Goal: Information Seeking & Learning: Learn about a topic

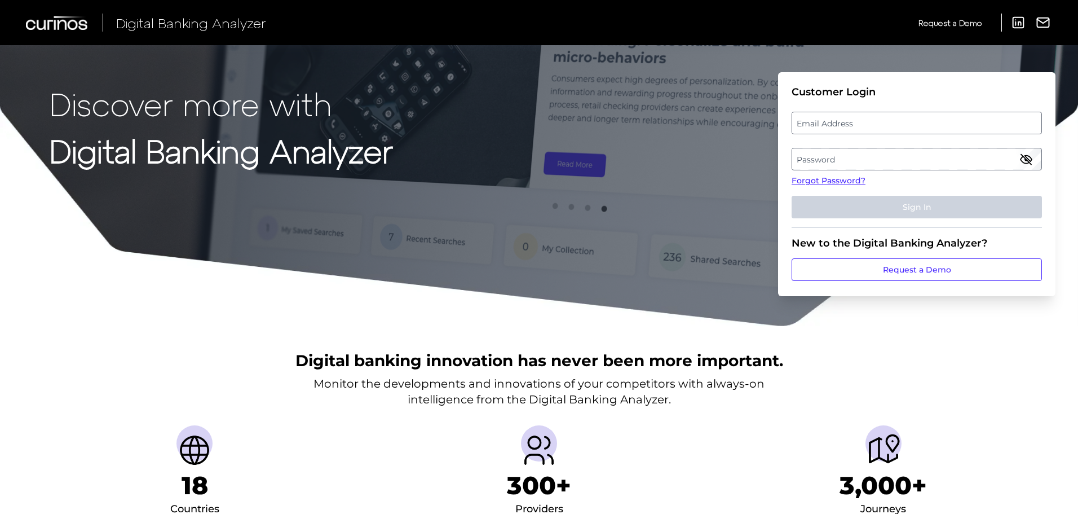
click at [868, 127] on label "Email Address" at bounding box center [916, 123] width 249 height 20
click at [868, 127] on input "email" at bounding box center [916, 123] width 250 height 23
type input "stephanie.hauck@chase.com"
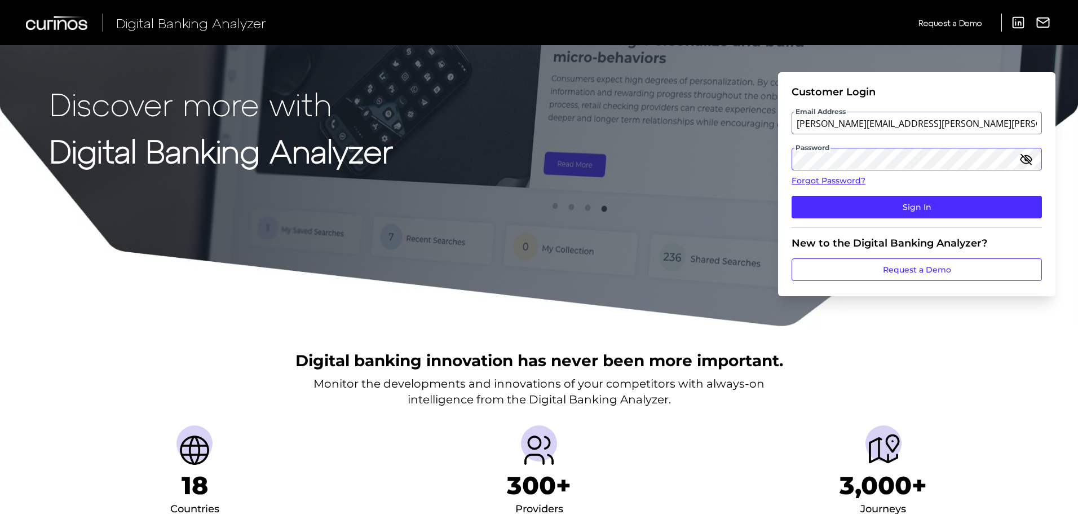
click at [791, 196] on button "Sign In" at bounding box center [916, 207] width 250 height 23
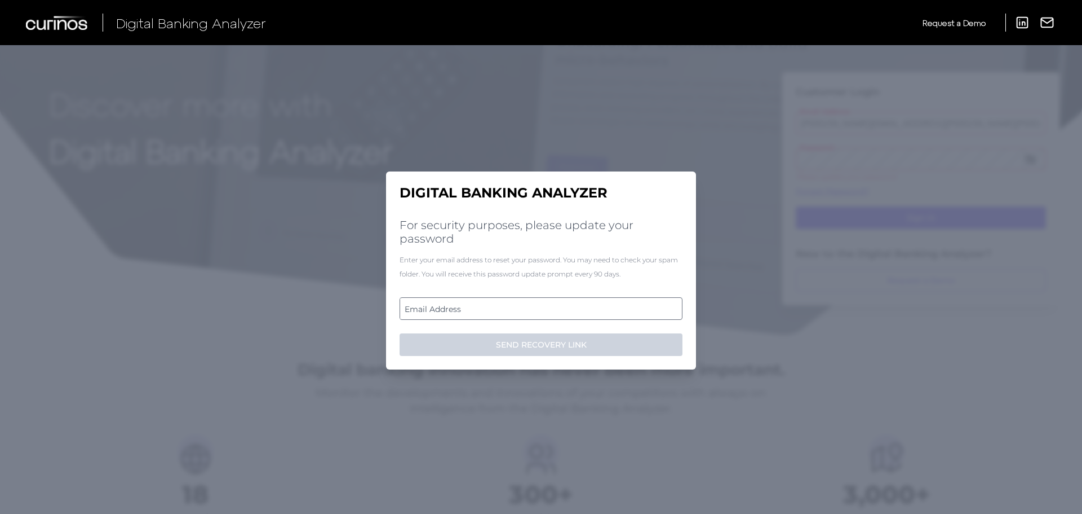
click at [604, 305] on label "Email Address" at bounding box center [540, 308] width 281 height 20
click at [604, 305] on input "email" at bounding box center [541, 308] width 283 height 23
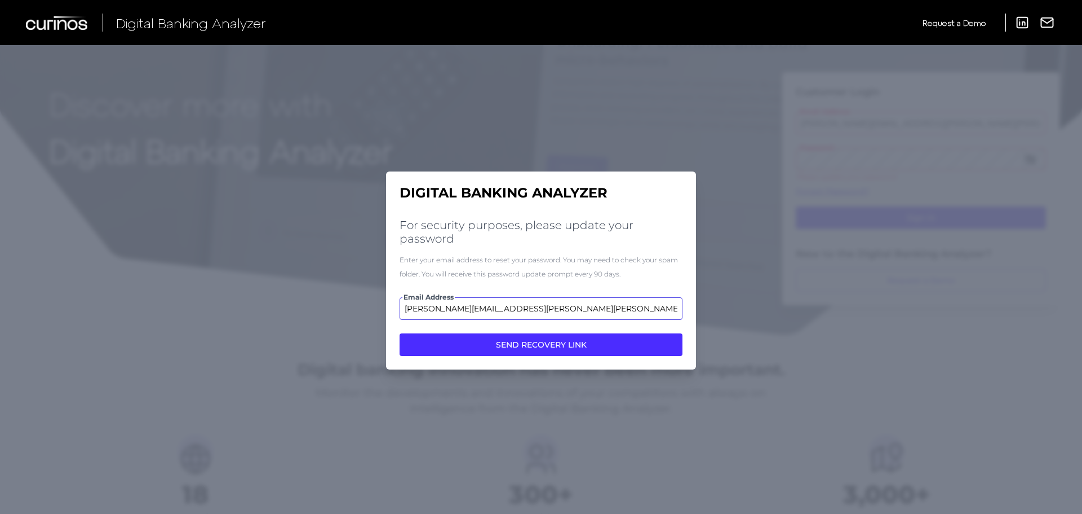
type input "stephanie.hauck@chase.com"
click at [400, 333] on button "SEND RECOVERY LINK" at bounding box center [541, 344] width 283 height 23
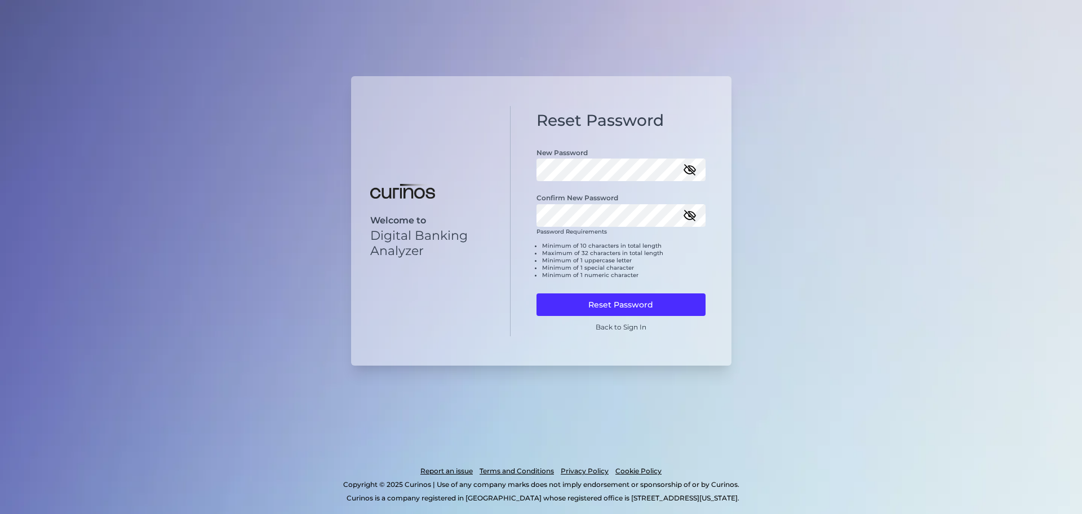
click at [688, 217] on icon "button" at bounding box center [690, 216] width 14 height 14
click at [687, 212] on icon "button" at bounding box center [689, 215] width 11 height 8
click at [669, 300] on button "Reset Password" at bounding box center [621, 304] width 169 height 23
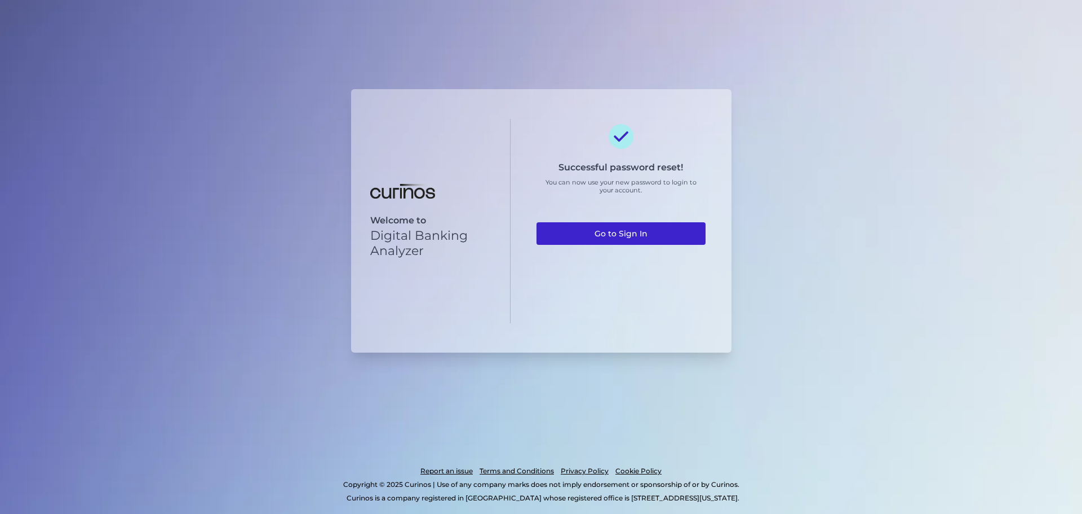
click at [662, 226] on link "Go to Sign In" at bounding box center [621, 233] width 169 height 23
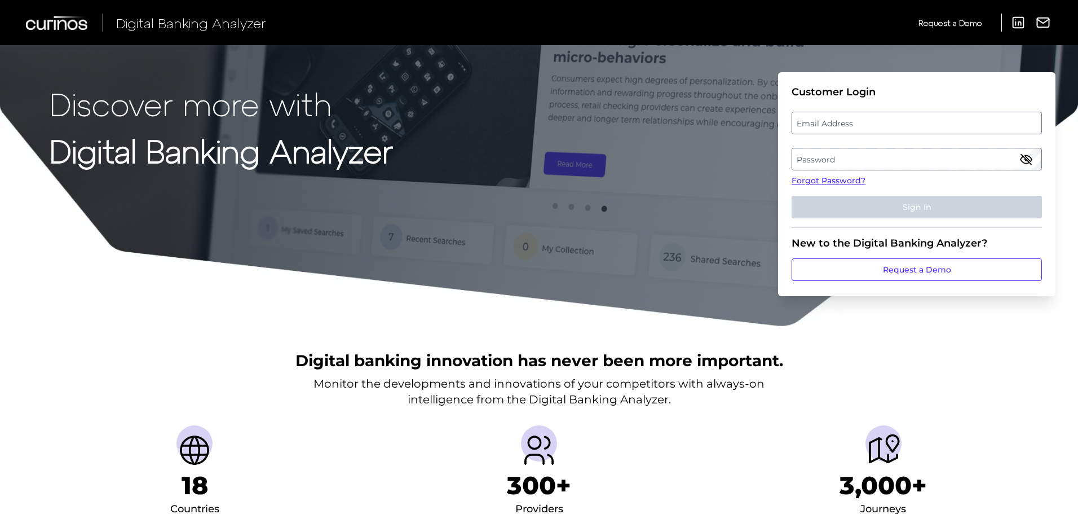
click at [817, 117] on label "Email Address" at bounding box center [916, 123] width 249 height 20
click at [817, 117] on input "email" at bounding box center [916, 123] width 250 height 23
type input "stephanie.hauck@chase.com"
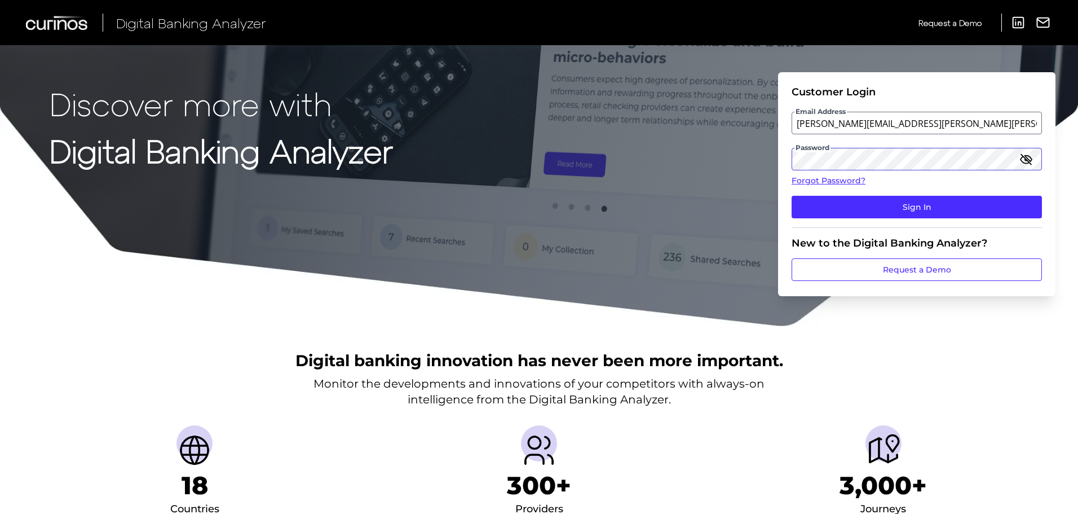
click at [791, 196] on button "Sign In" at bounding box center [916, 207] width 250 height 23
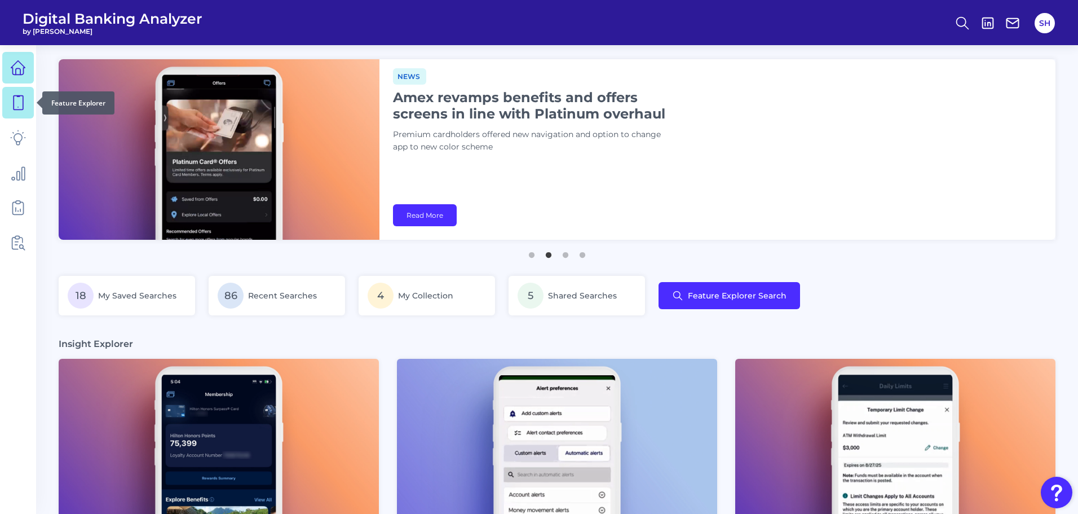
click at [9, 102] on link at bounding box center [18, 103] width 32 height 32
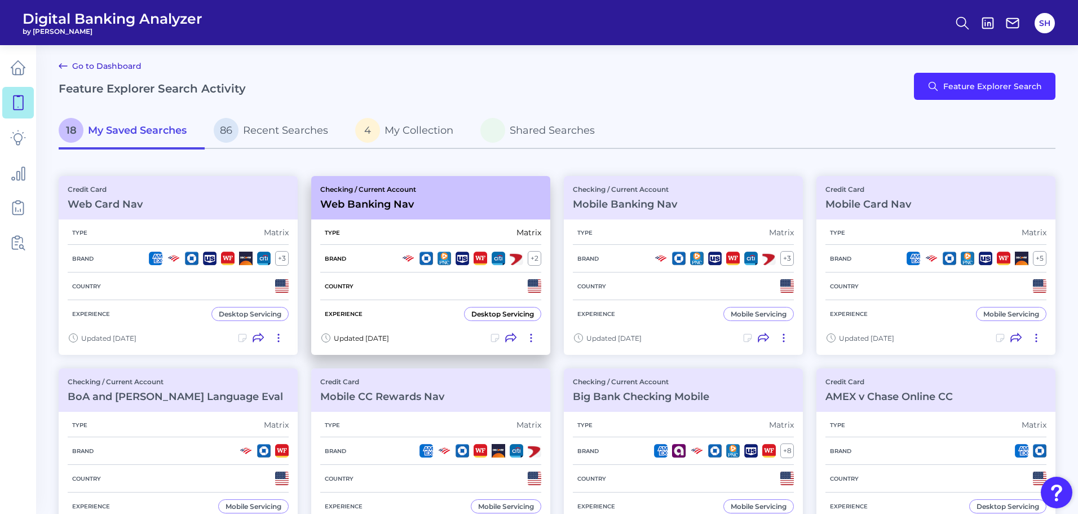
click at [388, 207] on h3 "Web Banking Nav" at bounding box center [368, 204] width 96 height 12
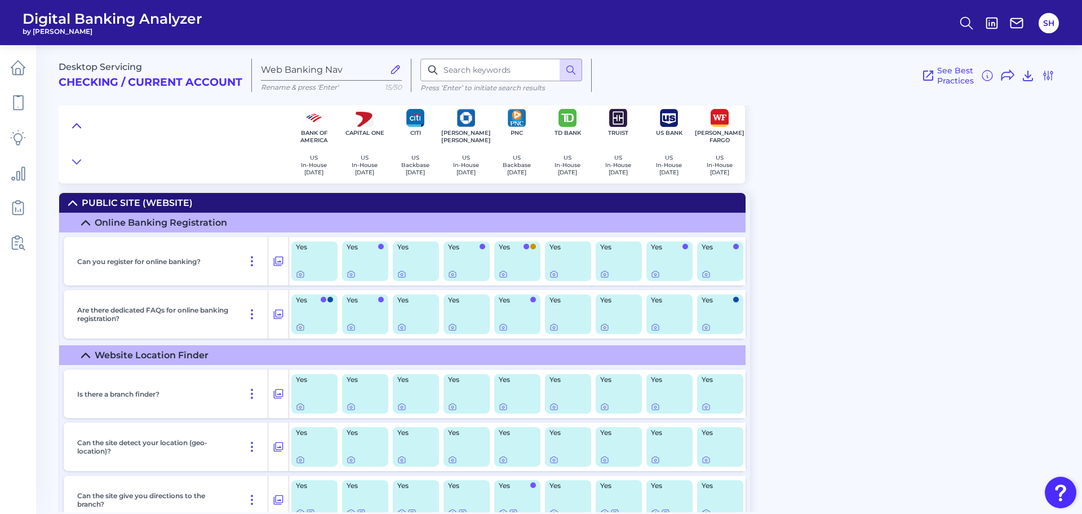
click at [73, 120] on icon at bounding box center [76, 125] width 9 height 11
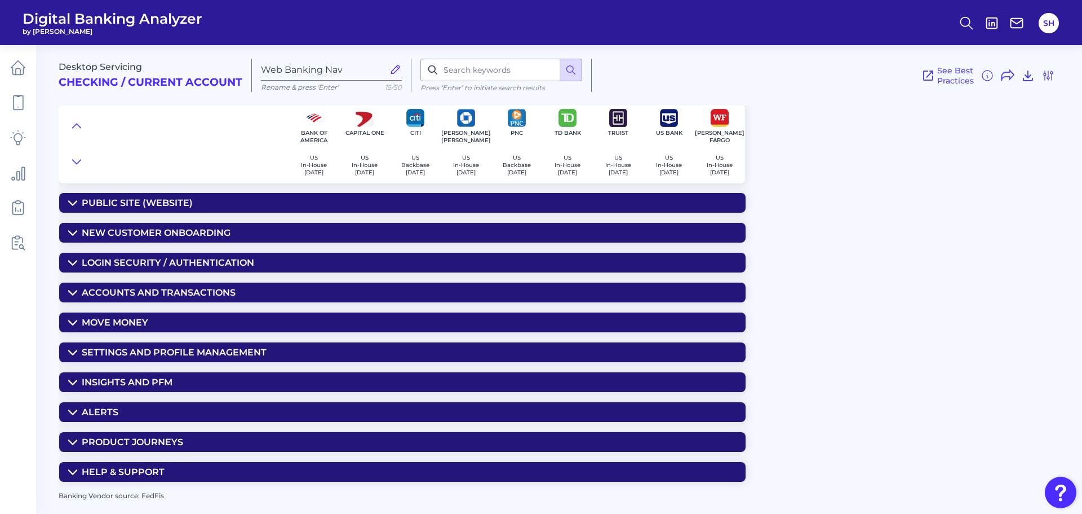
click at [136, 379] on div "Insights and PFM" at bounding box center [127, 382] width 91 height 11
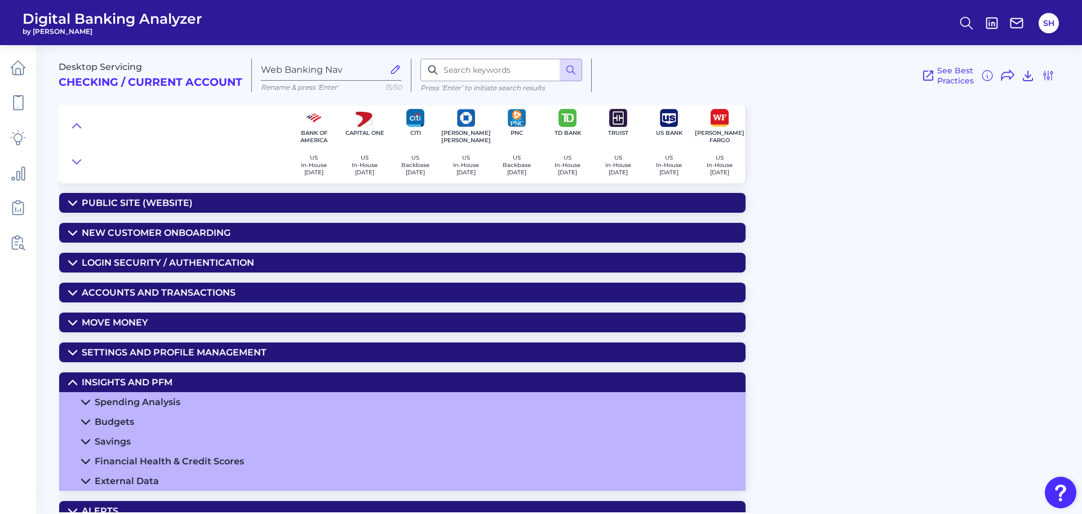
click at [141, 396] on div "Spending Analysis" at bounding box center [138, 401] width 86 height 11
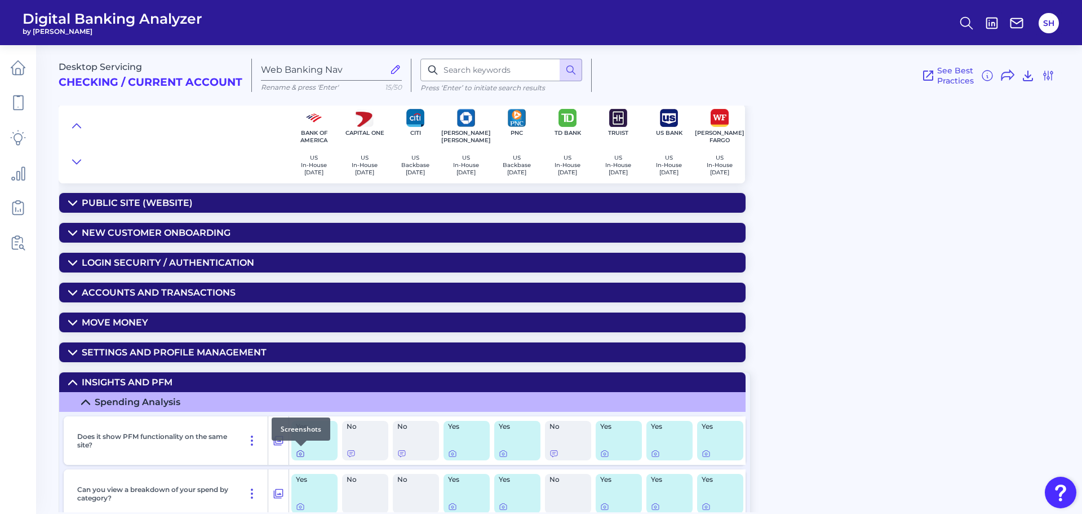
click at [297, 454] on icon at bounding box center [300, 453] width 7 height 6
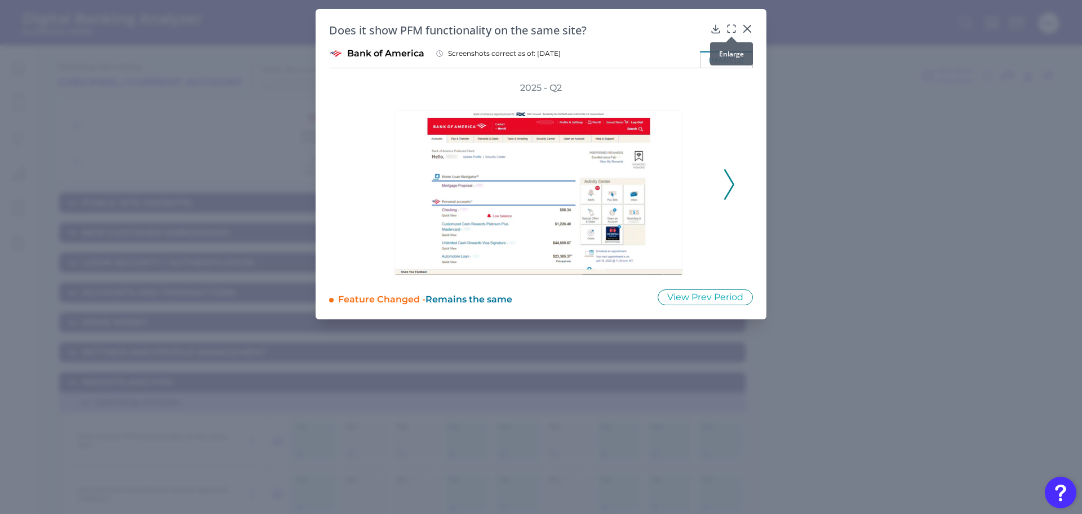
click at [729, 29] on icon at bounding box center [731, 28] width 11 height 11
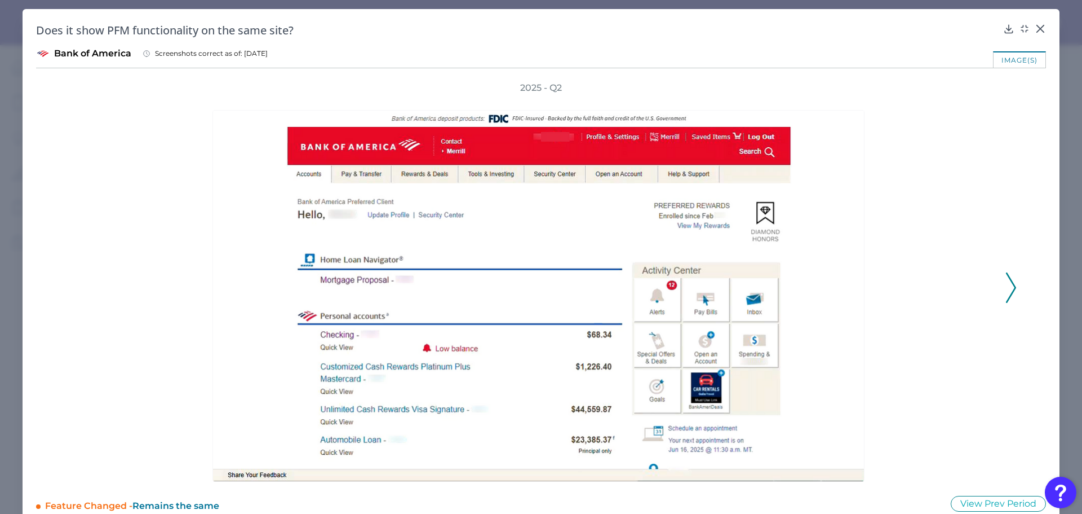
click at [1007, 285] on icon at bounding box center [1011, 287] width 10 height 30
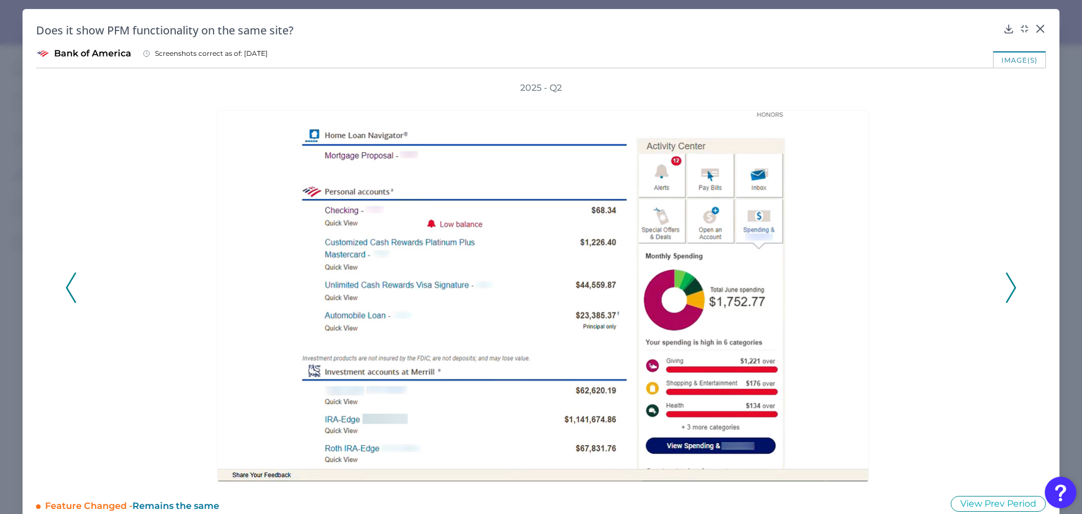
click at [1007, 284] on icon at bounding box center [1011, 287] width 10 height 30
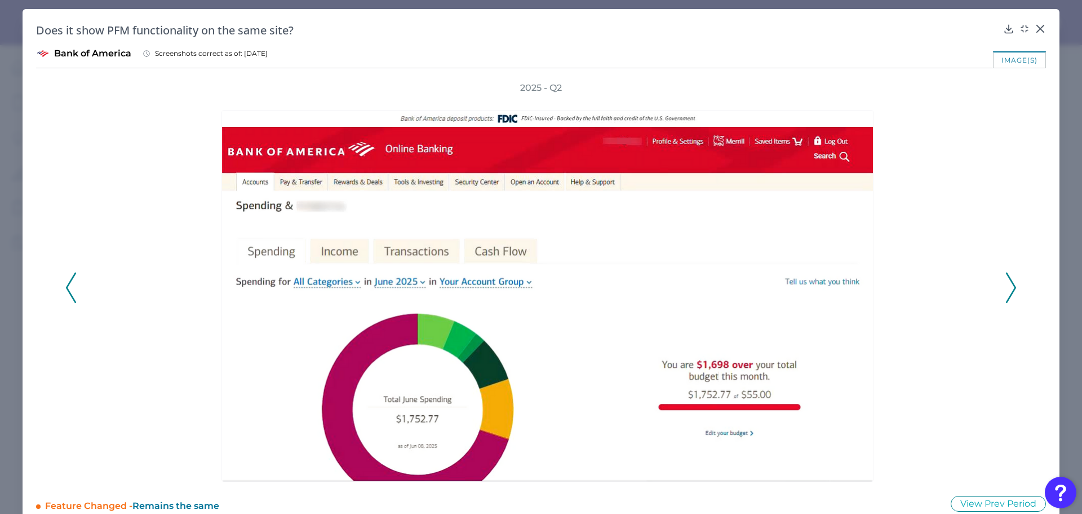
click at [64, 286] on div "2025 - Q2" at bounding box center [541, 282] width 1010 height 400
click at [73, 282] on icon at bounding box center [71, 287] width 10 height 30
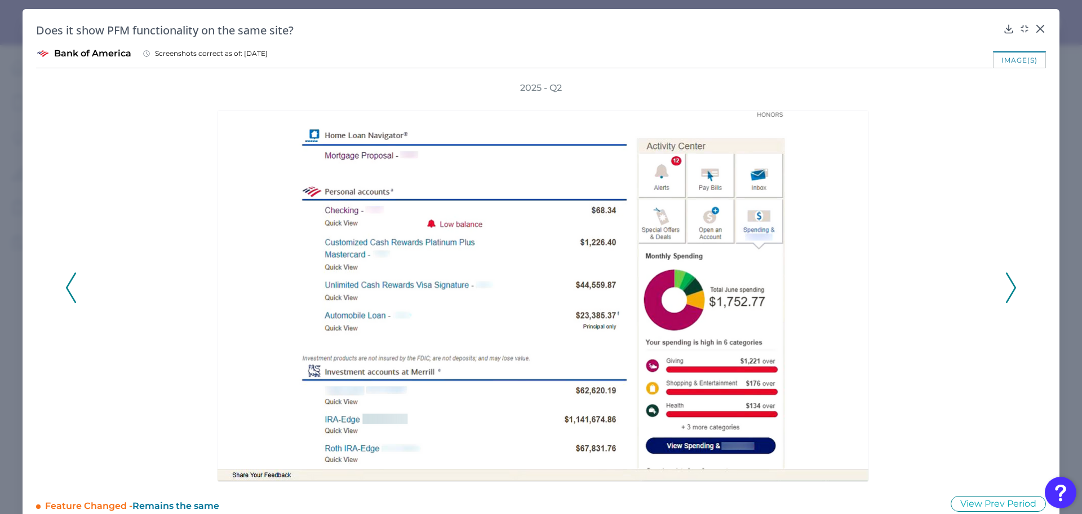
click at [73, 282] on icon at bounding box center [71, 287] width 10 height 30
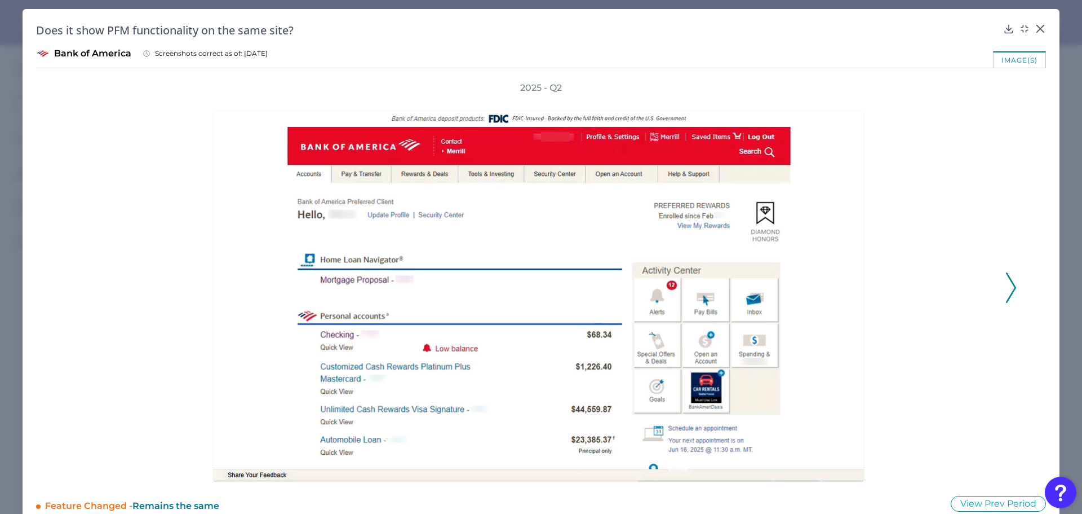
click at [1006, 286] on icon at bounding box center [1011, 287] width 10 height 30
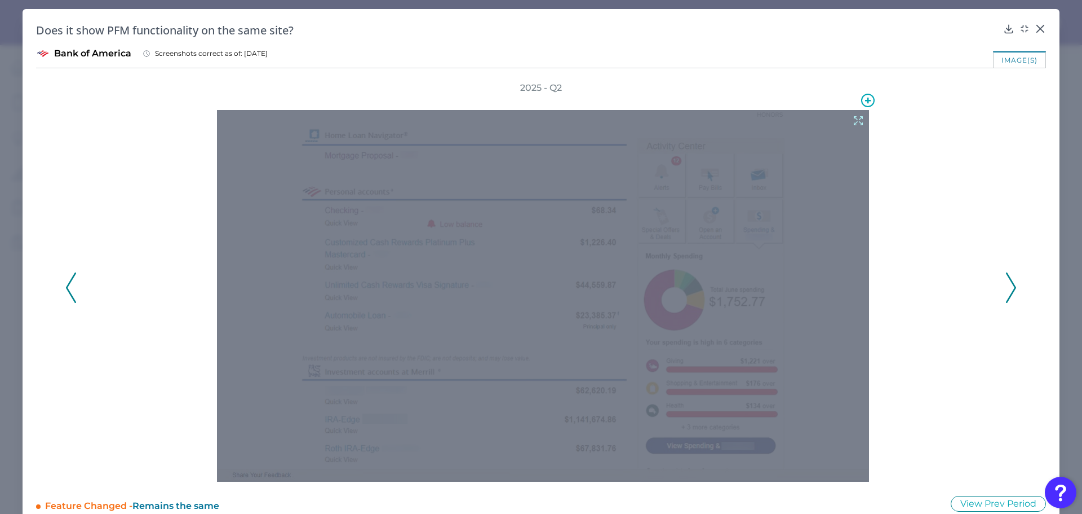
drag, startPoint x: 653, startPoint y: 234, endPoint x: 1019, endPoint y: 28, distance: 420.0
click at [1019, 28] on icon at bounding box center [1024, 28] width 11 height 11
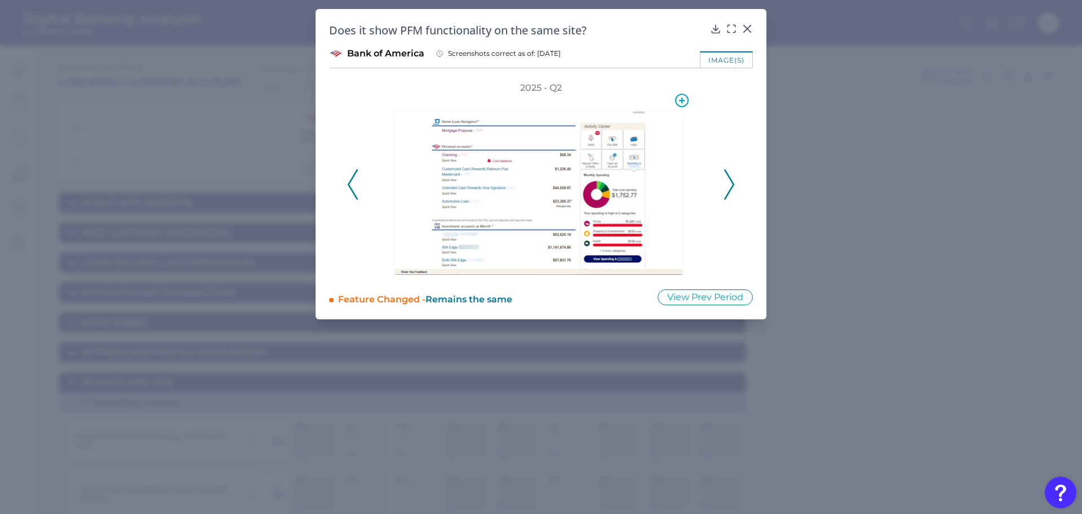
drag, startPoint x: 550, startPoint y: 161, endPoint x: 716, endPoint y: 28, distance: 213.0
click at [716, 28] on icon at bounding box center [715, 28] width 11 height 11
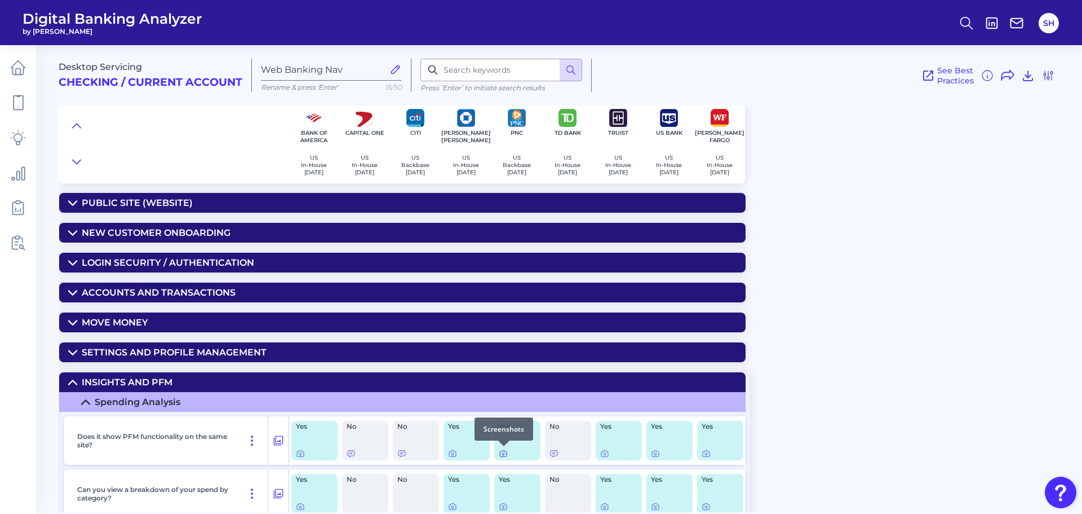
click at [504, 455] on icon at bounding box center [503, 453] width 9 height 9
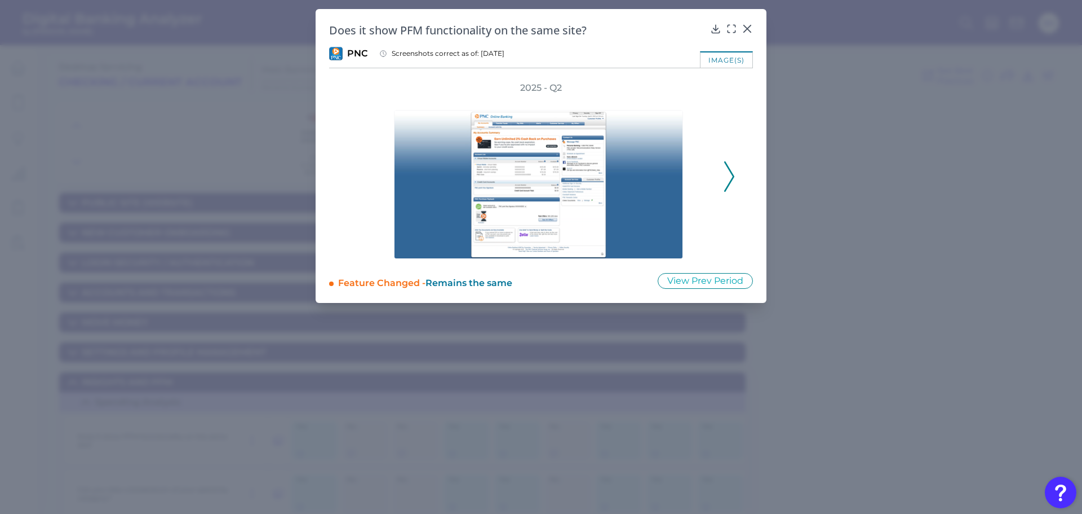
click at [726, 175] on icon at bounding box center [729, 176] width 10 height 30
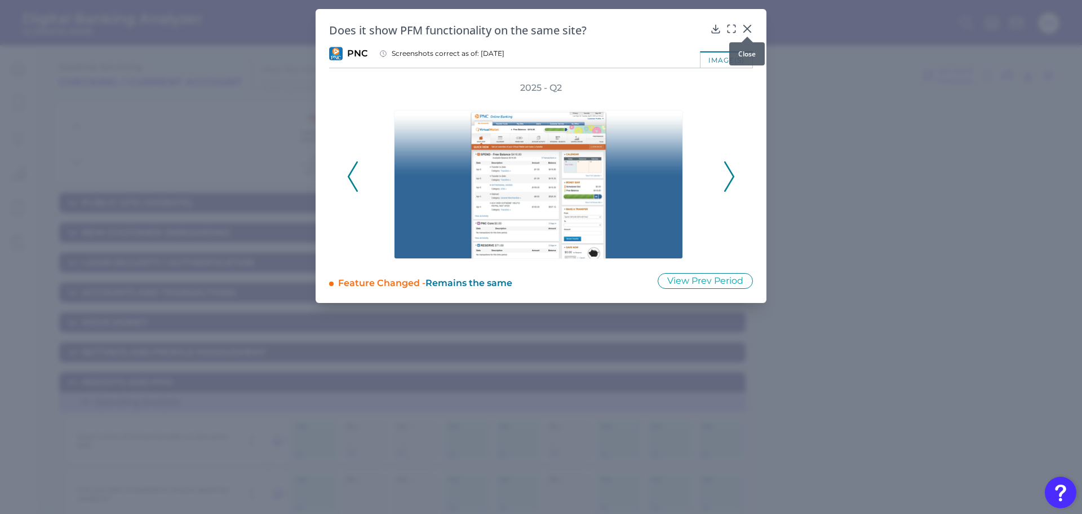
click at [747, 25] on icon at bounding box center [747, 28] width 11 height 11
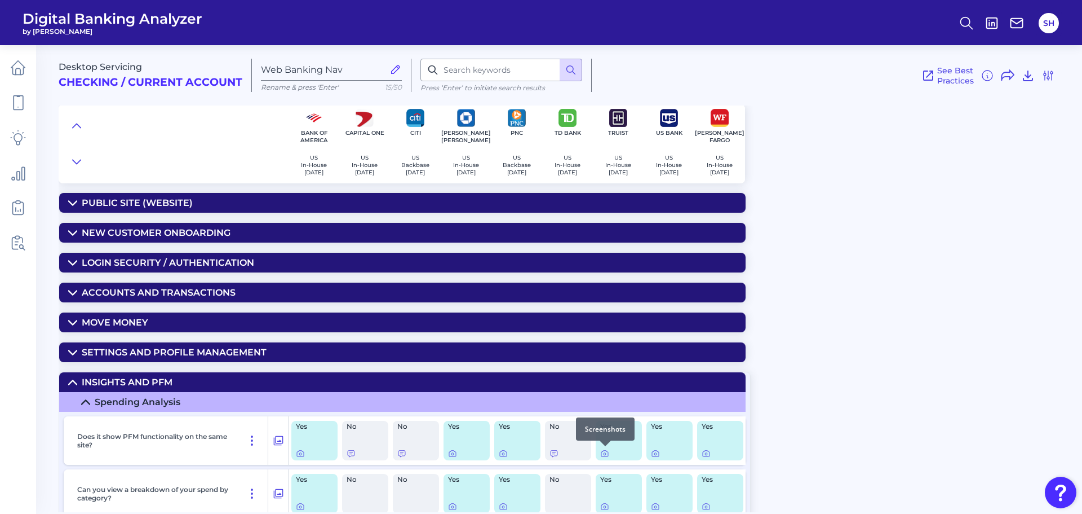
click at [605, 450] on div at bounding box center [605, 445] width 11 height 11
click at [605, 453] on icon at bounding box center [605, 454] width 2 height 2
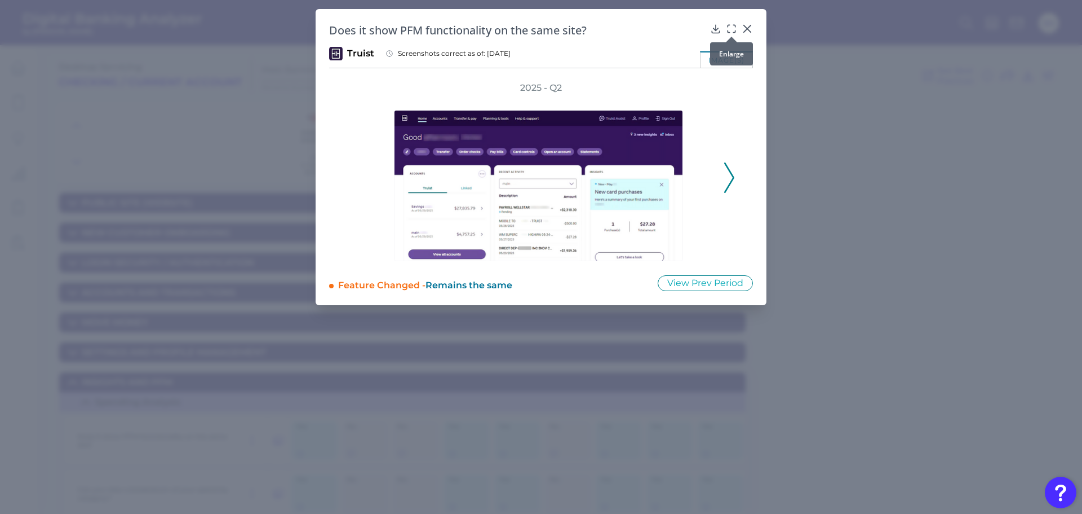
click at [730, 27] on icon at bounding box center [731, 28] width 11 height 11
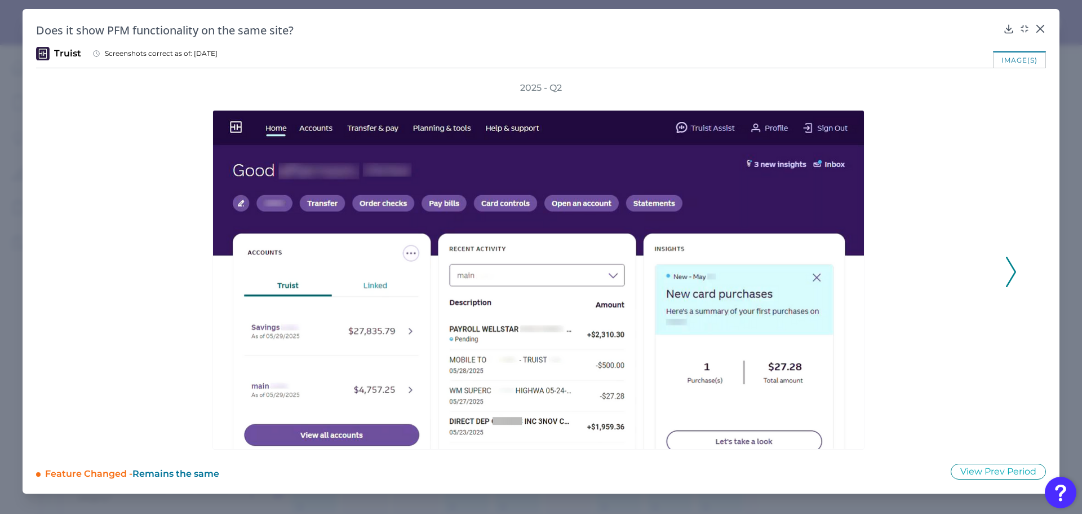
click at [1012, 272] on icon at bounding box center [1011, 271] width 10 height 30
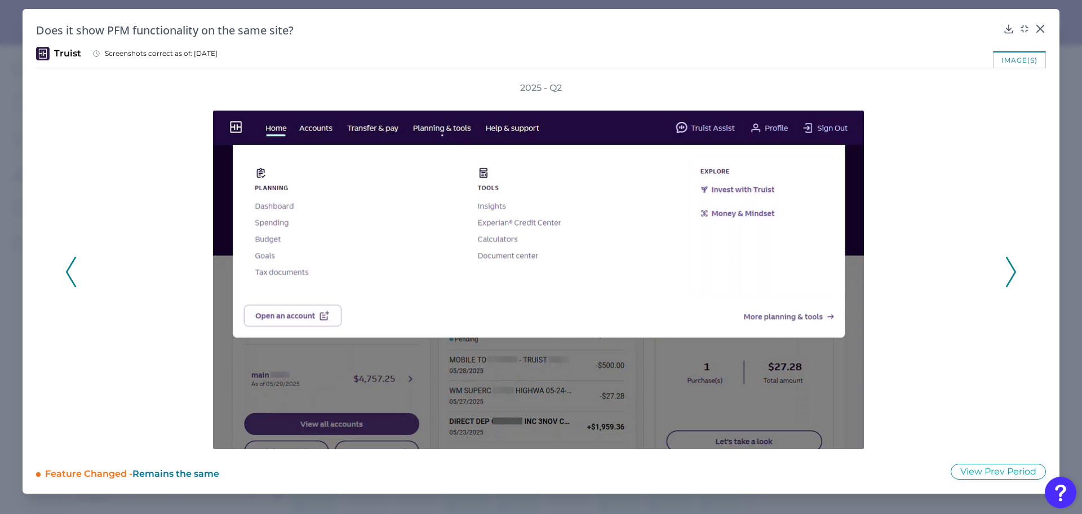
click at [1012, 272] on icon at bounding box center [1011, 271] width 10 height 30
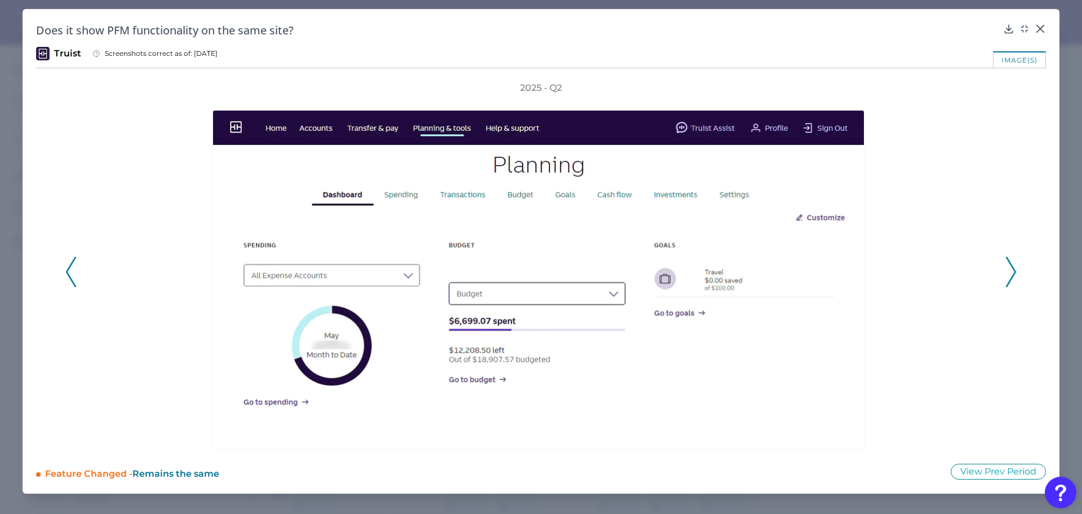
click at [1012, 272] on icon at bounding box center [1011, 271] width 10 height 30
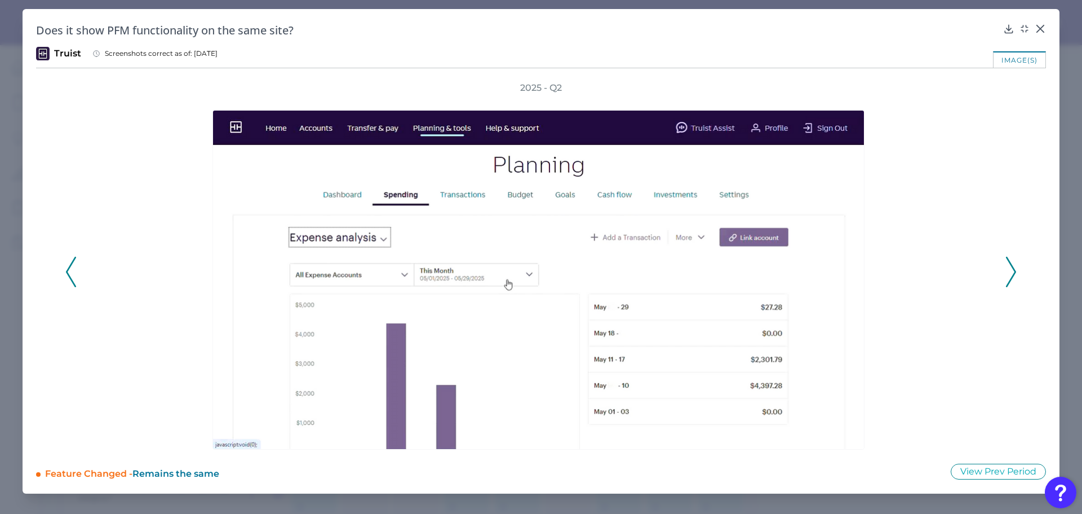
click at [1012, 272] on icon at bounding box center [1011, 271] width 10 height 30
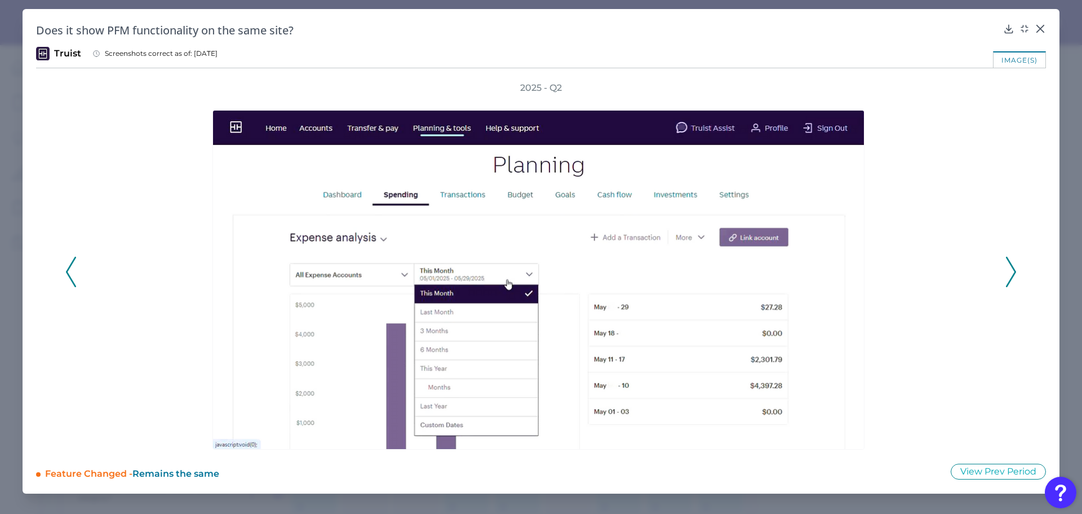
click at [1012, 272] on icon at bounding box center [1011, 271] width 10 height 30
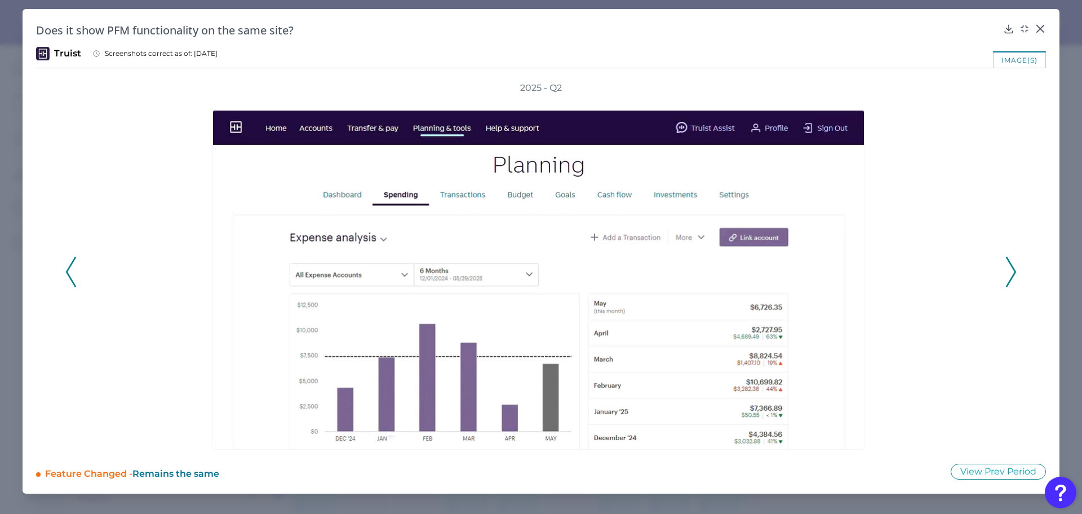
click at [1012, 272] on icon at bounding box center [1011, 271] width 10 height 30
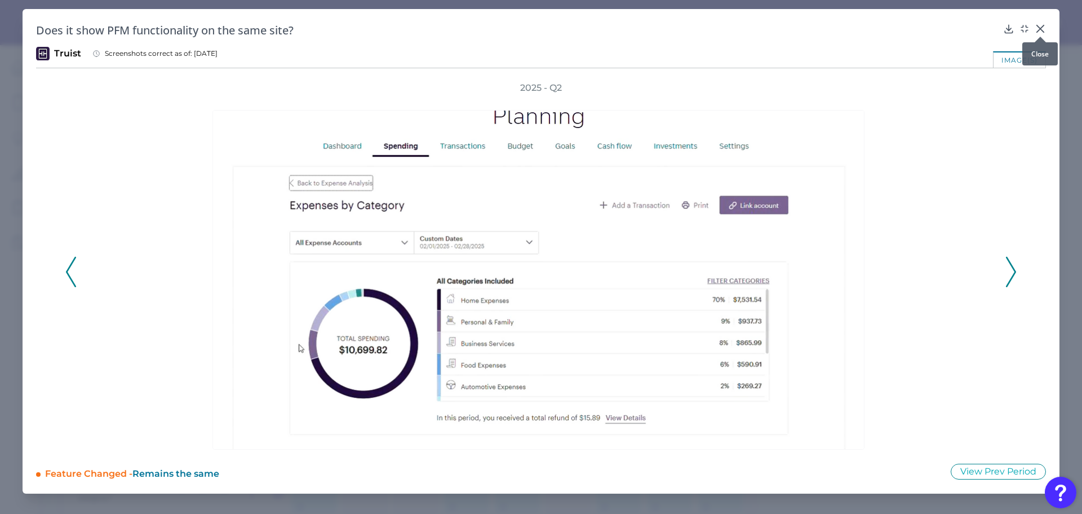
click at [1042, 26] on icon at bounding box center [1040, 28] width 7 height 7
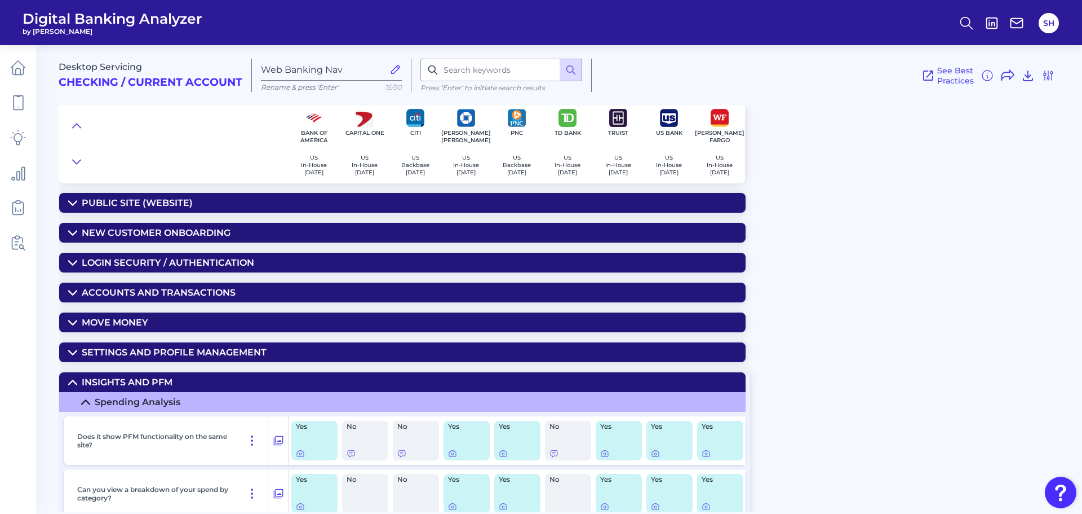
scroll to position [56, 0]
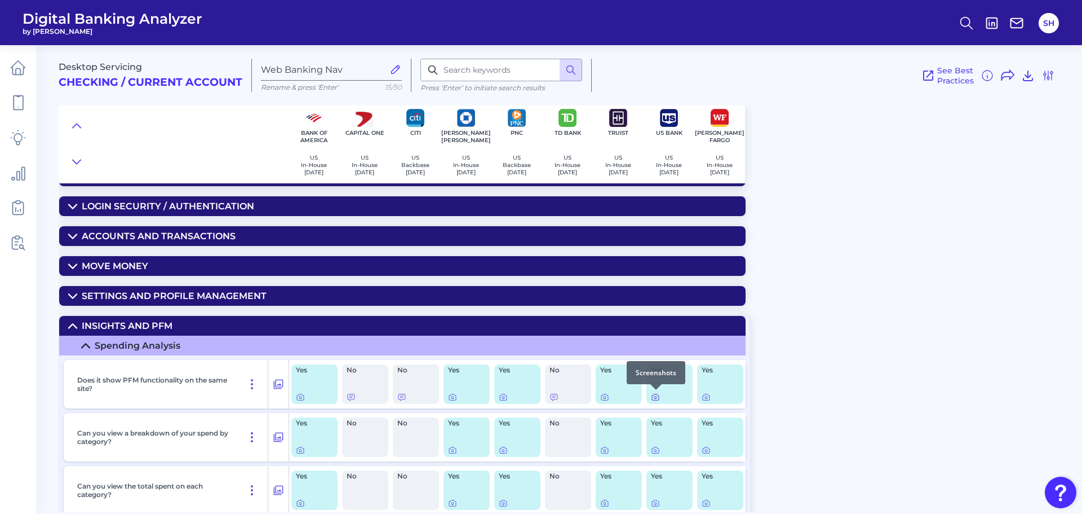
click at [656, 398] on icon at bounding box center [655, 397] width 2 height 2
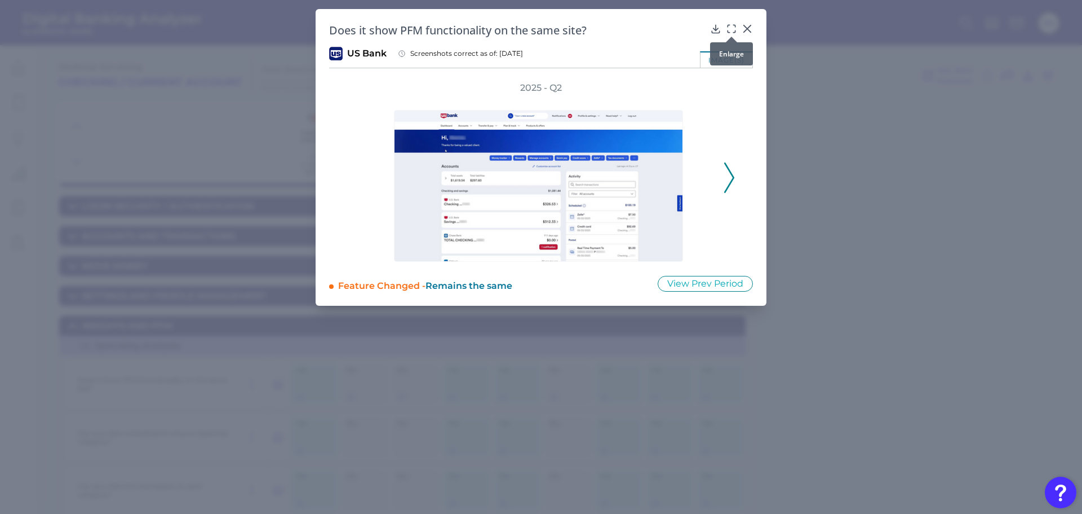
click at [731, 29] on icon at bounding box center [731, 28] width 11 height 11
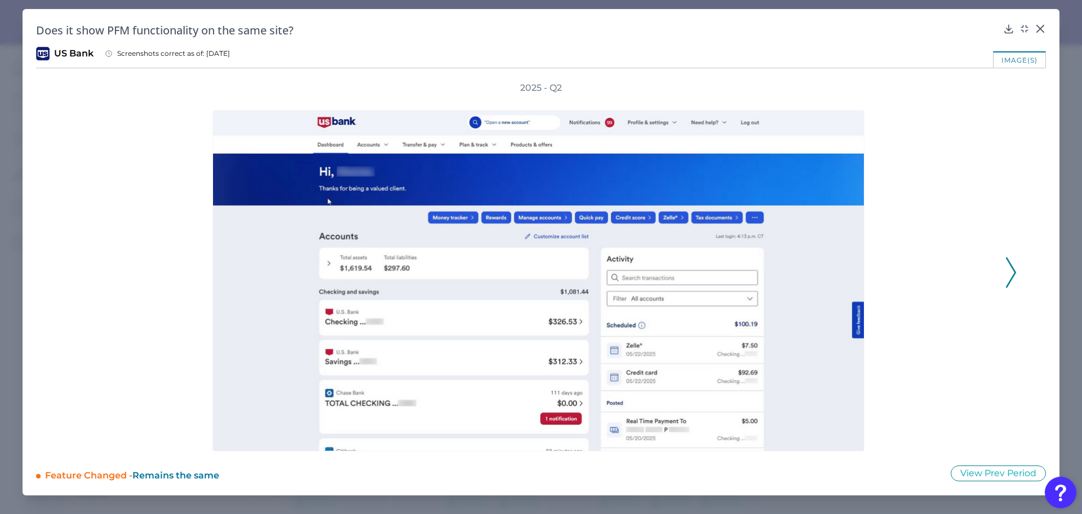
click at [1008, 267] on icon at bounding box center [1011, 272] width 10 height 30
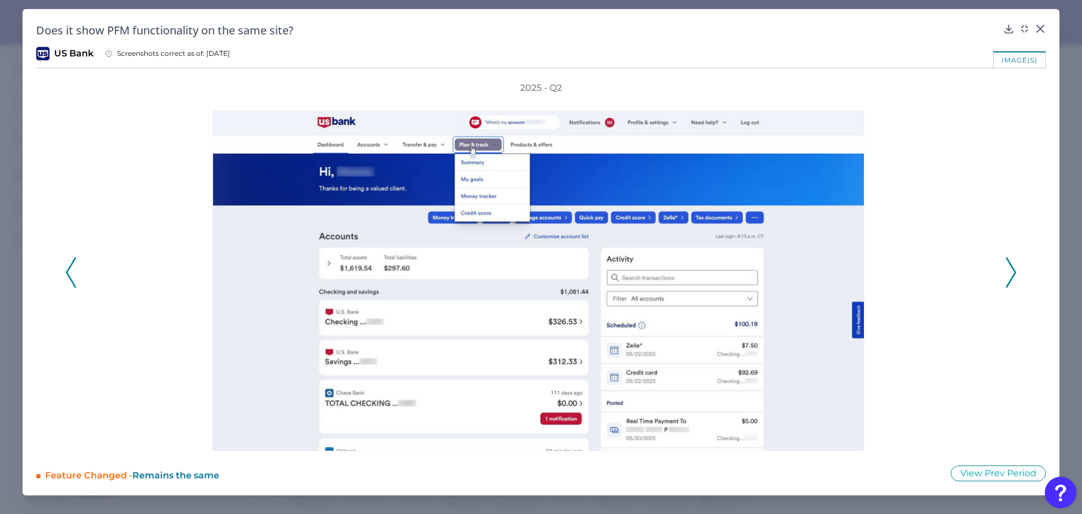
click at [1008, 267] on icon at bounding box center [1011, 272] width 10 height 30
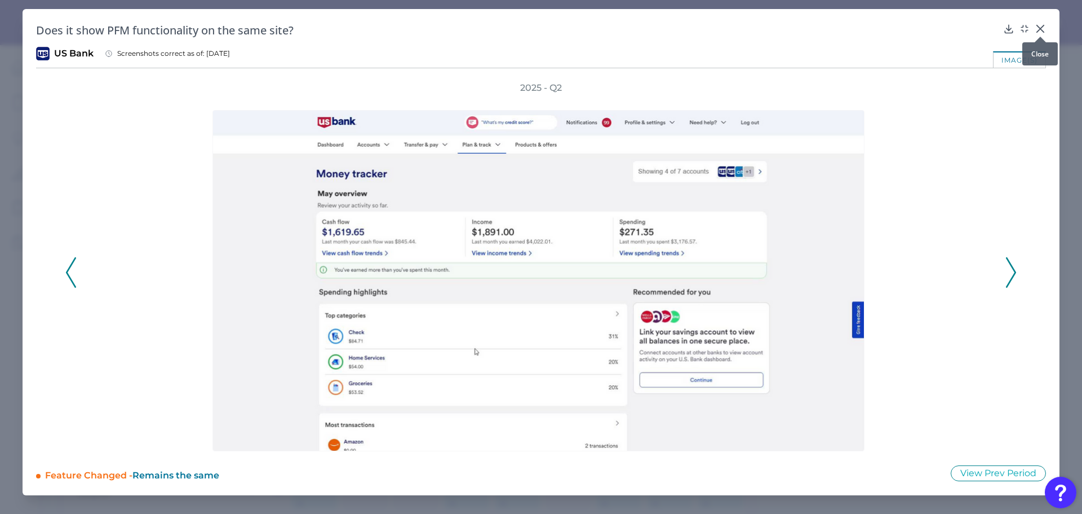
click at [1045, 24] on icon at bounding box center [1040, 28] width 11 height 11
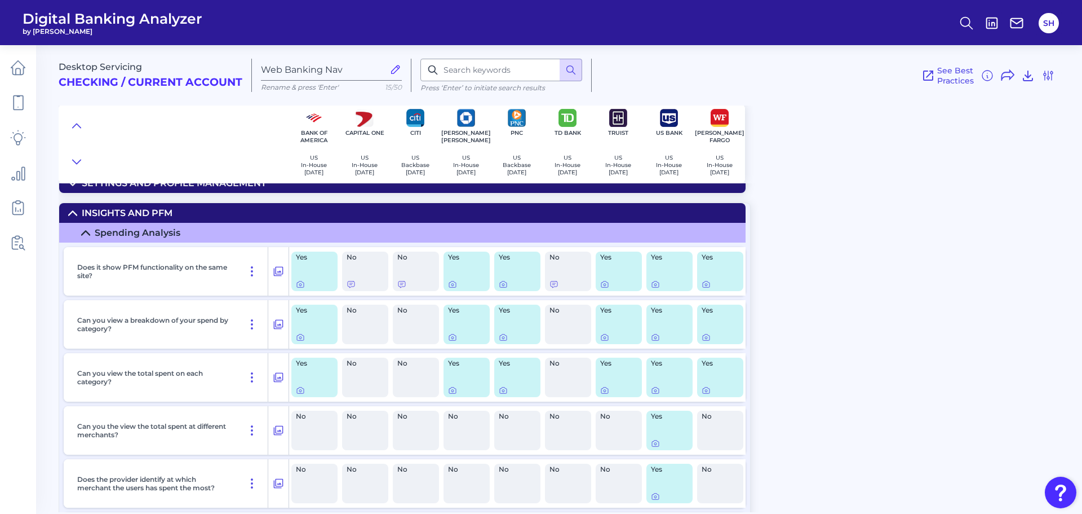
scroll to position [113, 0]
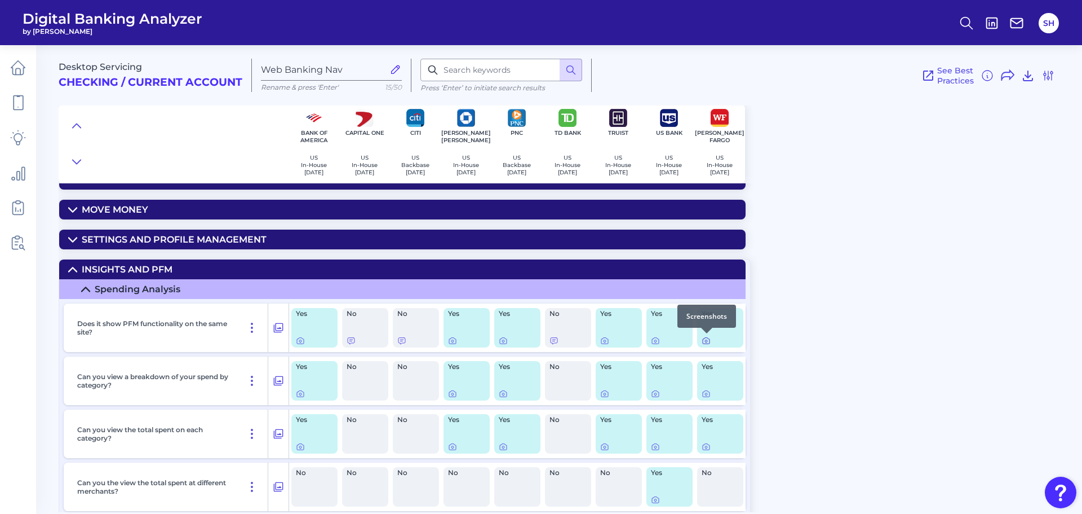
click at [705, 340] on icon at bounding box center [706, 340] width 9 height 9
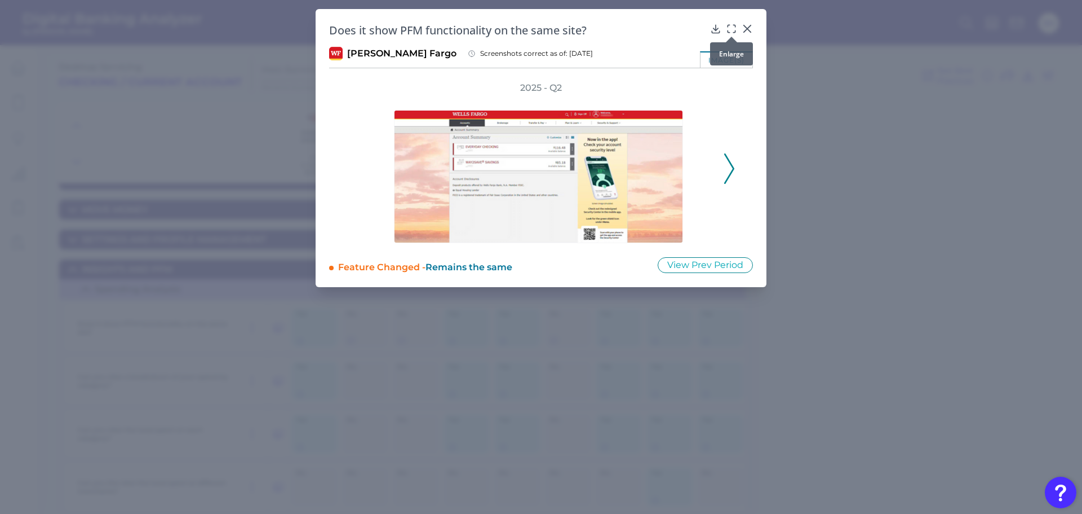
click at [729, 25] on icon at bounding box center [729, 26] width 2 height 2
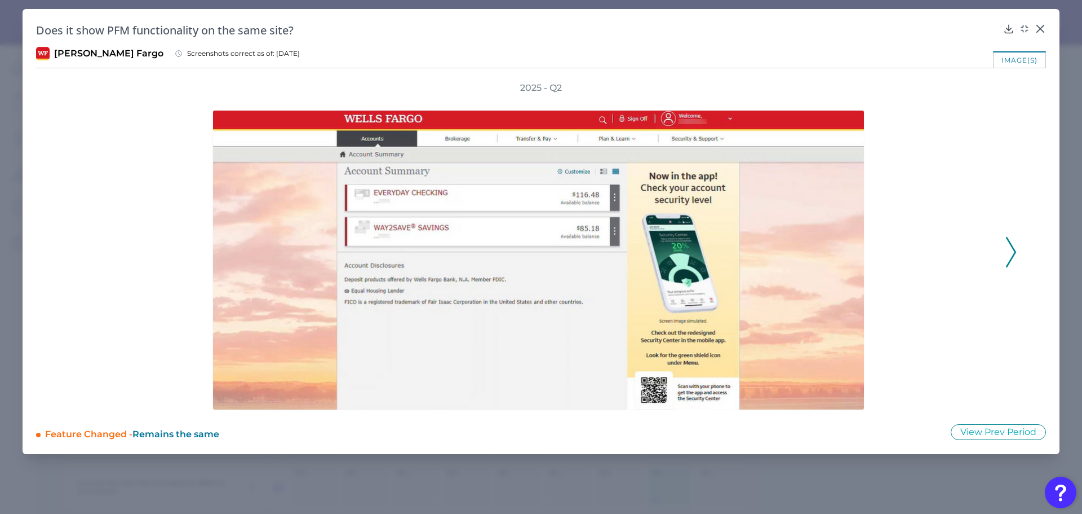
click at [1014, 249] on polyline at bounding box center [1011, 251] width 8 height 29
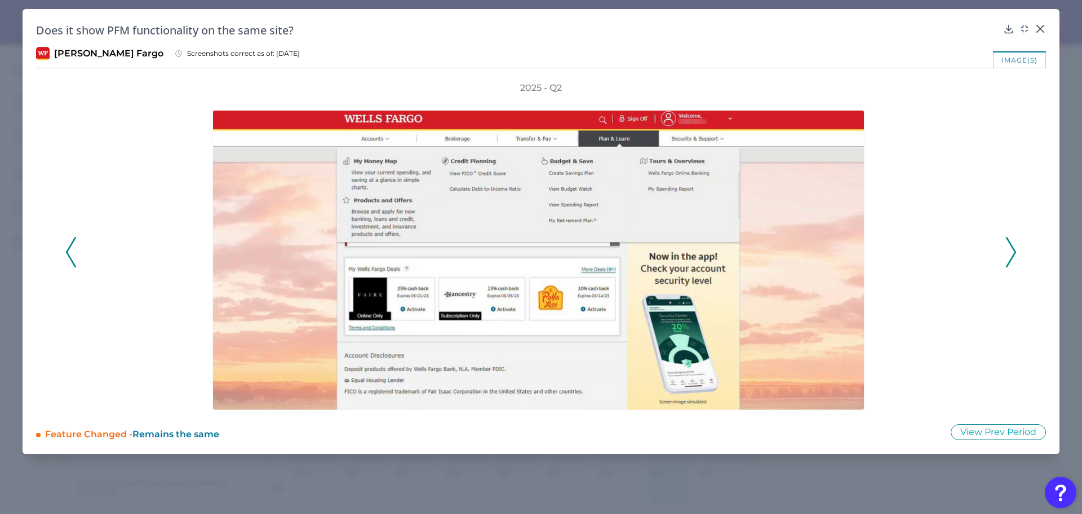
click at [1014, 249] on polyline at bounding box center [1011, 251] width 8 height 29
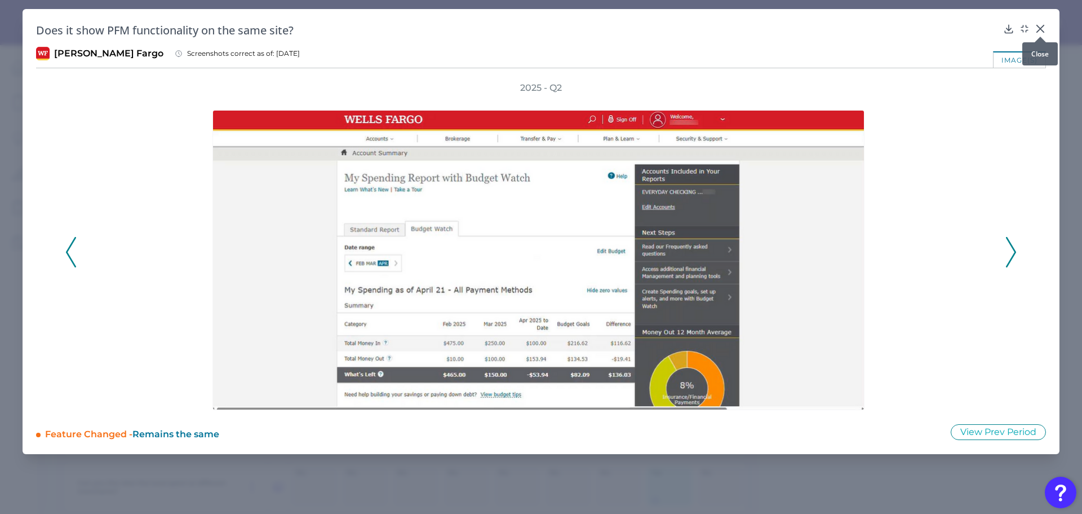
click at [1036, 25] on icon at bounding box center [1040, 28] width 11 height 11
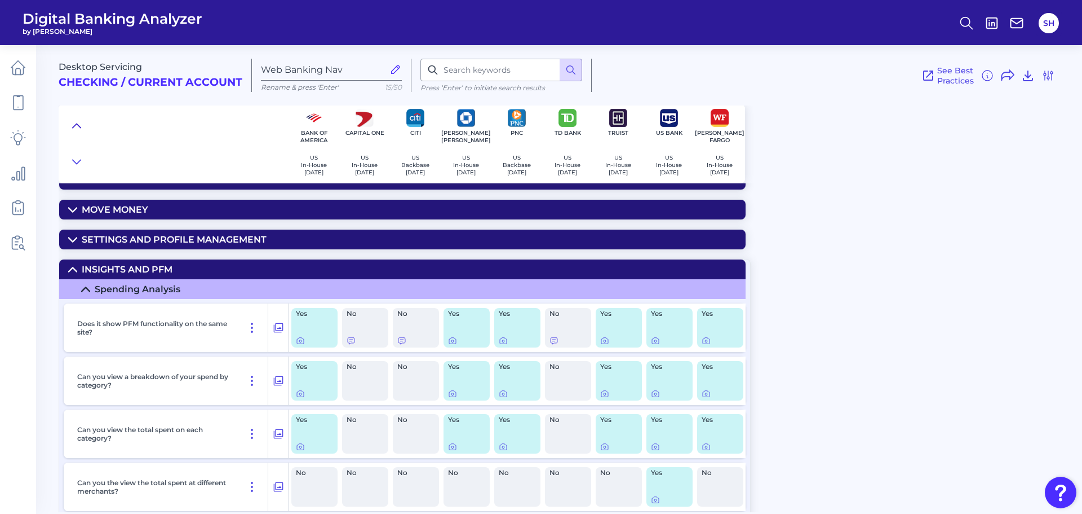
click at [77, 126] on icon at bounding box center [76, 125] width 9 height 11
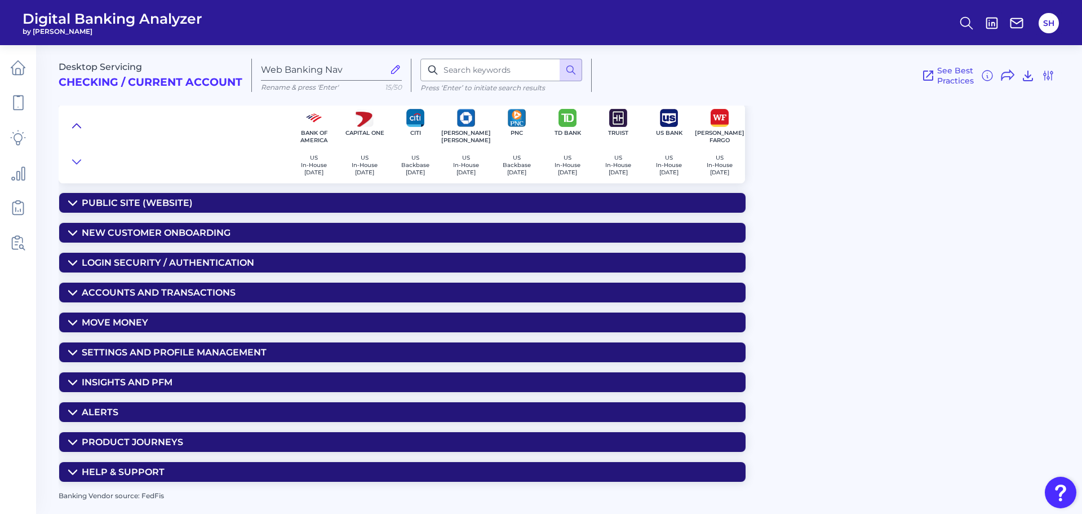
scroll to position [0, 0]
click at [145, 291] on div "Accounts and Transactions" at bounding box center [159, 292] width 154 height 11
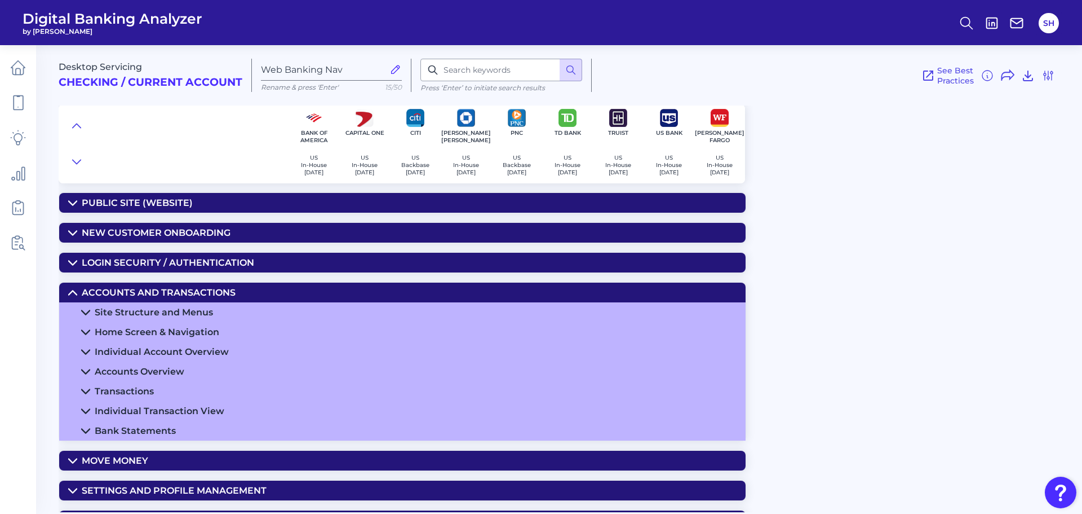
click at [141, 330] on div "Home Screen & Navigation" at bounding box center [157, 331] width 125 height 11
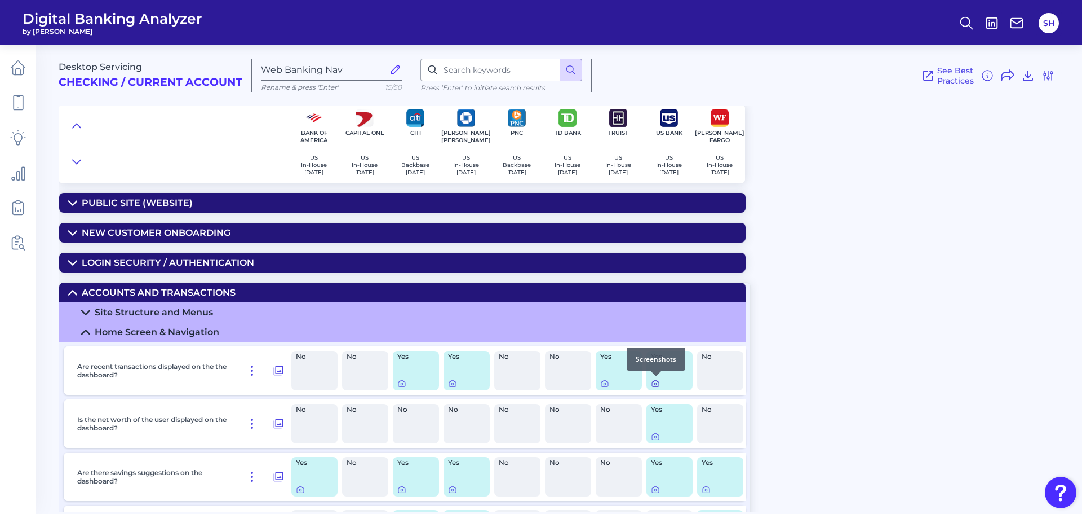
scroll to position [56, 0]
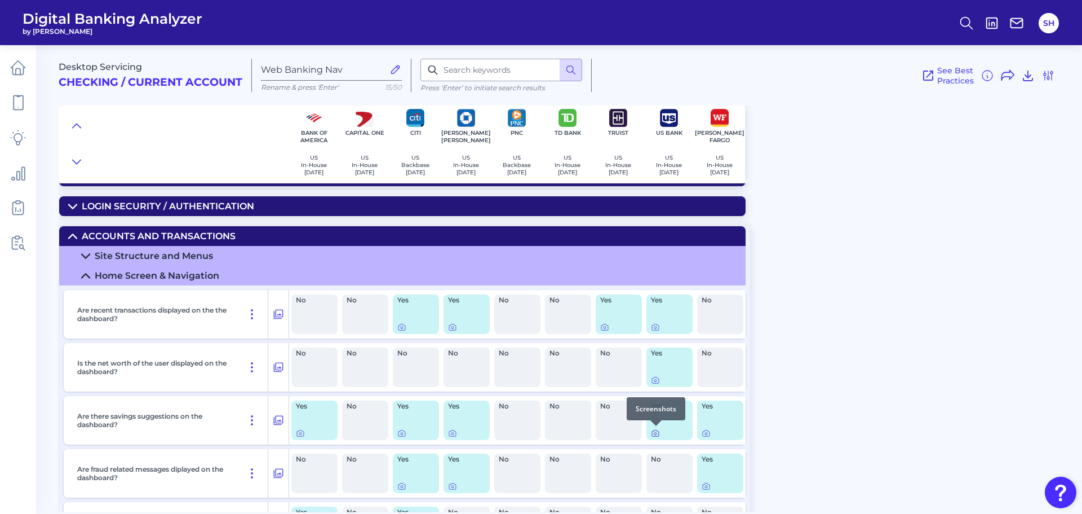
click at [654, 433] on icon at bounding box center [655, 433] width 2 height 2
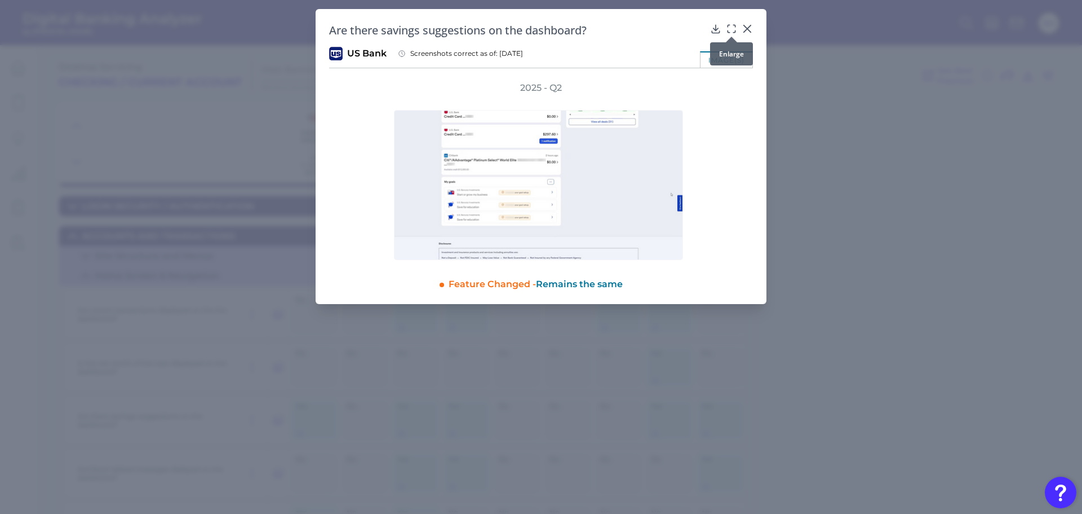
click at [728, 26] on icon at bounding box center [729, 26] width 2 height 2
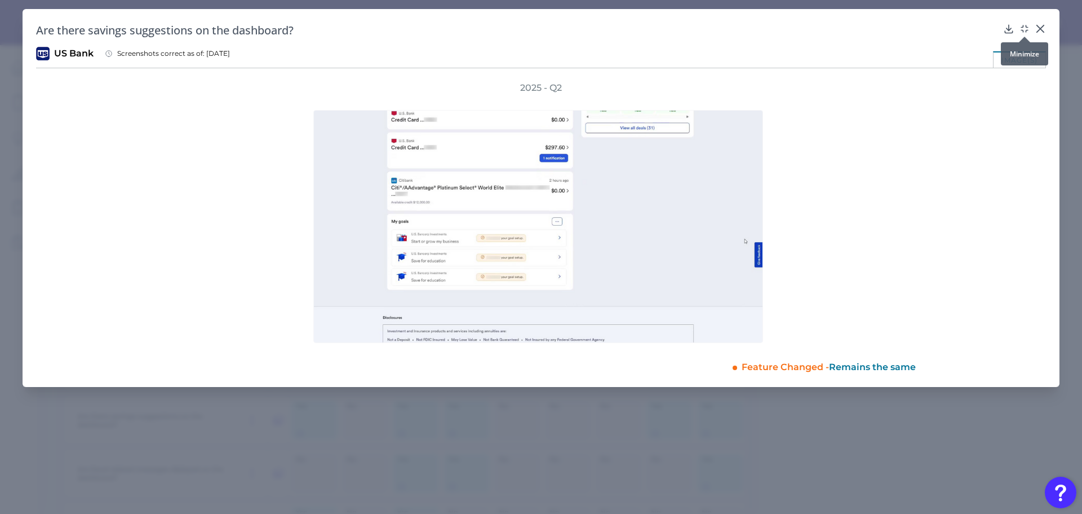
click at [1025, 30] on icon at bounding box center [1024, 28] width 11 height 11
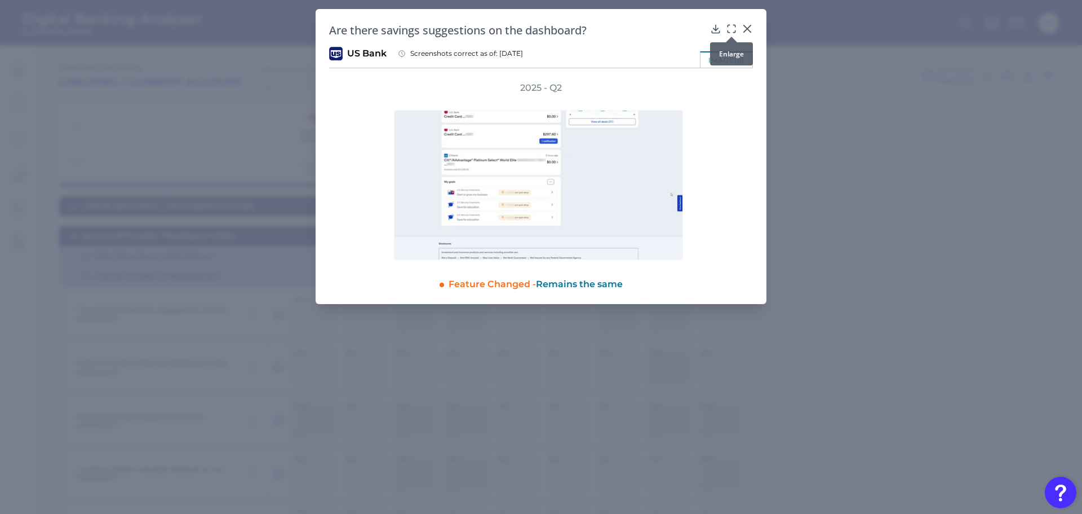
click at [731, 30] on icon at bounding box center [731, 28] width 11 height 11
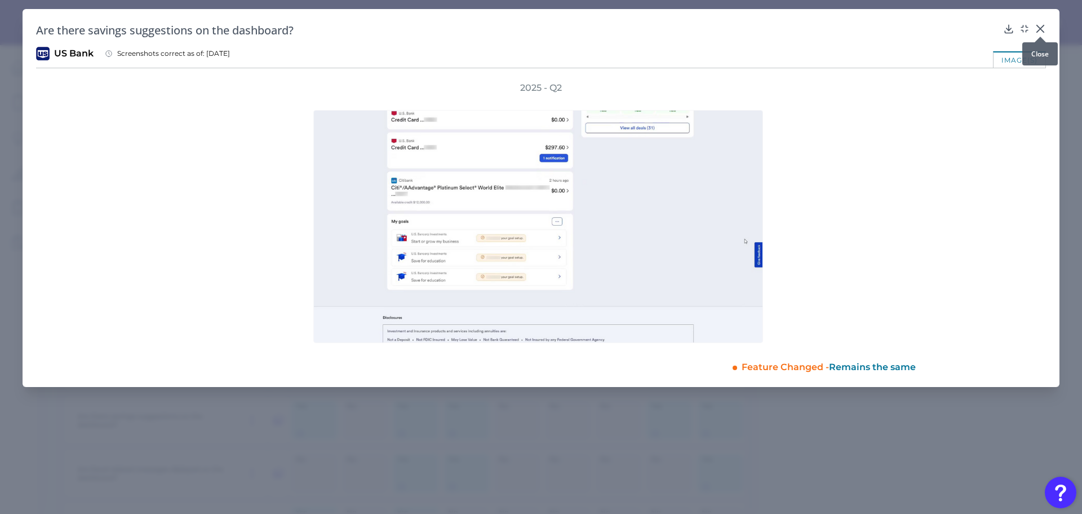
click at [1040, 28] on icon at bounding box center [1040, 28] width 7 height 7
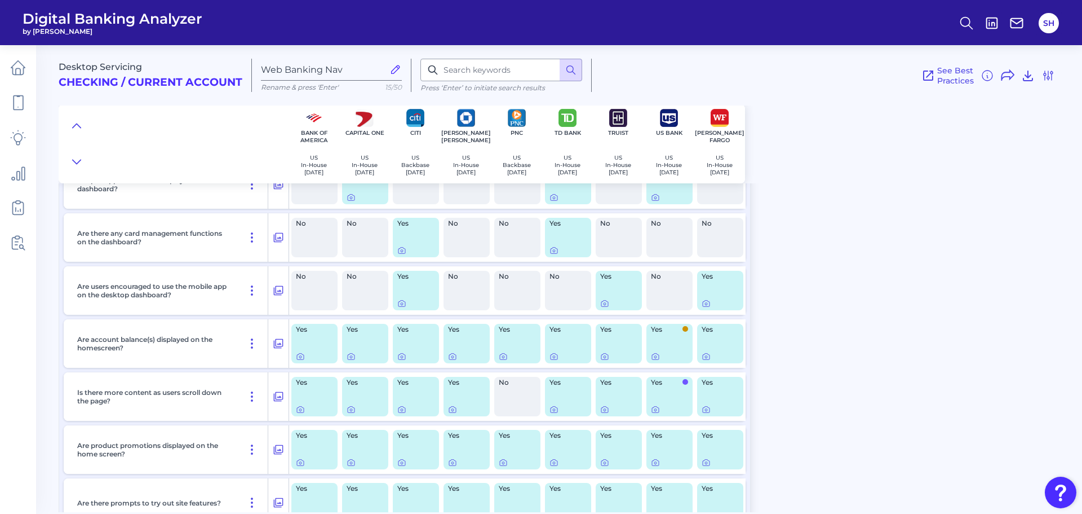
scroll to position [507, 0]
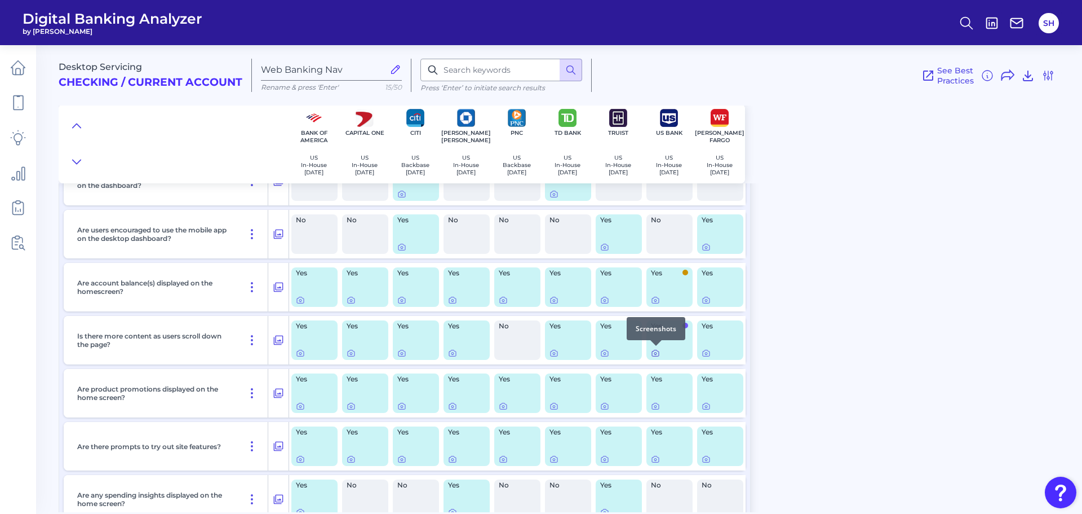
click at [657, 356] on icon at bounding box center [655, 353] width 7 height 6
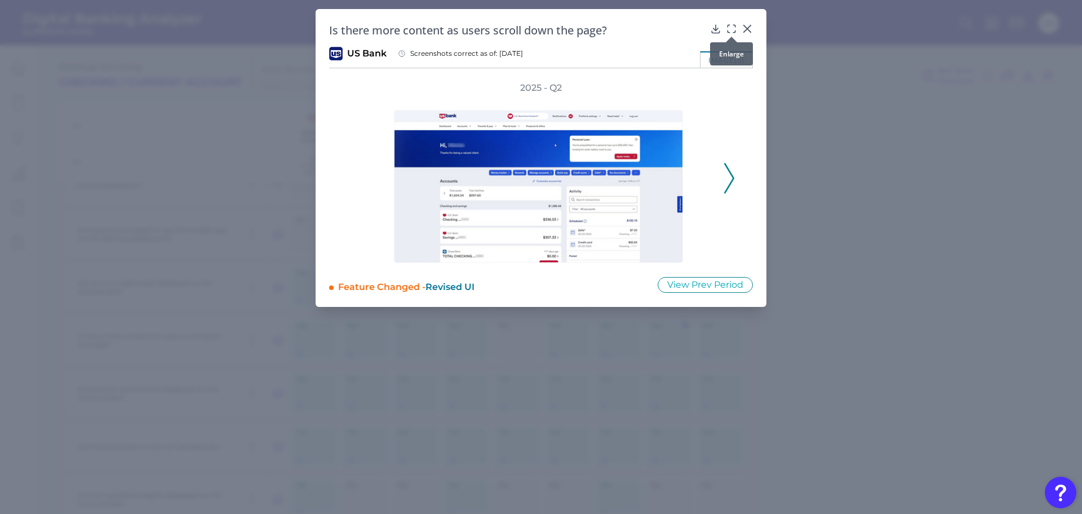
click at [734, 29] on icon at bounding box center [731, 28] width 11 height 11
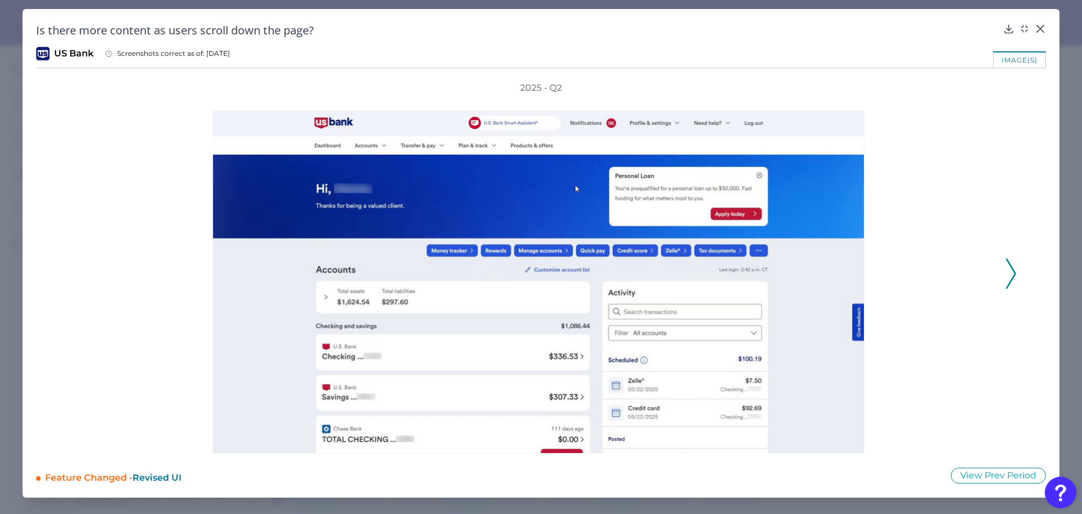
click at [1012, 267] on polyline at bounding box center [1011, 273] width 8 height 29
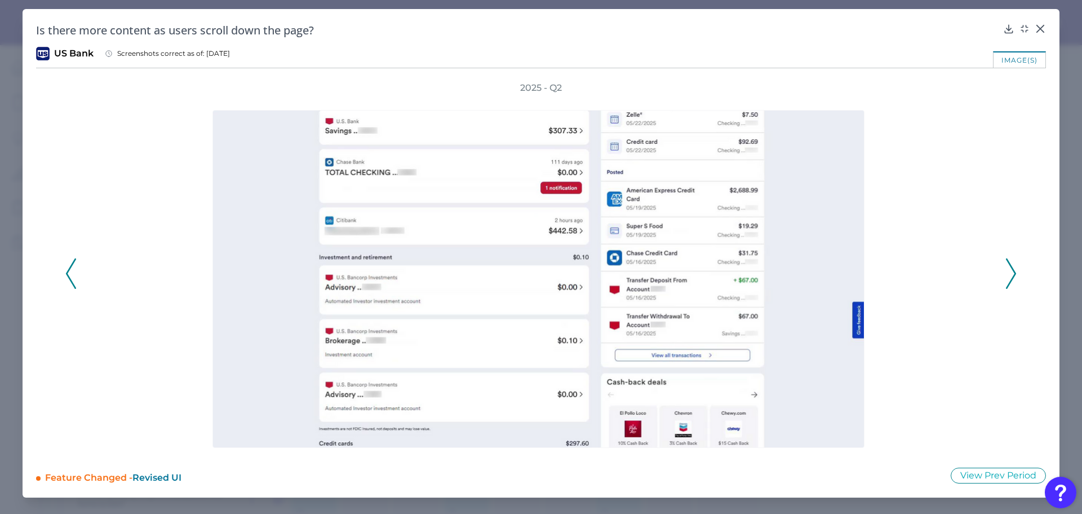
click at [1012, 264] on icon at bounding box center [1011, 273] width 10 height 30
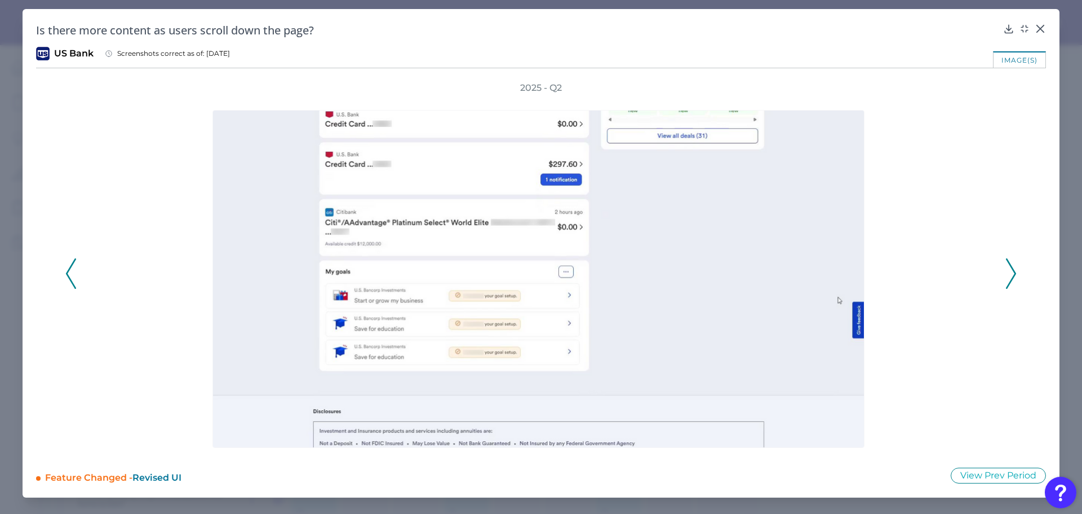
click at [1015, 269] on icon at bounding box center [1011, 273] width 10 height 30
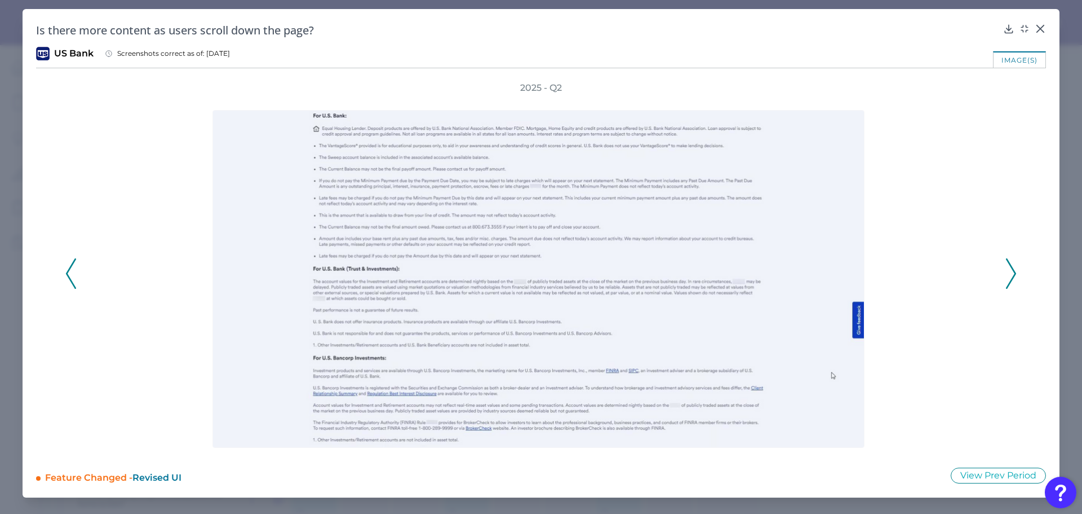
click at [1008, 269] on icon at bounding box center [1011, 273] width 10 height 30
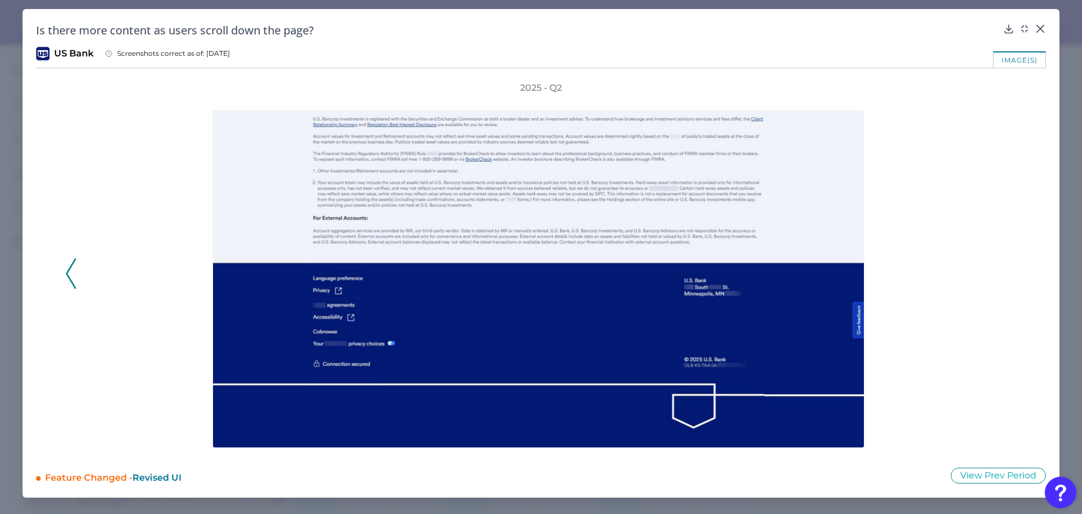
click at [72, 269] on icon at bounding box center [71, 273] width 10 height 30
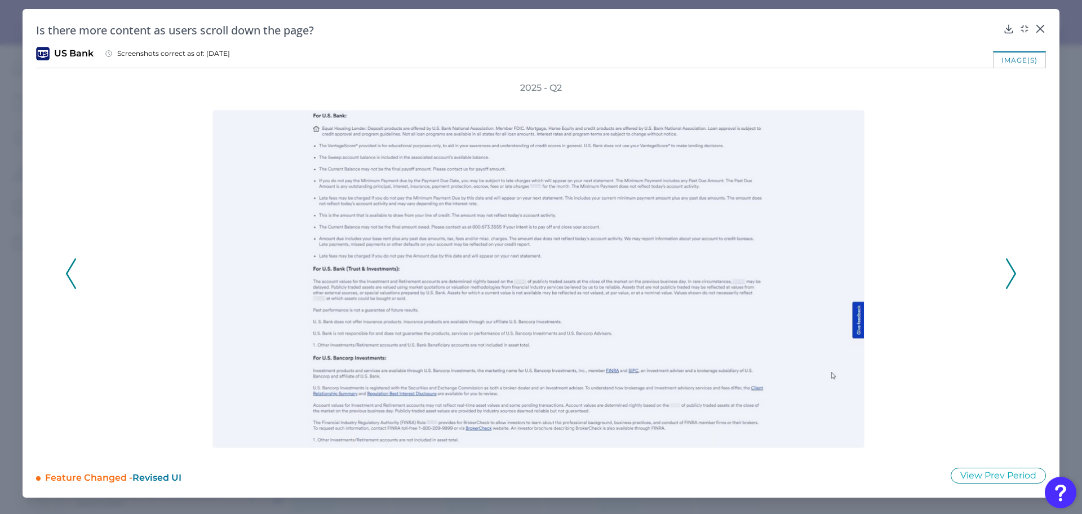
click at [72, 269] on icon at bounding box center [71, 273] width 10 height 30
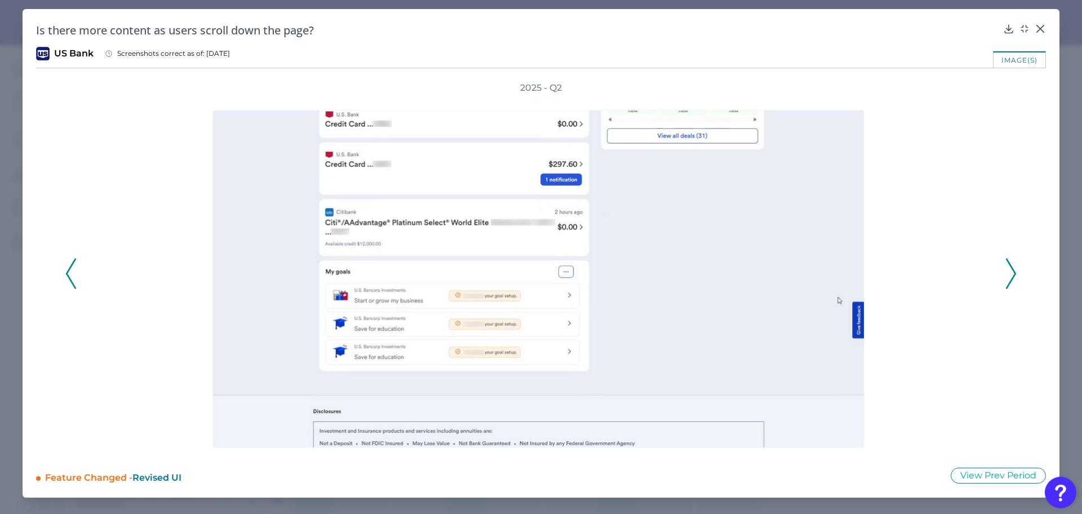
click at [72, 269] on icon at bounding box center [71, 273] width 10 height 30
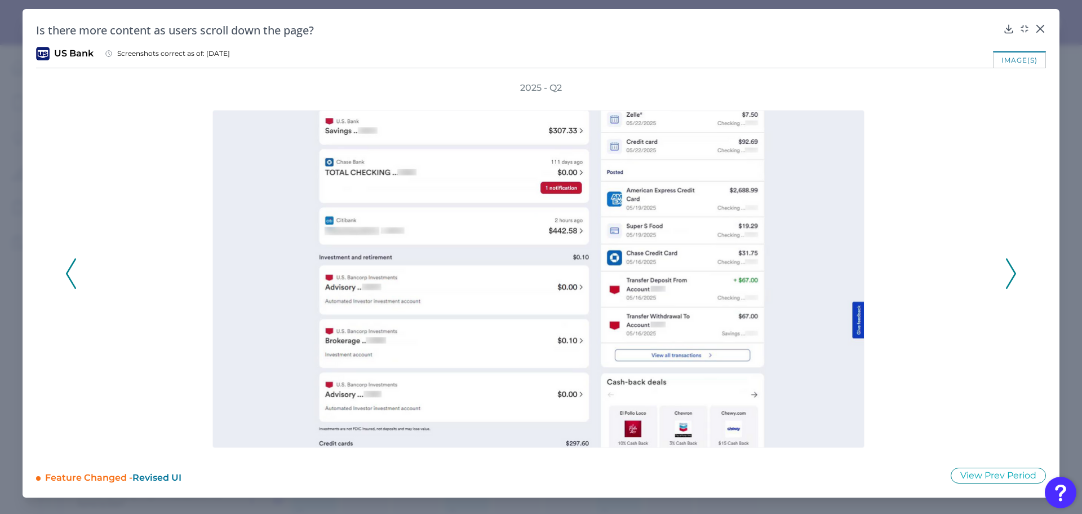
click at [72, 269] on icon at bounding box center [71, 273] width 10 height 30
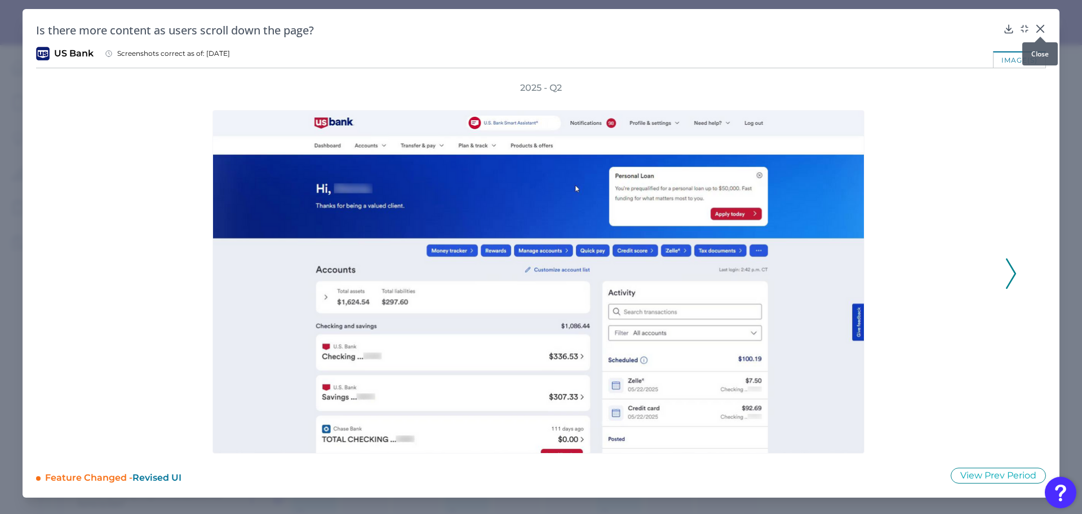
click at [1042, 29] on icon at bounding box center [1040, 28] width 7 height 7
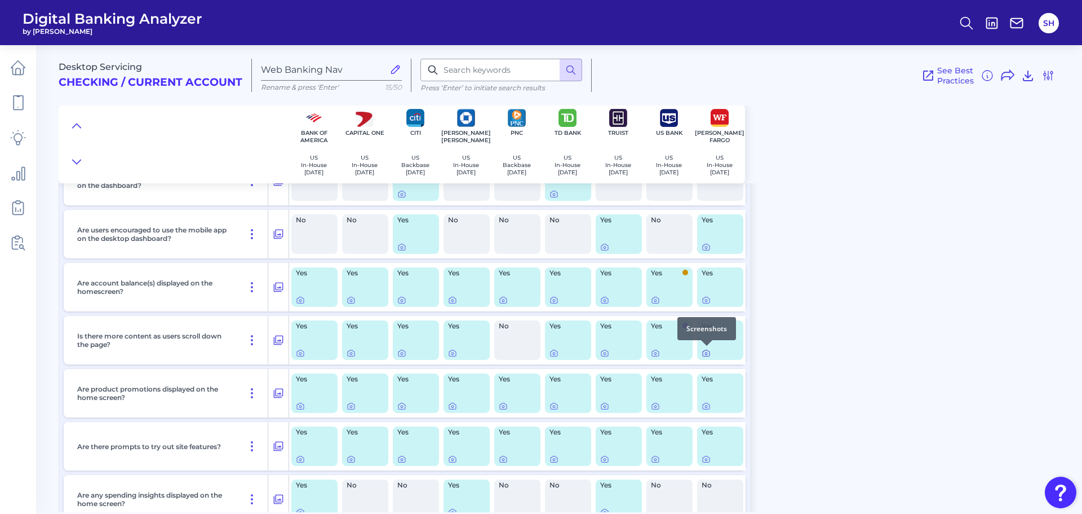
click at [704, 352] on icon at bounding box center [706, 352] width 9 height 9
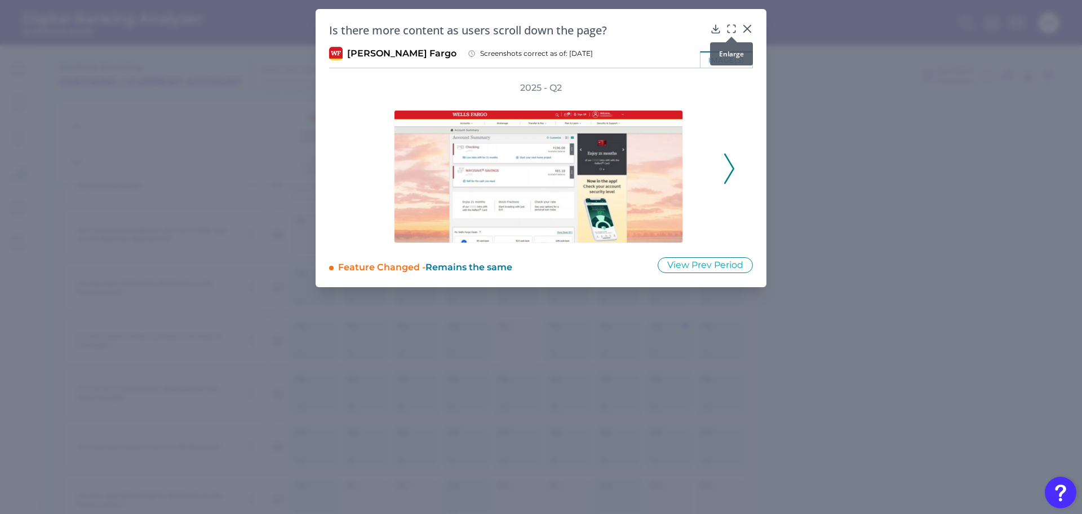
click at [731, 30] on icon at bounding box center [731, 28] width 11 height 11
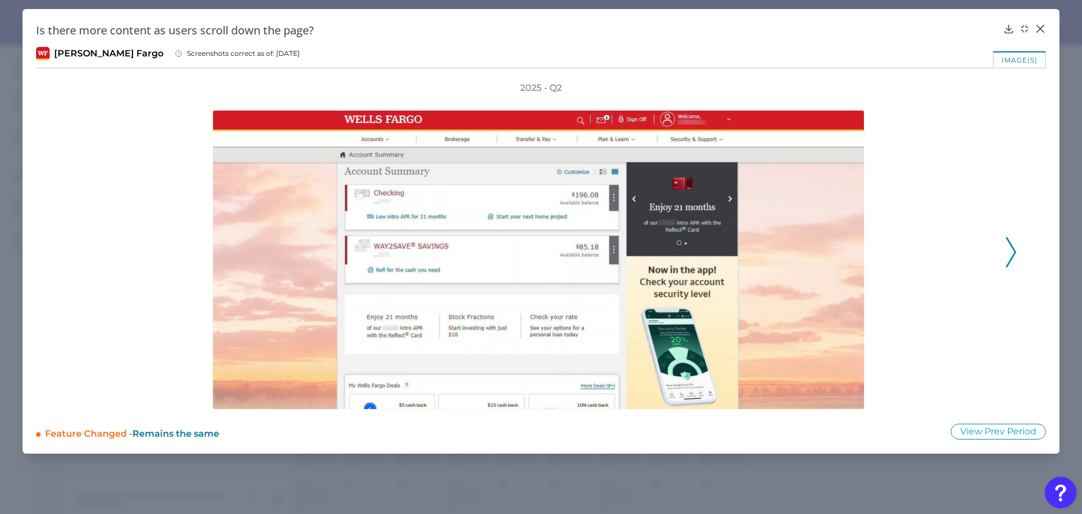
click at [1009, 242] on icon at bounding box center [1011, 252] width 10 height 30
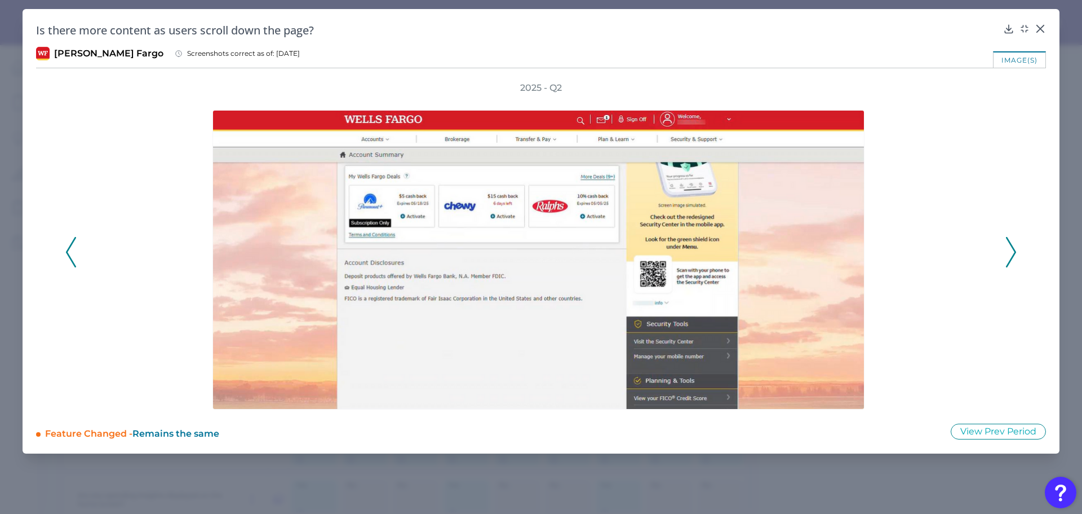
click at [1009, 242] on icon at bounding box center [1011, 252] width 10 height 30
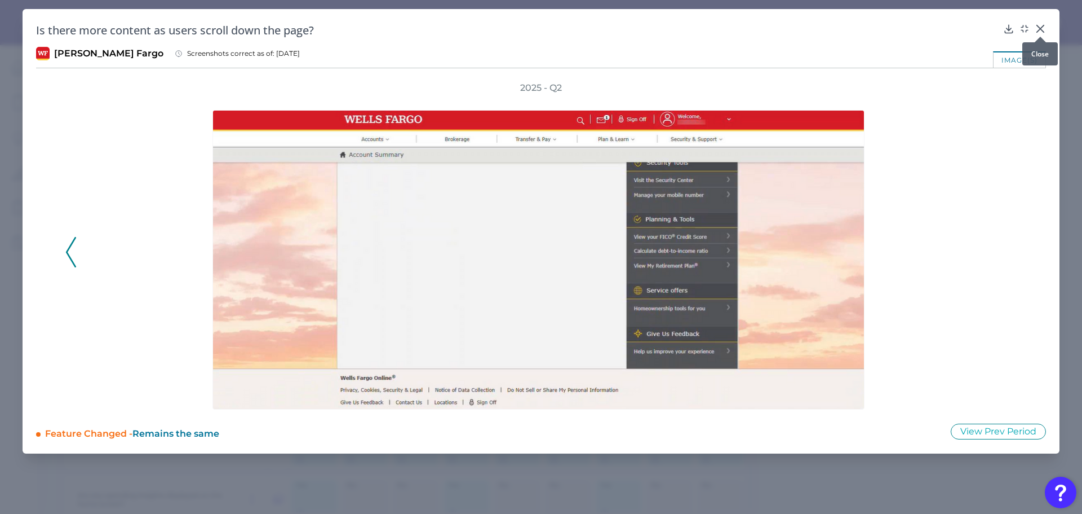
click at [1041, 29] on icon at bounding box center [1040, 28] width 7 height 7
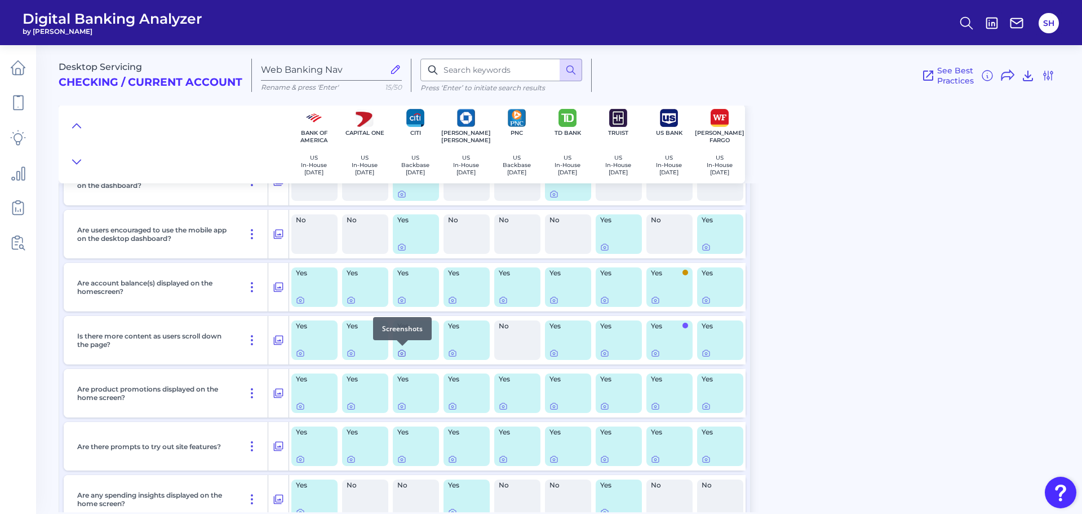
click at [402, 351] on div at bounding box center [402, 345] width 11 height 11
click at [400, 353] on icon at bounding box center [401, 352] width 9 height 9
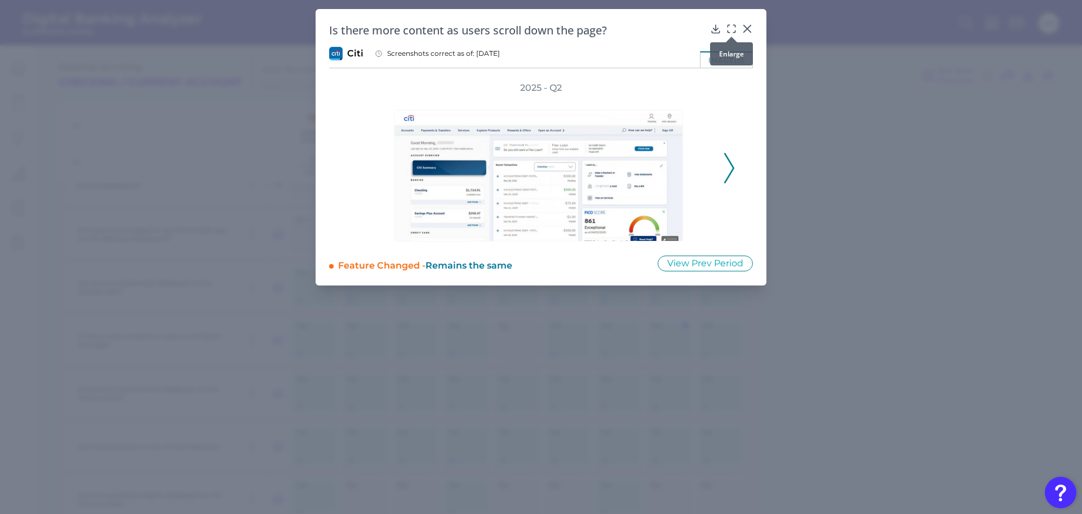
click at [734, 31] on div at bounding box center [731, 36] width 11 height 11
click at [732, 28] on icon at bounding box center [731, 28] width 11 height 11
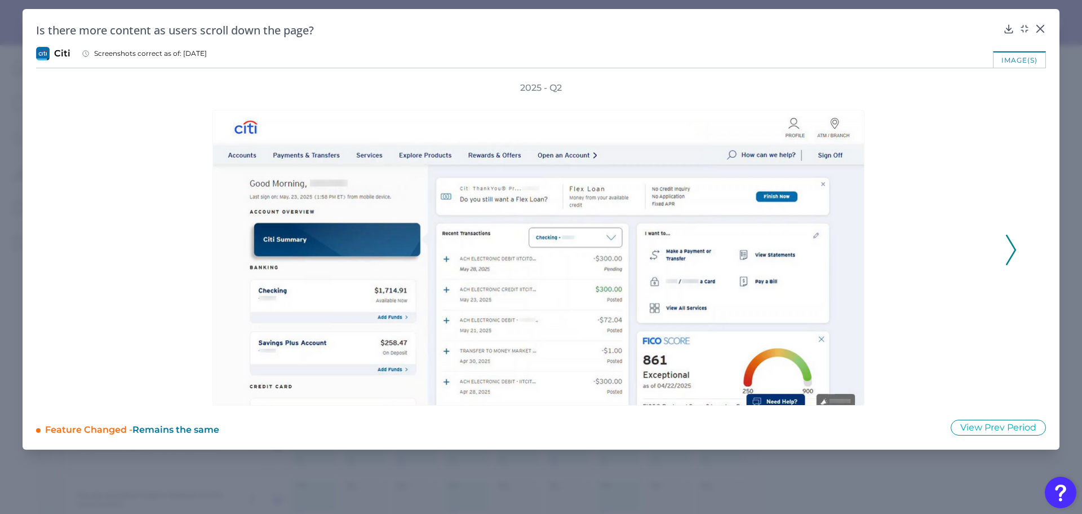
click at [1008, 249] on icon at bounding box center [1011, 249] width 10 height 30
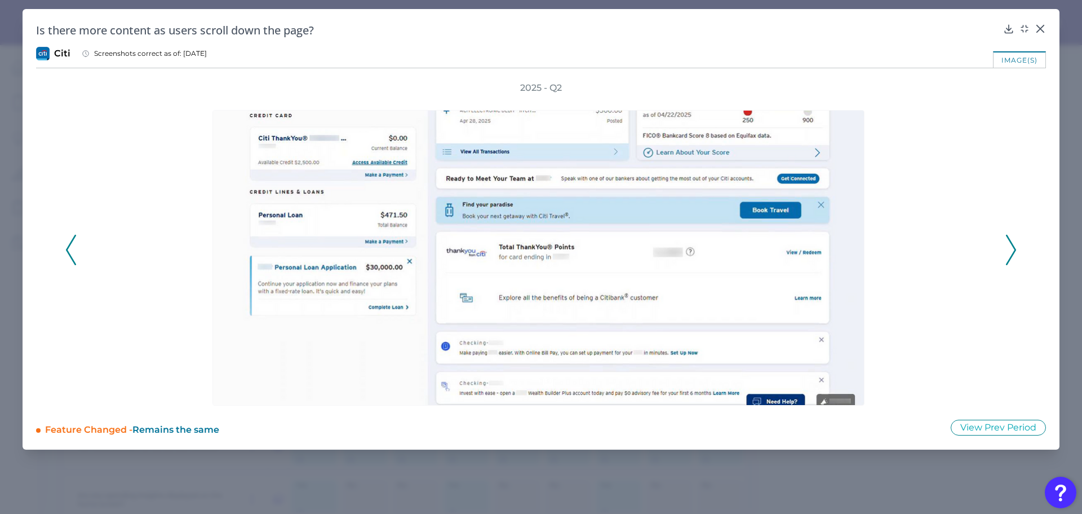
click at [70, 238] on icon at bounding box center [71, 249] width 10 height 30
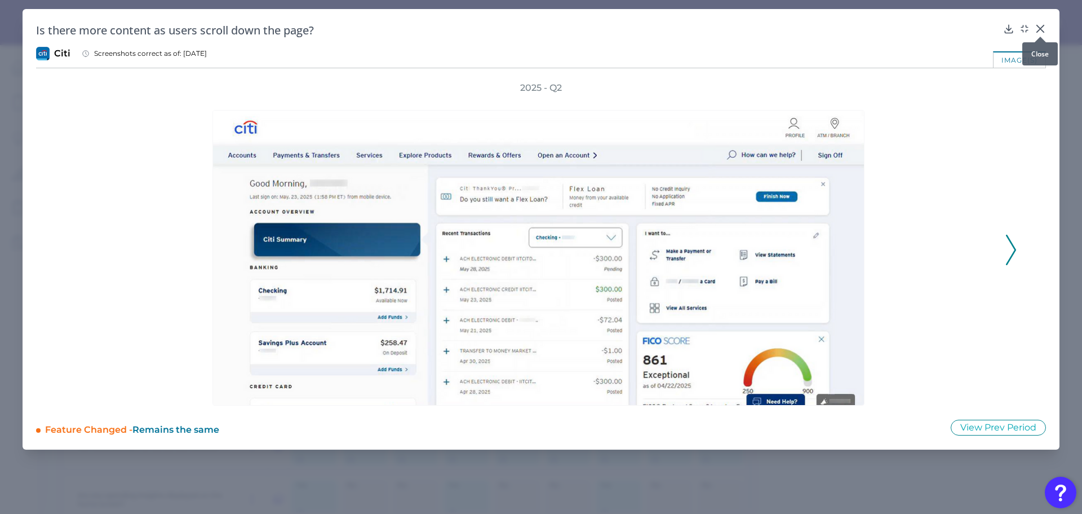
click at [1045, 29] on icon at bounding box center [1040, 28] width 11 height 11
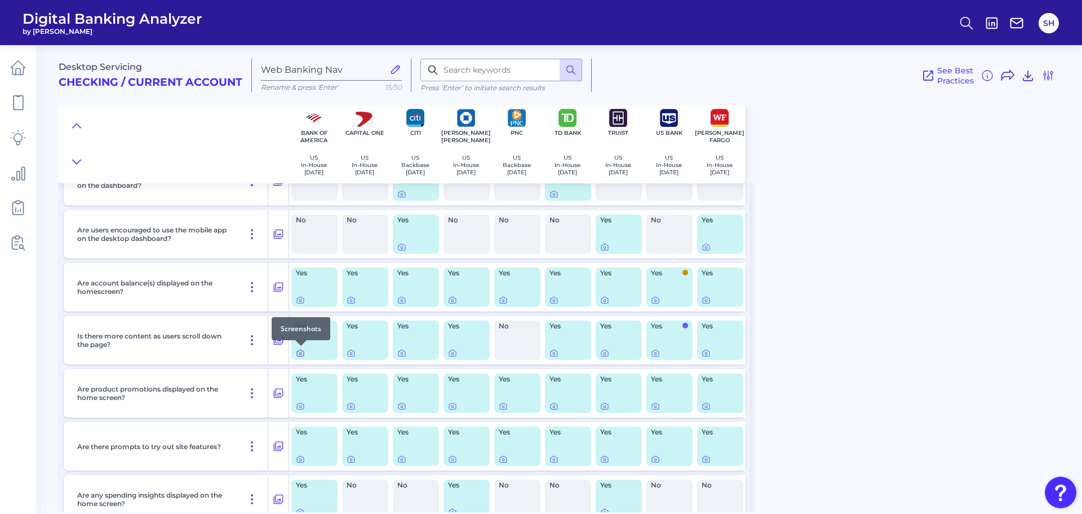
click at [299, 355] on icon at bounding box center [300, 352] width 9 height 9
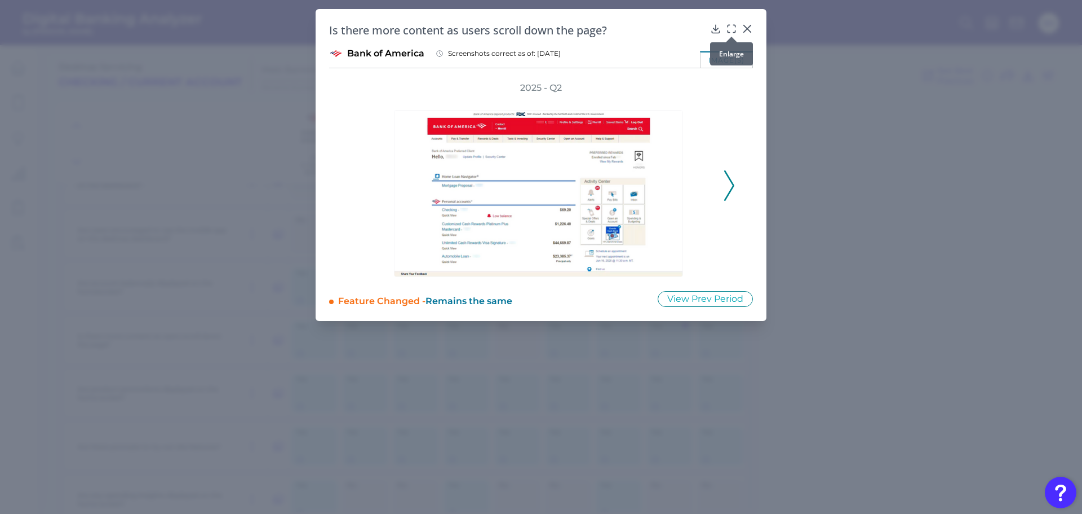
click at [733, 29] on icon at bounding box center [731, 28] width 11 height 11
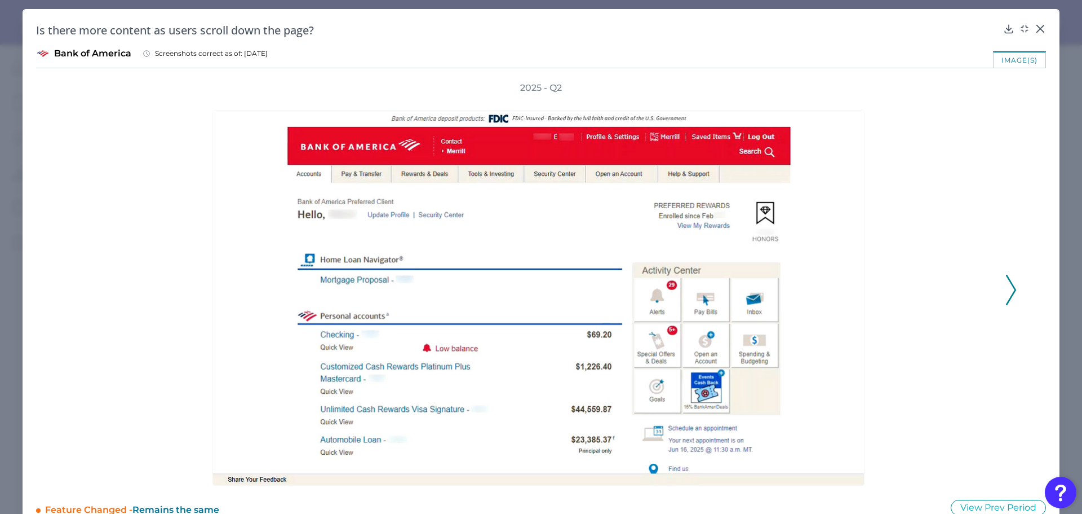
click at [1008, 291] on icon at bounding box center [1011, 290] width 10 height 30
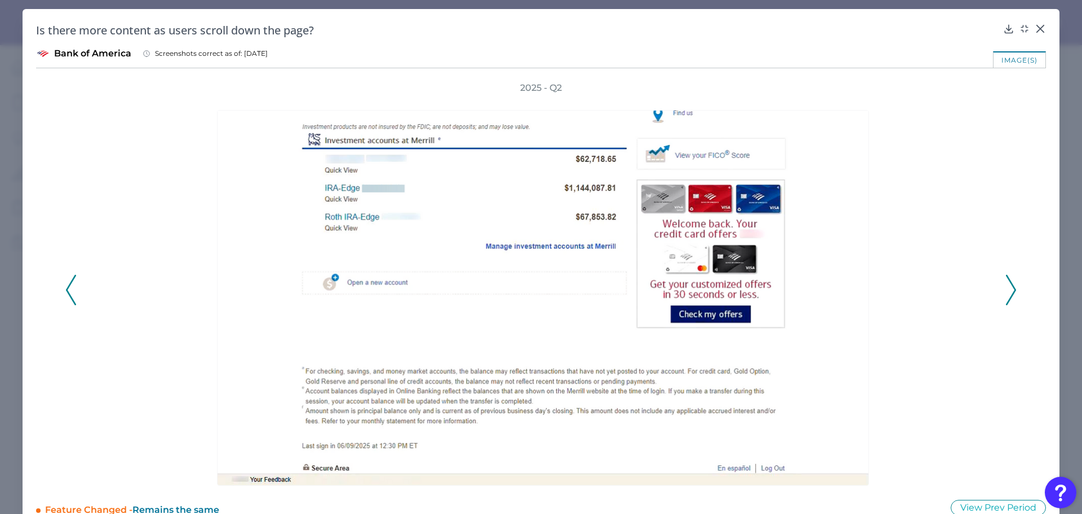
click at [1008, 291] on icon at bounding box center [1011, 290] width 10 height 30
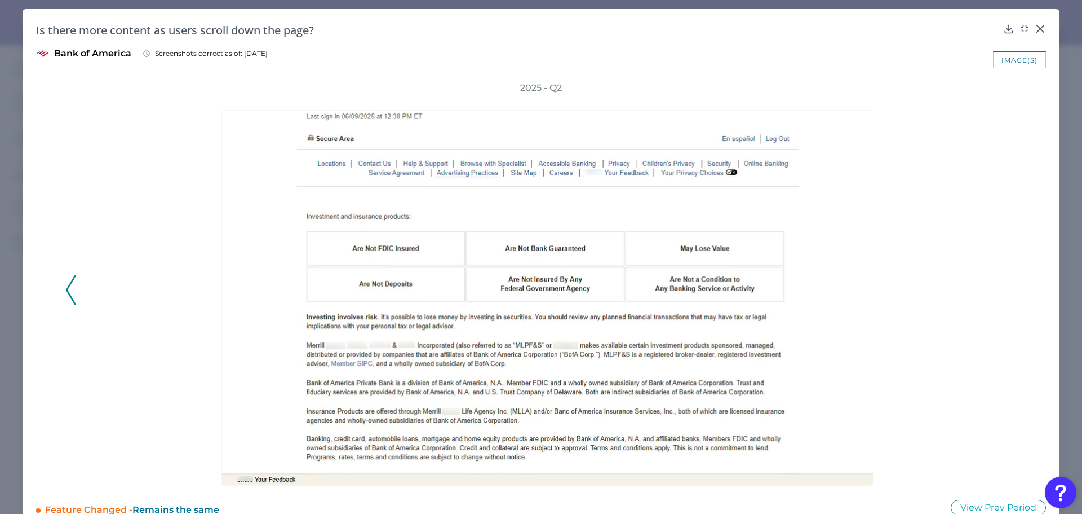
click at [1008, 291] on div "2025 - Q2" at bounding box center [541, 284] width 952 height 404
click at [1037, 28] on icon at bounding box center [1040, 28] width 7 height 7
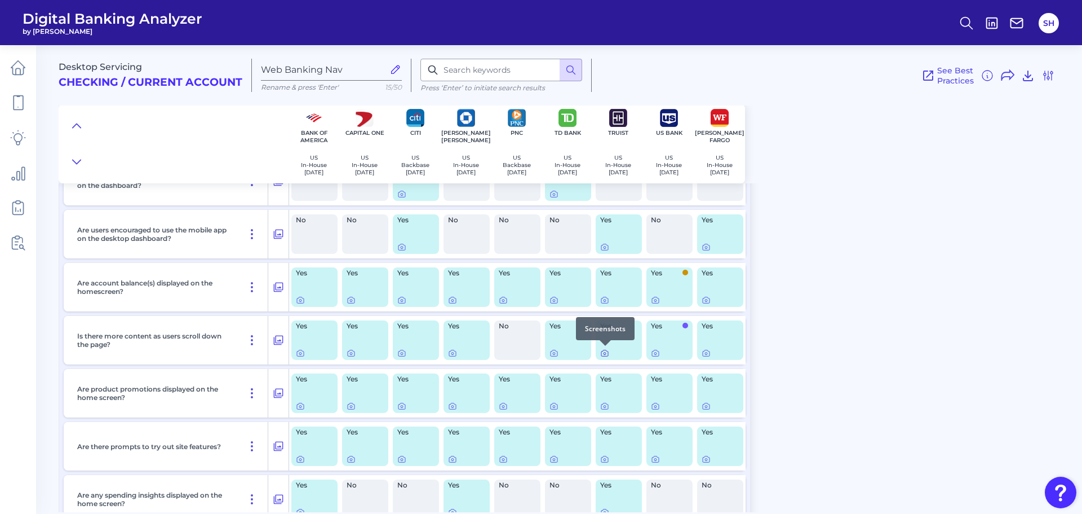
click at [601, 356] on icon at bounding box center [604, 353] width 7 height 6
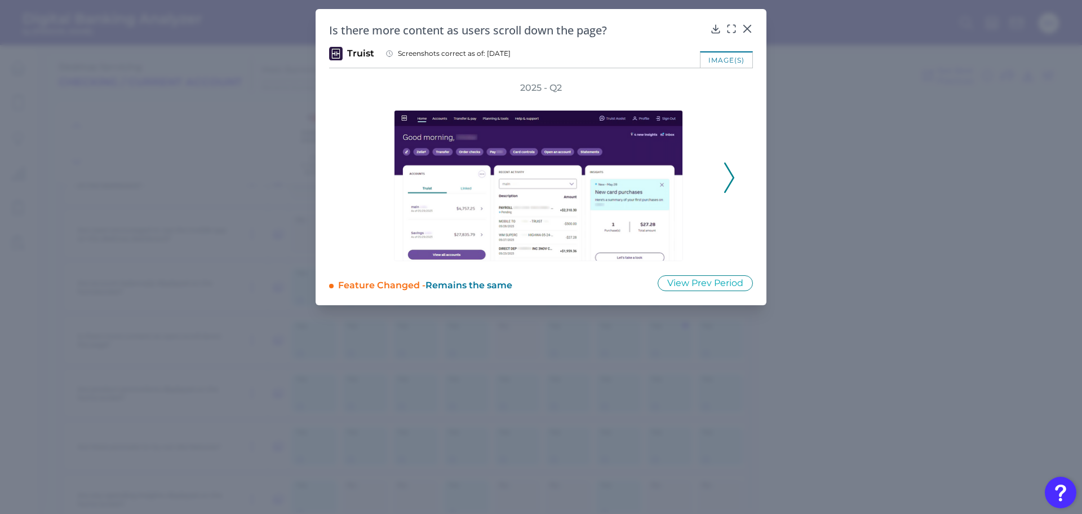
click at [731, 21] on div "Is there more content as users scroll down the page? Truist Screenshots correct…" at bounding box center [541, 157] width 451 height 296
click at [731, 28] on icon at bounding box center [731, 28] width 11 height 11
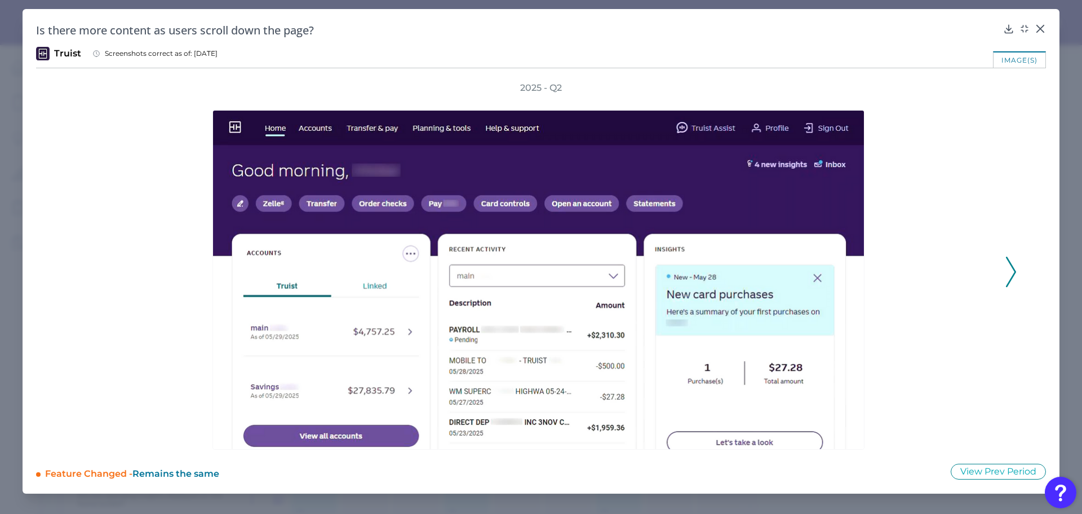
click at [1015, 265] on icon at bounding box center [1011, 271] width 10 height 30
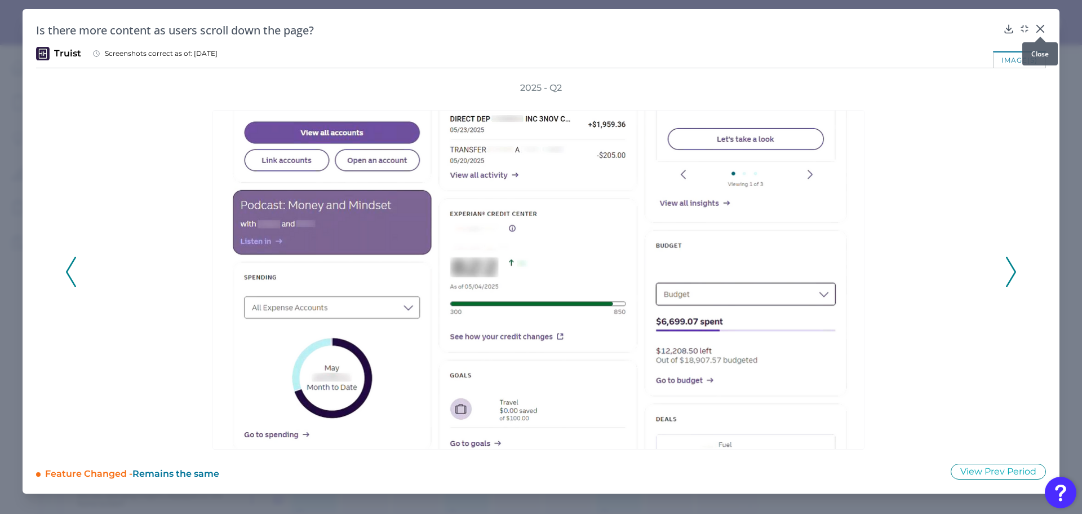
click at [1037, 26] on icon at bounding box center [1040, 28] width 11 height 11
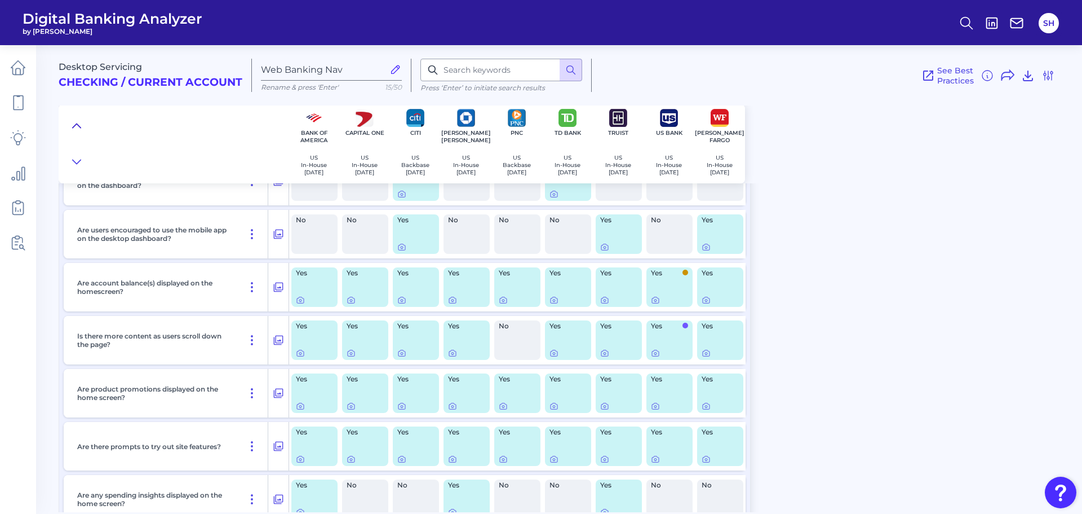
click at [73, 124] on icon at bounding box center [76, 125] width 9 height 11
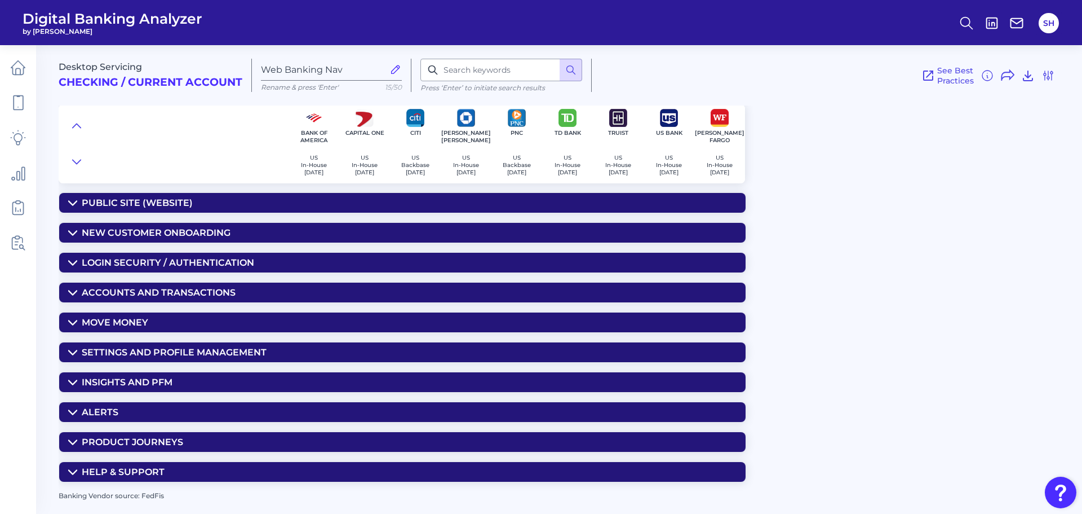
click at [157, 376] on summary "Insights and PFM" at bounding box center [402, 382] width 687 height 20
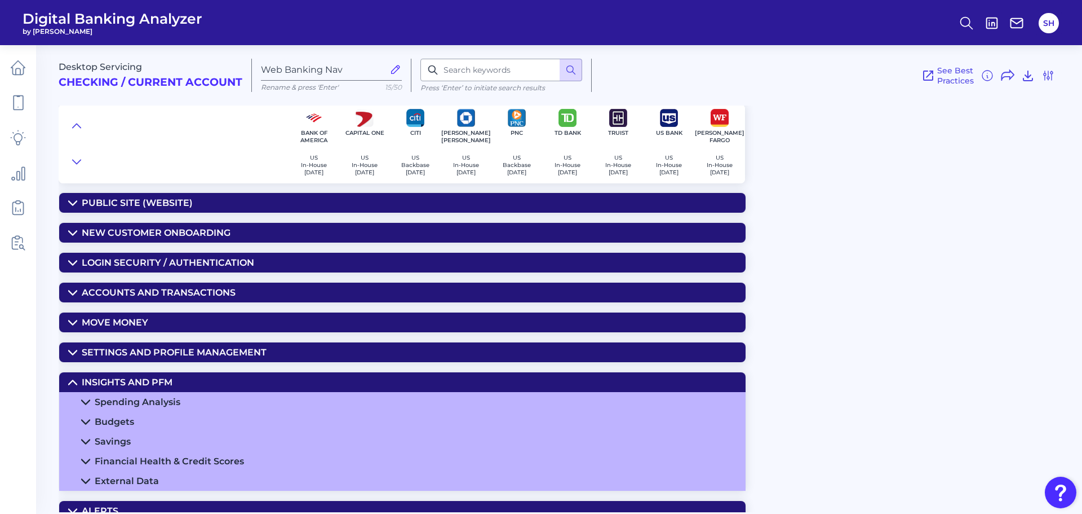
click at [167, 399] on div "Spending Analysis" at bounding box center [138, 401] width 86 height 11
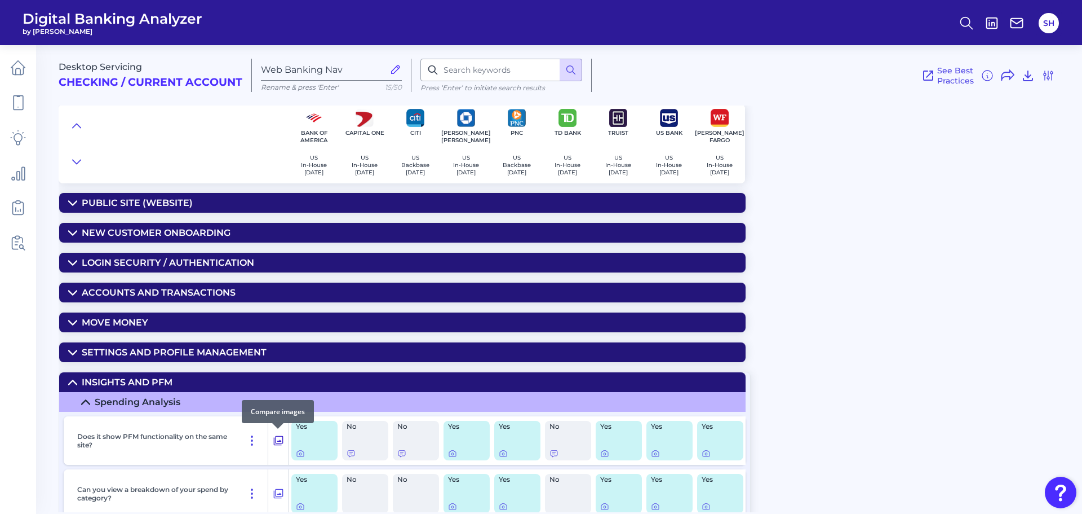
click at [278, 437] on icon at bounding box center [278, 440] width 11 height 14
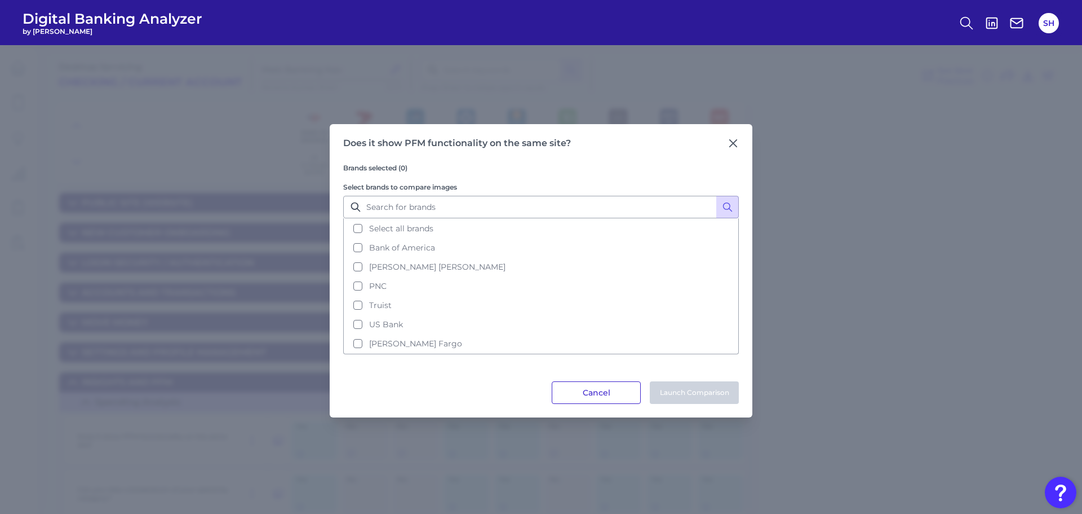
click at [621, 395] on button "Cancel" at bounding box center [596, 392] width 89 height 23
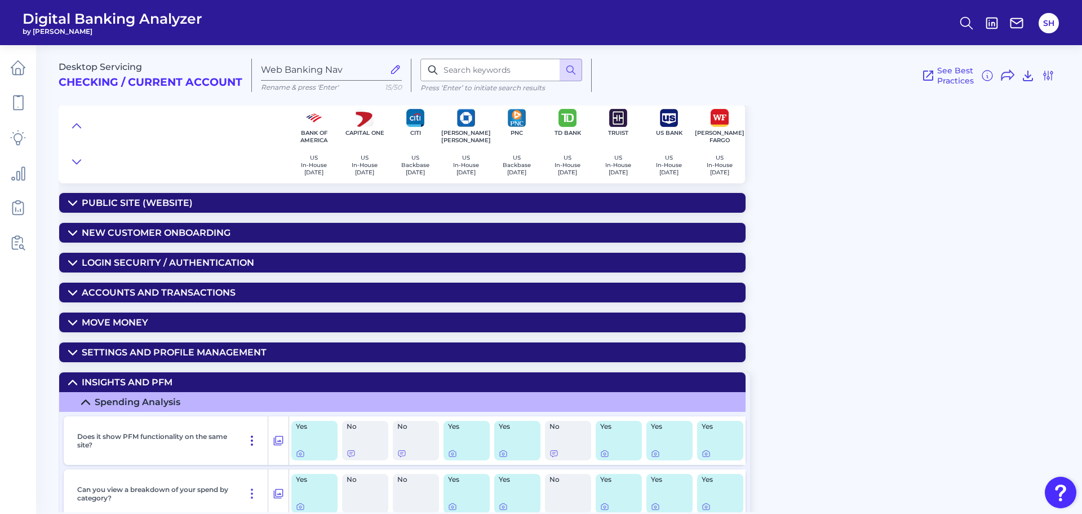
click at [253, 432] on button at bounding box center [252, 440] width 23 height 18
click at [302, 455] on icon at bounding box center [300, 453] width 9 height 9
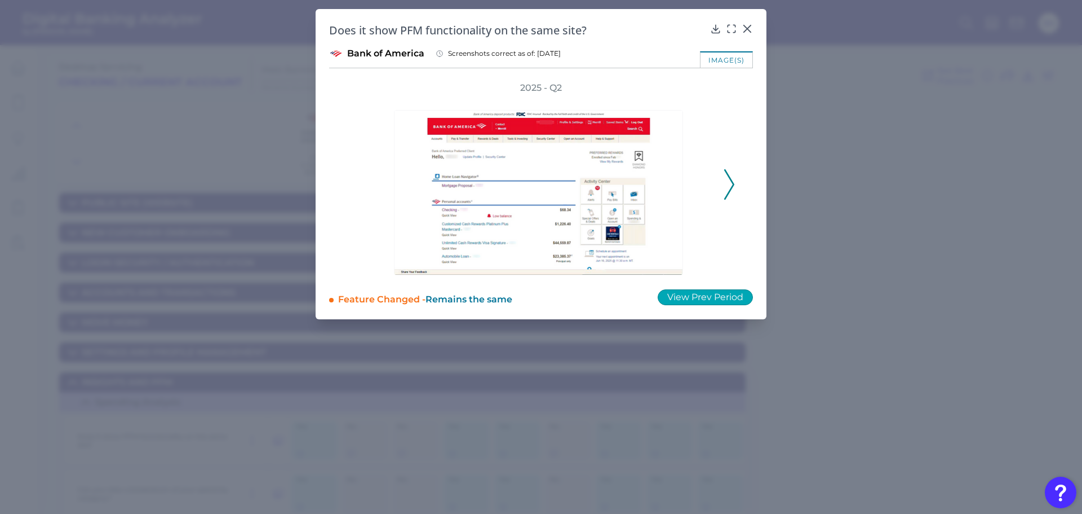
click at [714, 294] on button "View Prev Period" at bounding box center [705, 297] width 95 height 16
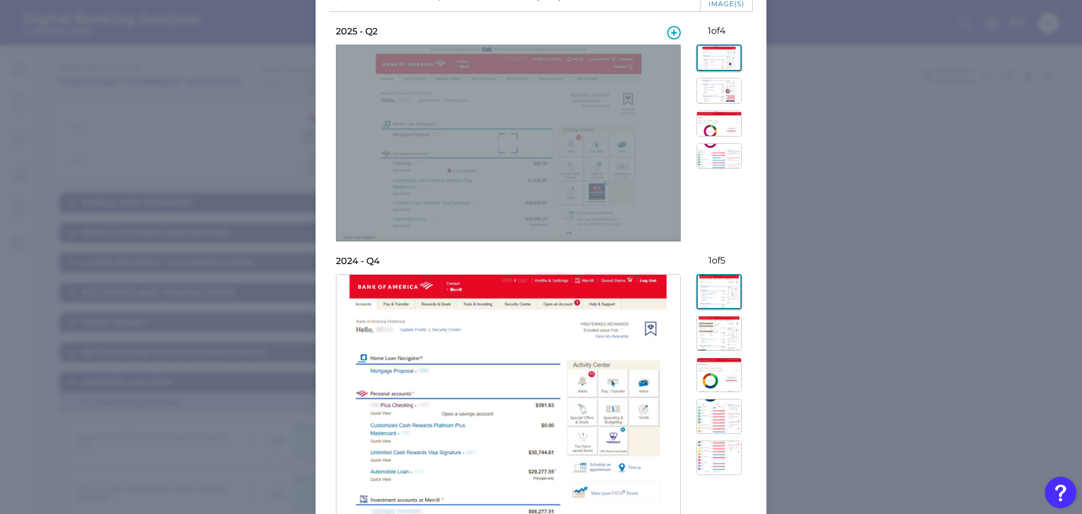
scroll to position [113, 0]
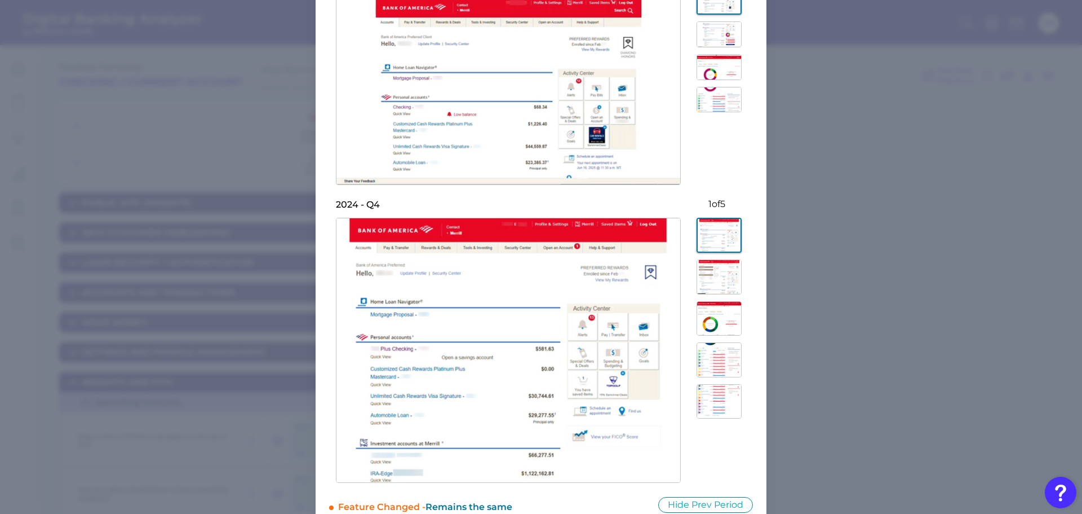
click at [730, 48] on div at bounding box center [717, 79] width 72 height 196
click at [724, 28] on img at bounding box center [719, 34] width 45 height 26
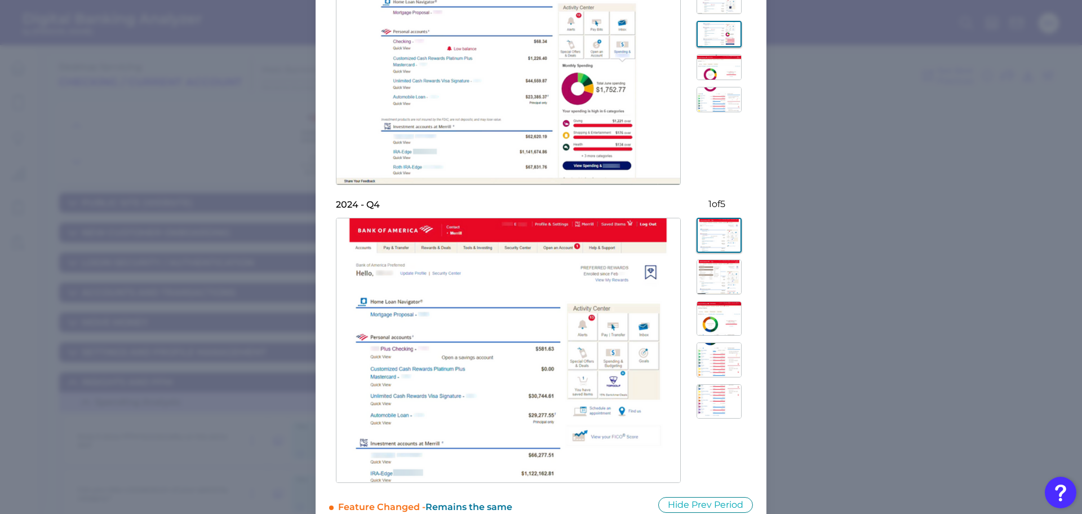
click at [718, 289] on img at bounding box center [719, 276] width 45 height 34
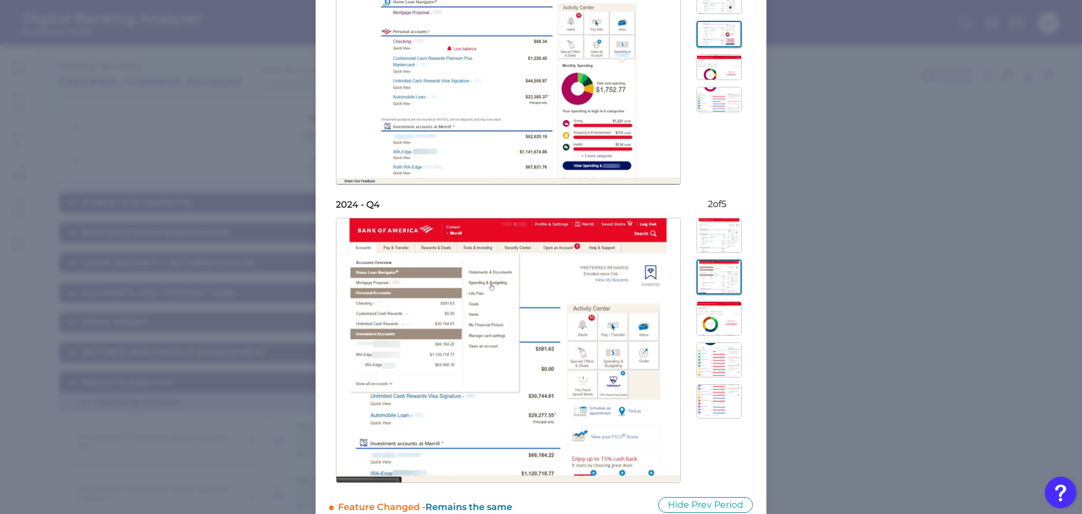
click at [719, 64] on img at bounding box center [719, 67] width 45 height 26
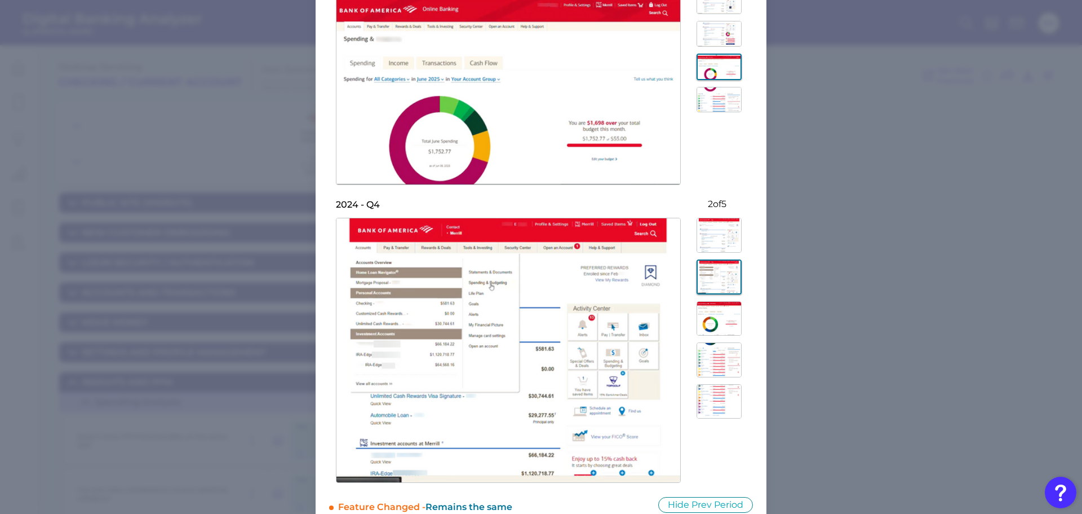
click at [716, 327] on img at bounding box center [719, 318] width 45 height 34
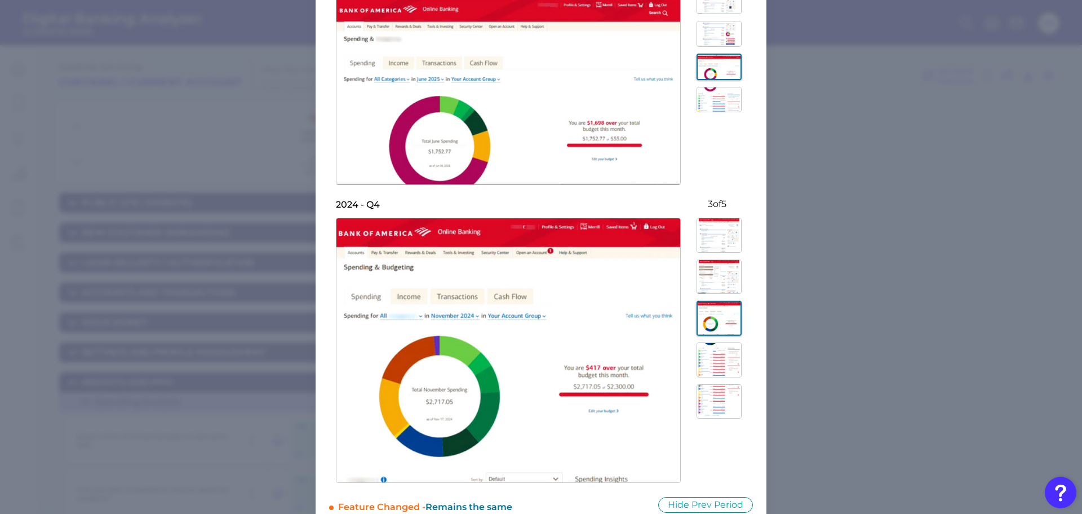
click at [713, 363] on img at bounding box center [719, 359] width 45 height 34
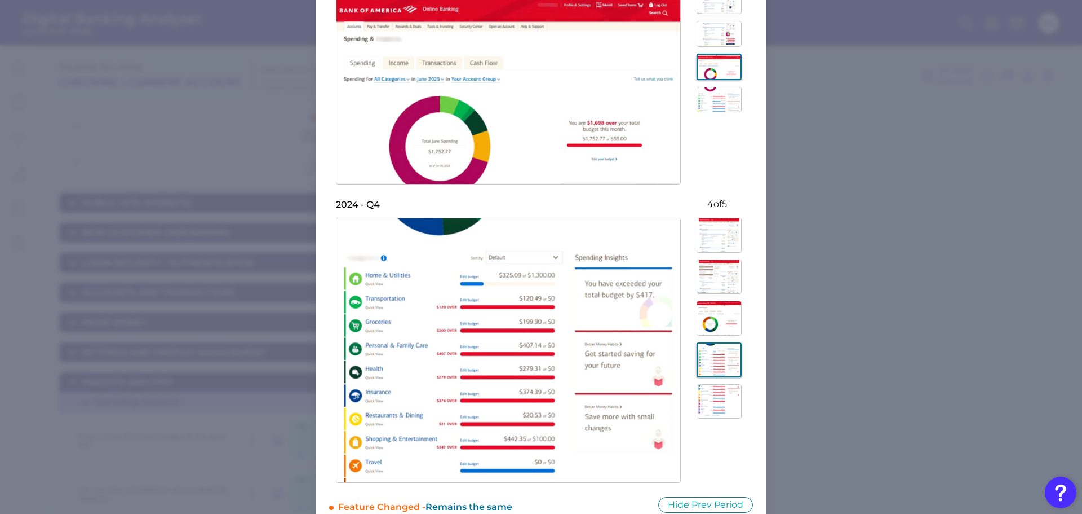
click at [714, 104] on img at bounding box center [719, 100] width 45 height 26
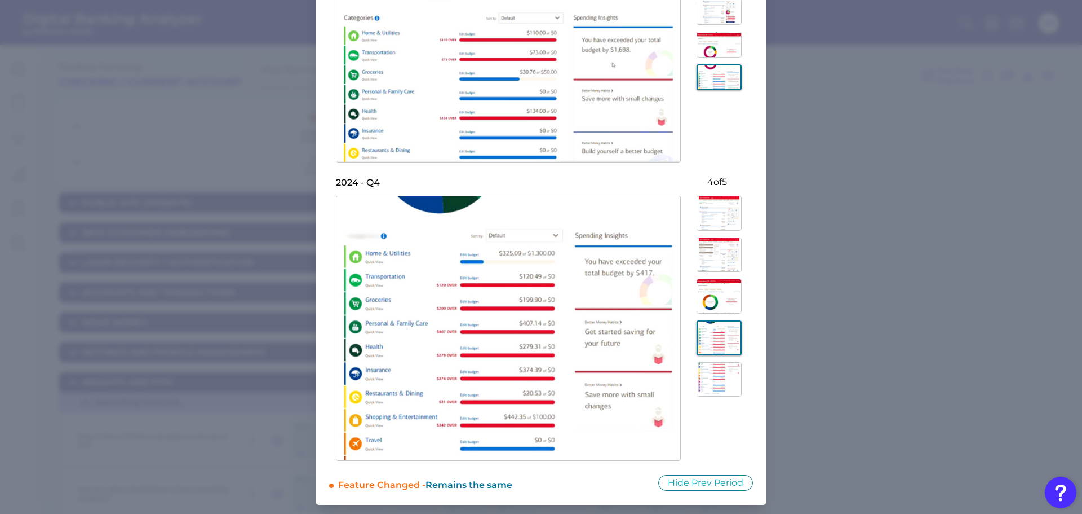
scroll to position [78, 0]
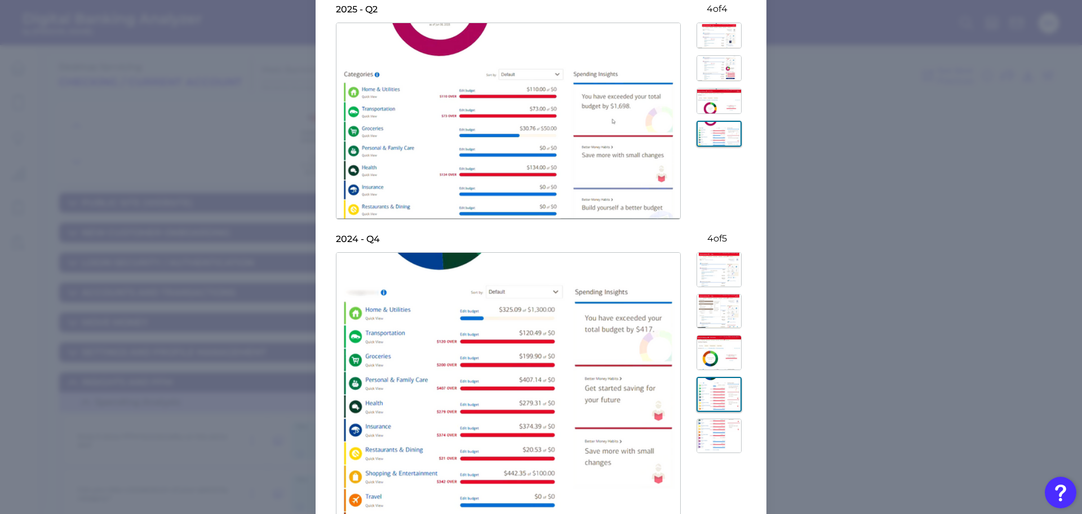
click at [710, 431] on img at bounding box center [719, 435] width 45 height 34
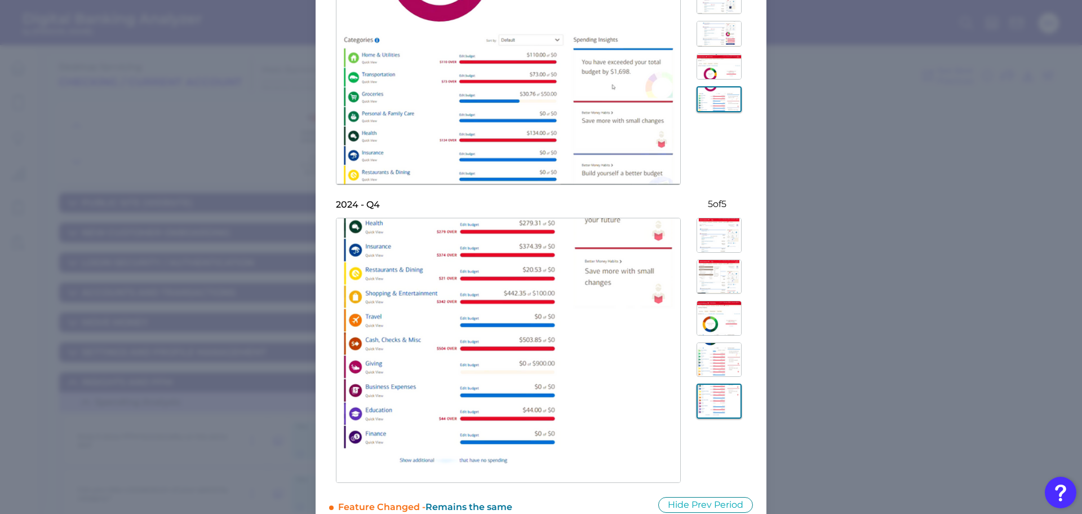
scroll to position [0, 0]
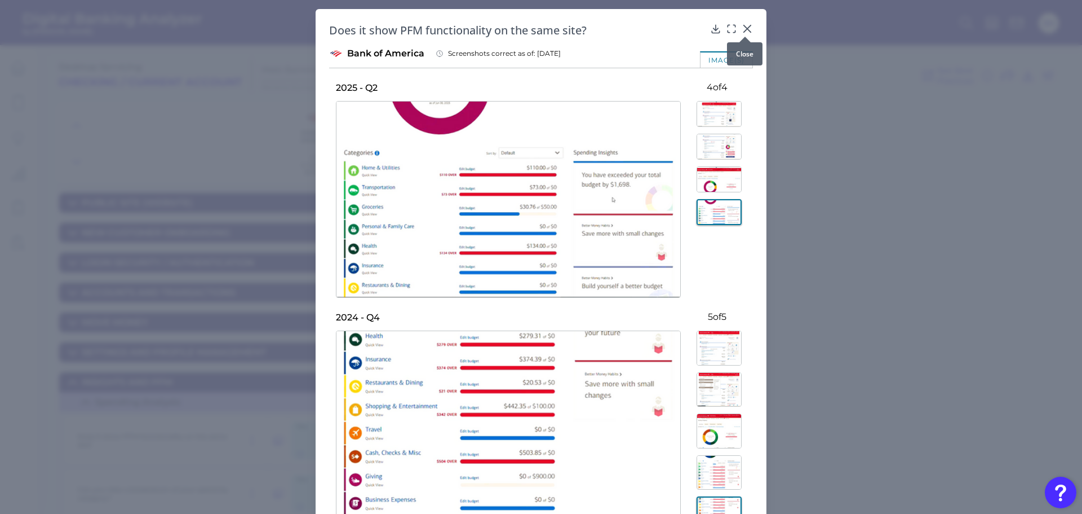
click at [744, 24] on icon at bounding box center [747, 28] width 11 height 11
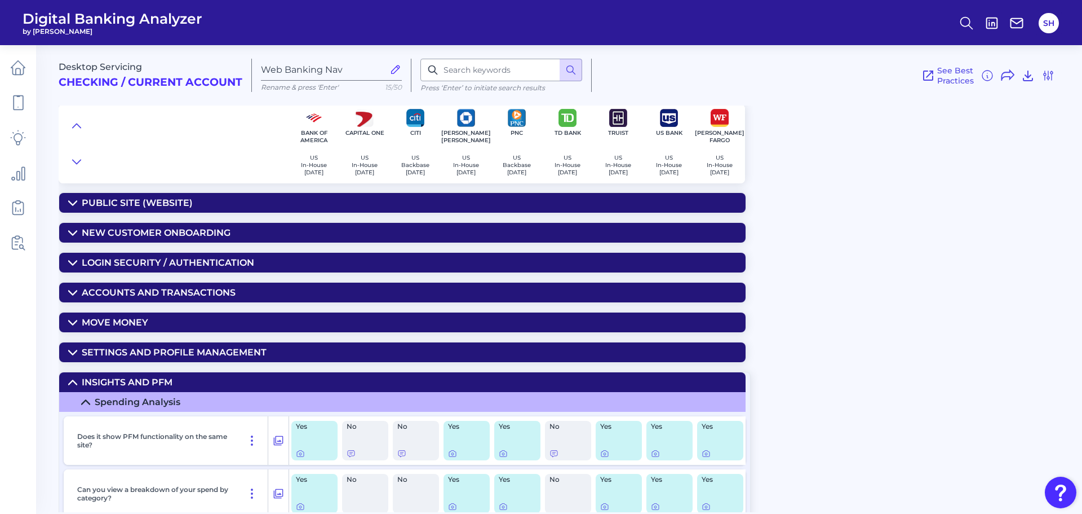
scroll to position [113, 0]
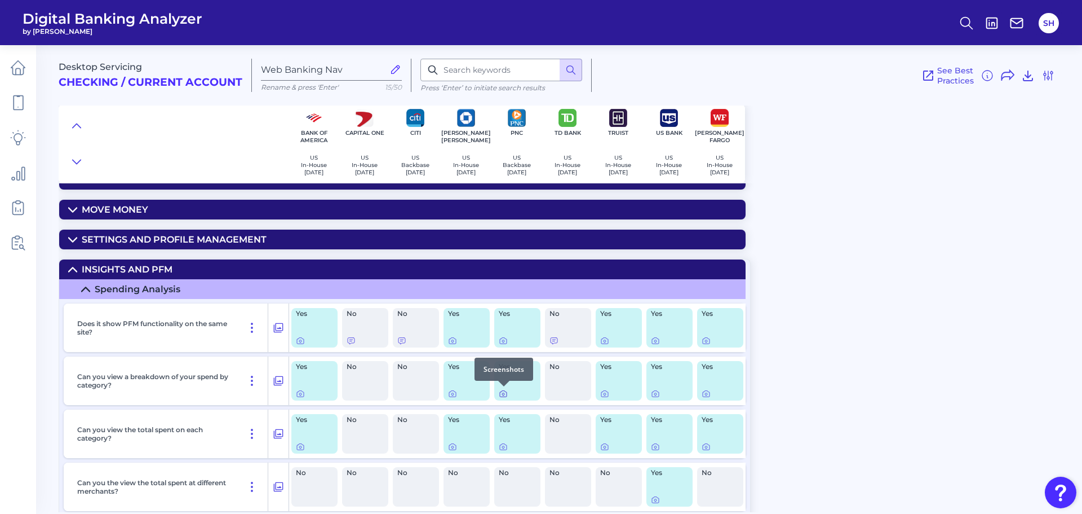
click at [501, 392] on icon at bounding box center [503, 393] width 9 height 9
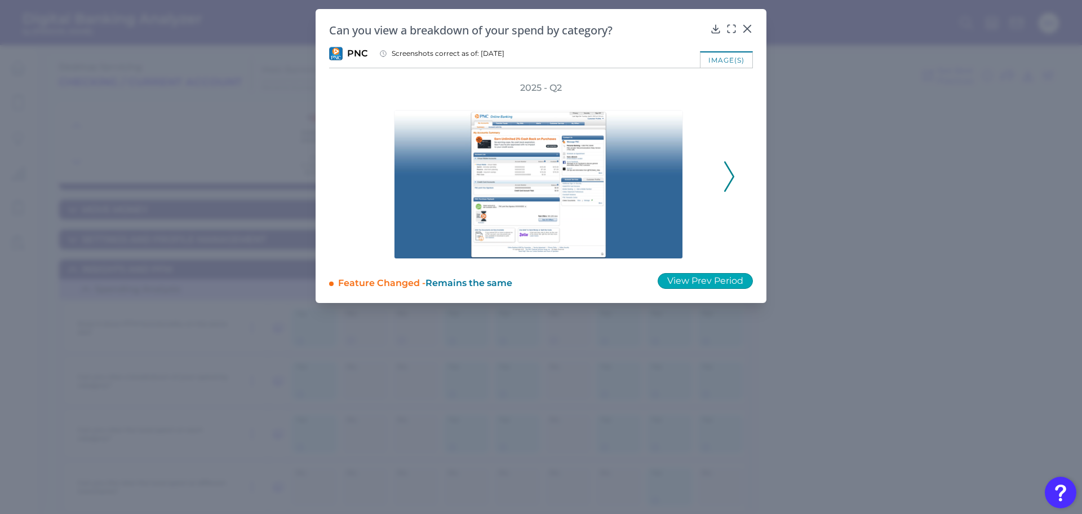
click at [731, 279] on button "View Prev Period" at bounding box center [705, 281] width 95 height 16
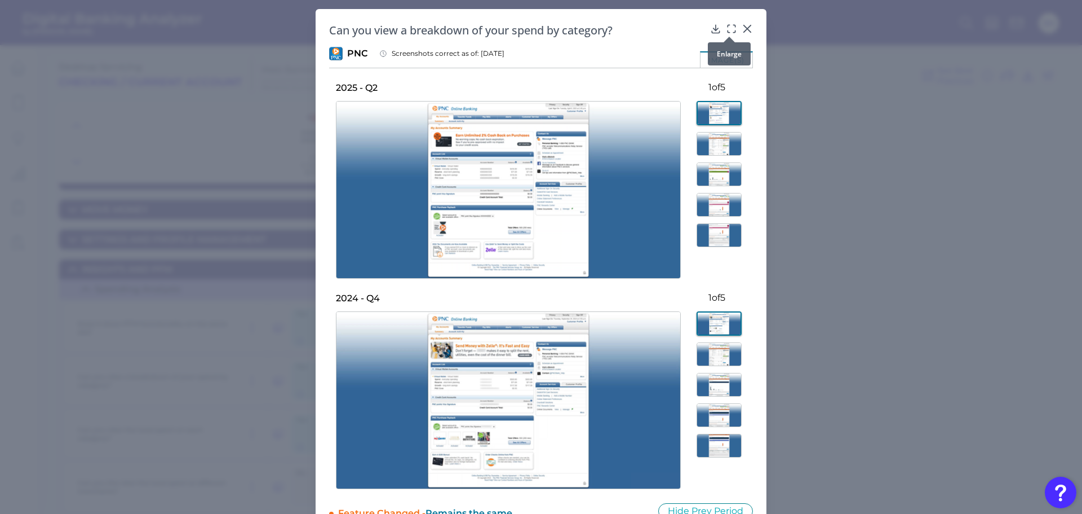
click at [728, 28] on icon at bounding box center [731, 28] width 11 height 11
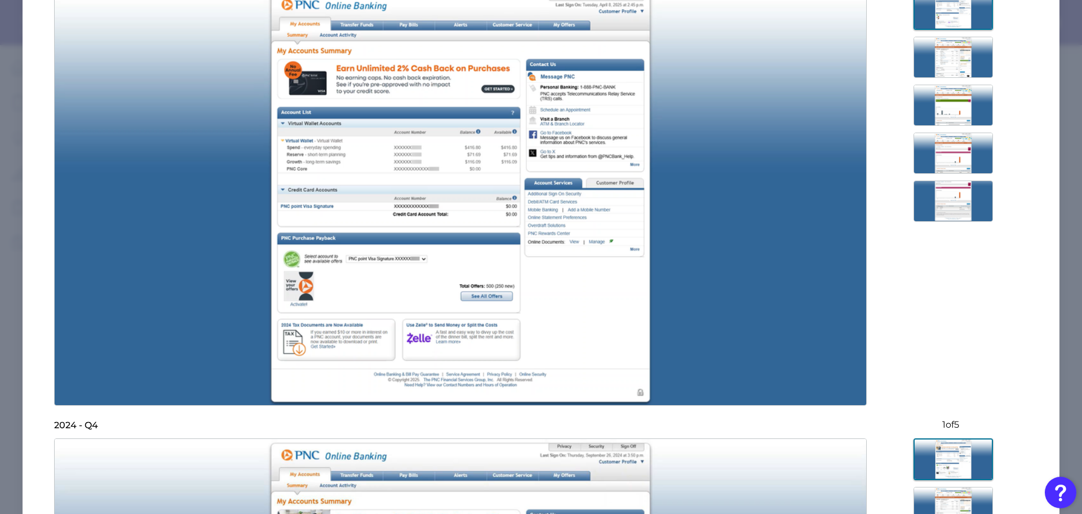
click at [916, 49] on img at bounding box center [953, 57] width 79 height 41
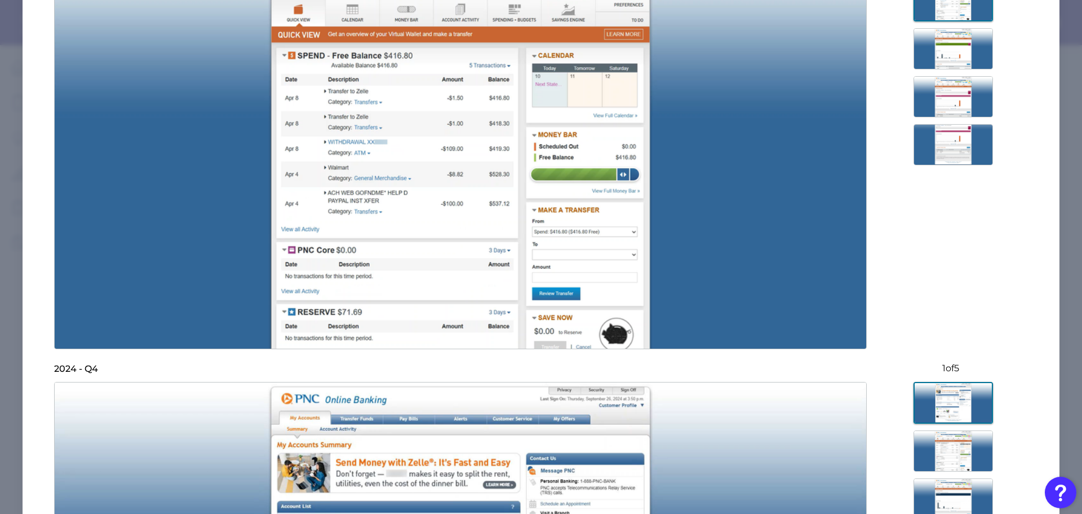
scroll to position [225, 0]
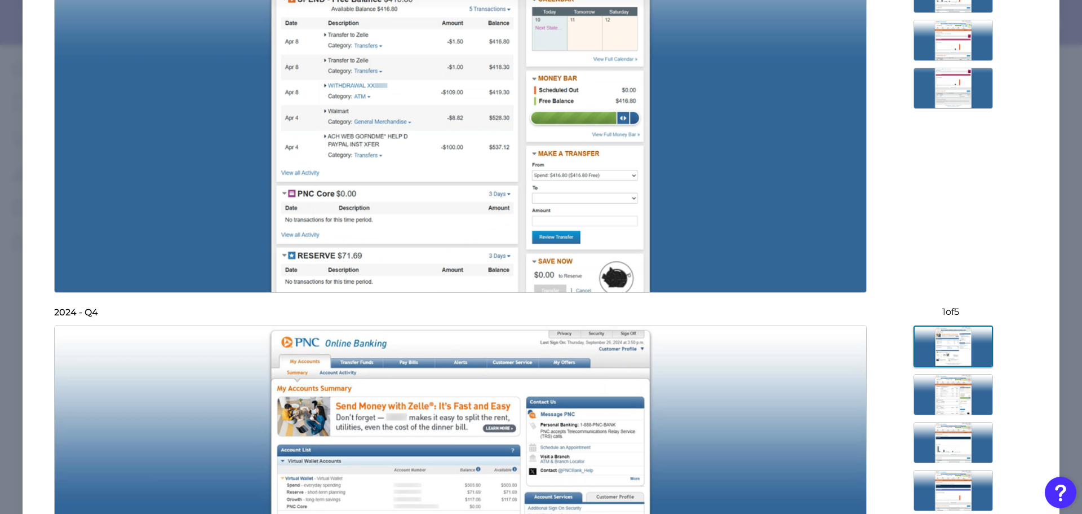
click at [956, 378] on img at bounding box center [953, 394] width 79 height 41
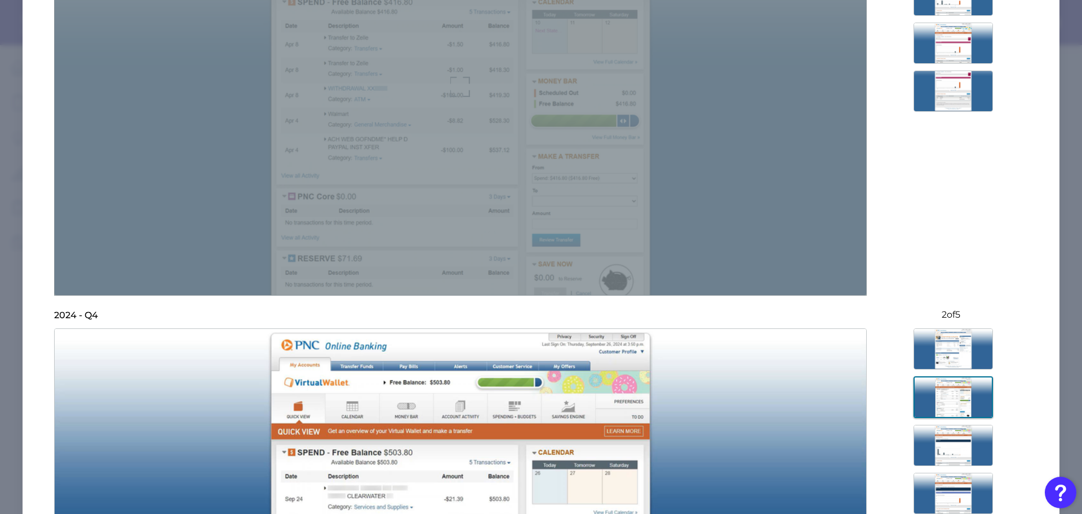
scroll to position [0, 0]
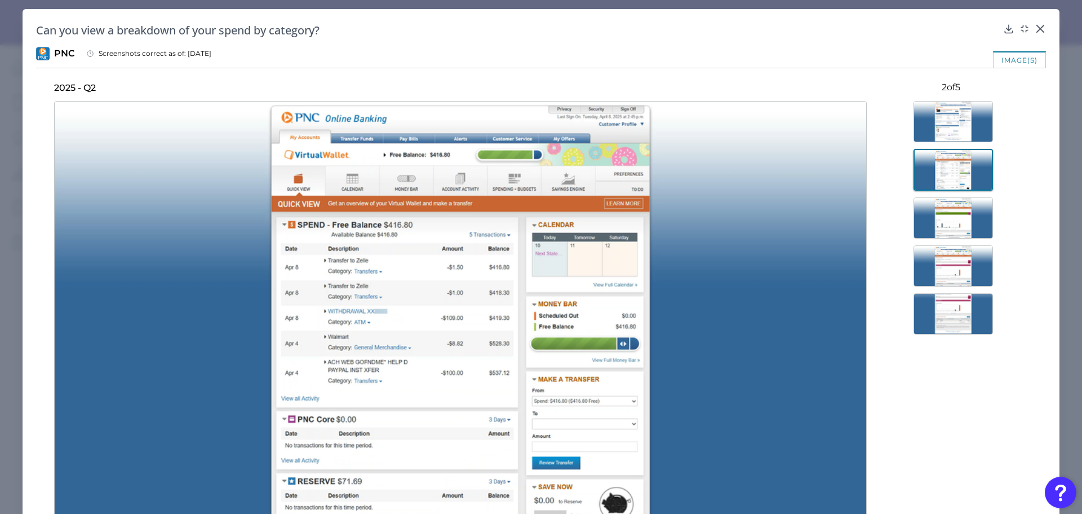
click at [949, 201] on img at bounding box center [953, 217] width 79 height 41
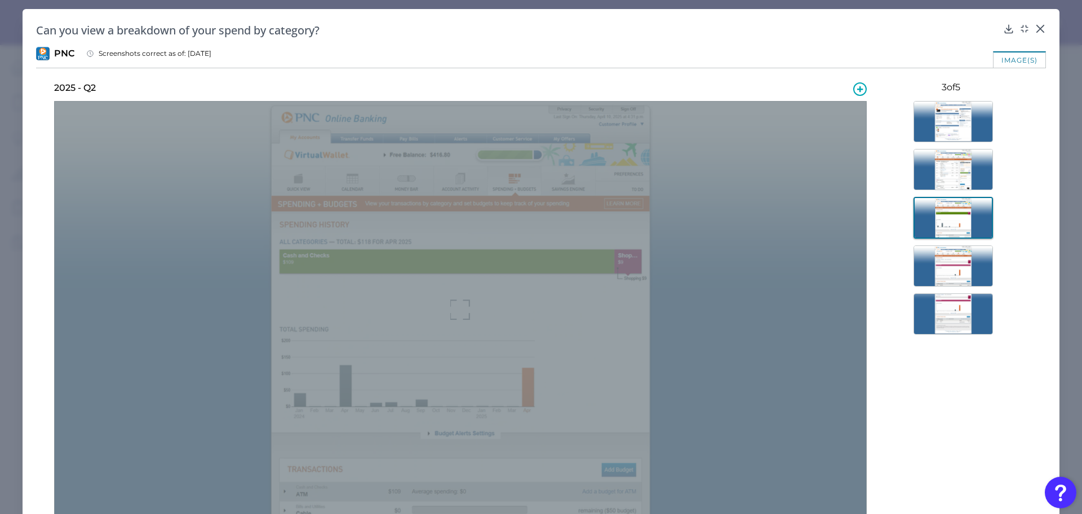
scroll to position [282, 0]
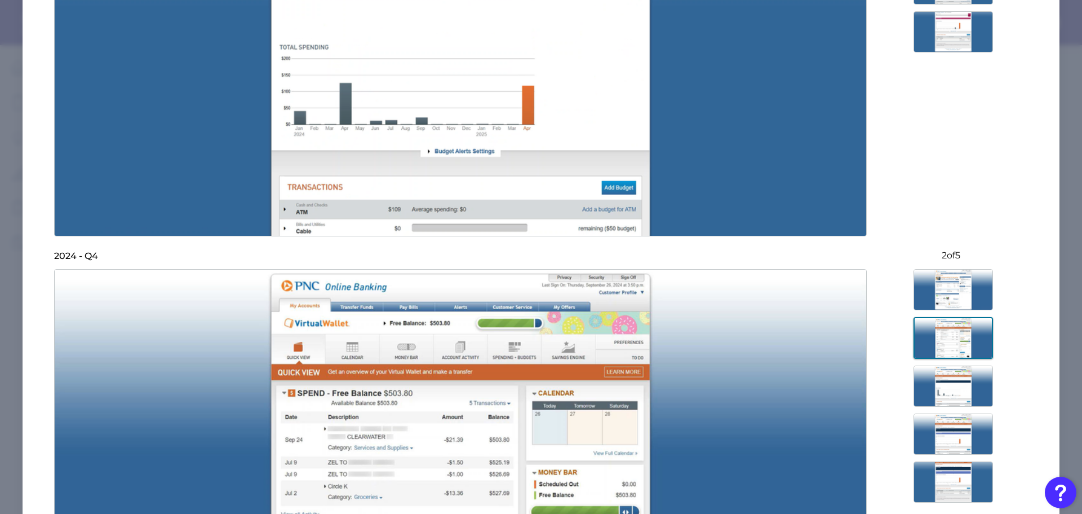
click at [940, 384] on img at bounding box center [953, 385] width 79 height 41
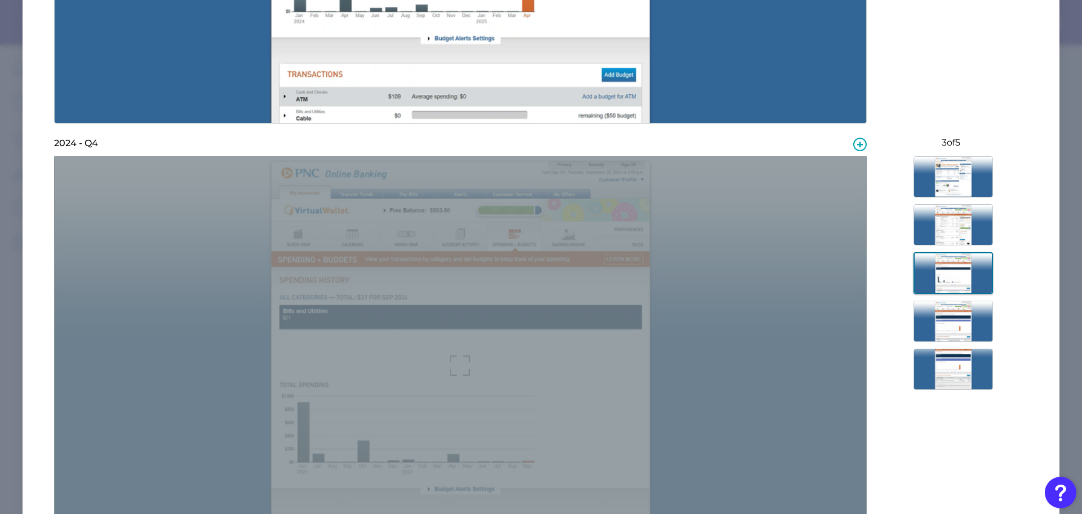
scroll to position [338, 0]
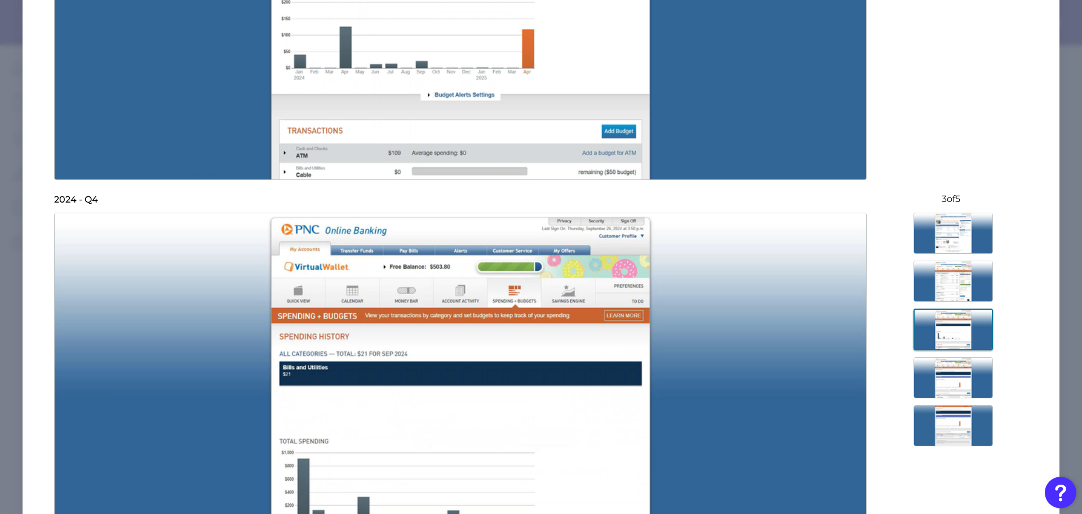
click at [973, 372] on img at bounding box center [953, 377] width 79 height 41
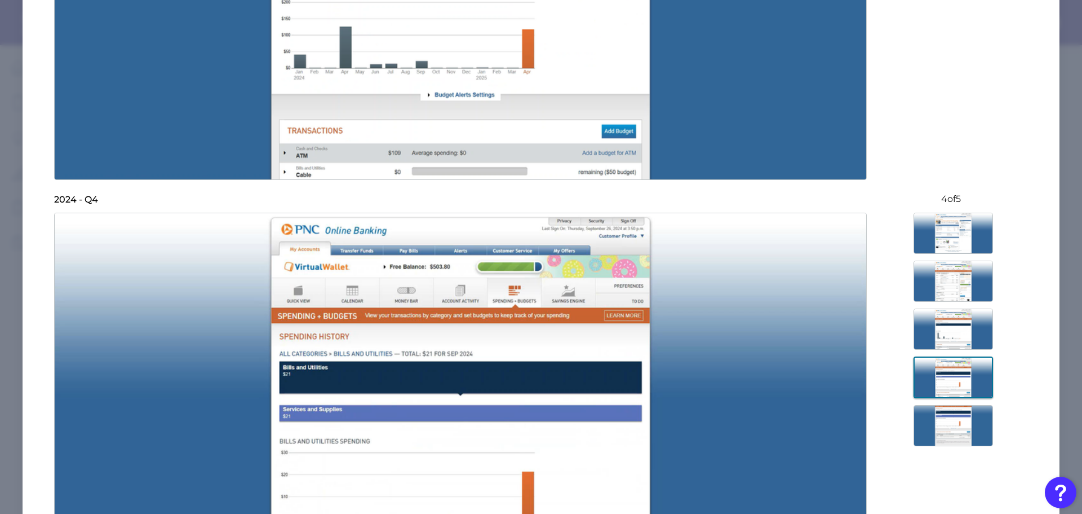
scroll to position [113, 0]
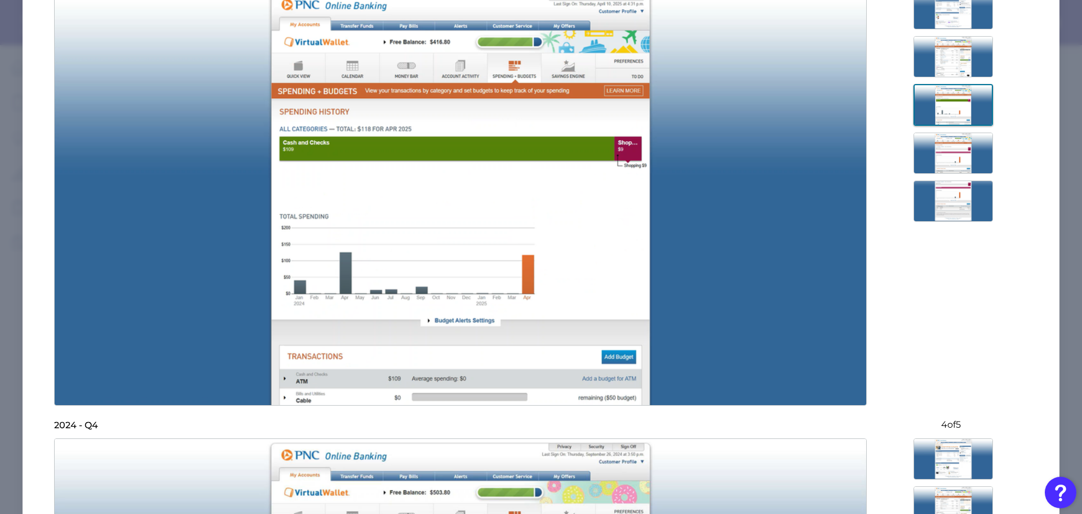
click at [963, 164] on img at bounding box center [953, 152] width 79 height 41
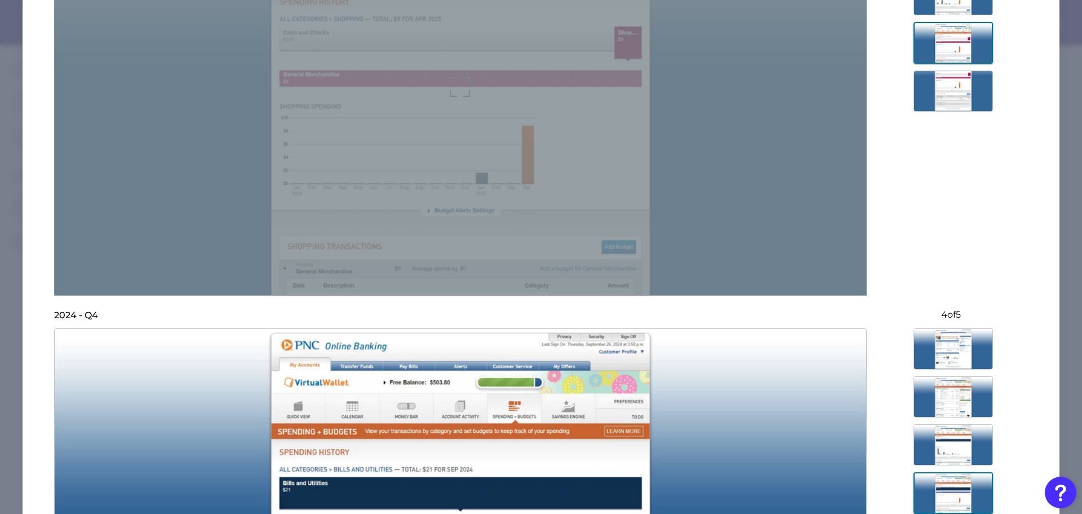
scroll to position [0, 0]
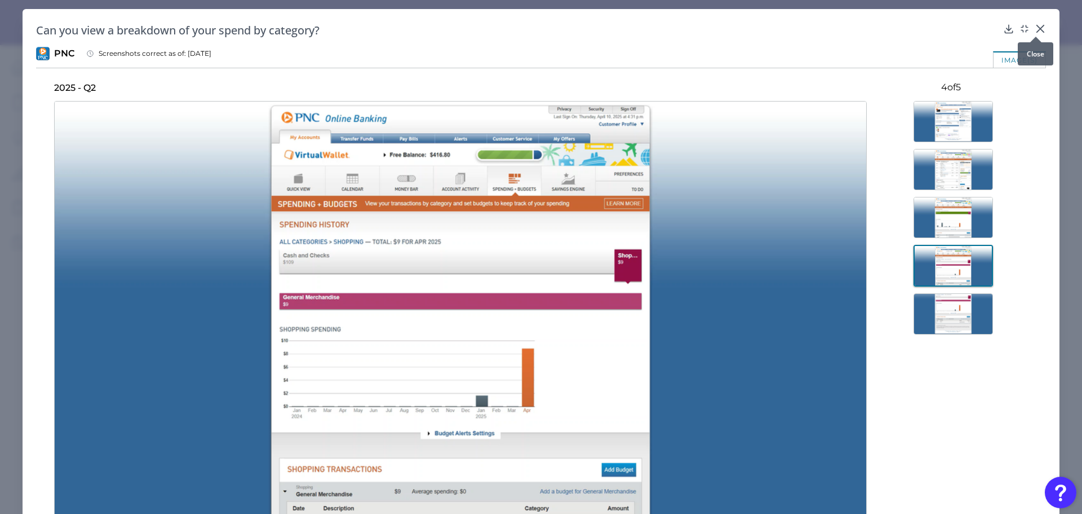
click at [1037, 30] on icon at bounding box center [1040, 28] width 7 height 7
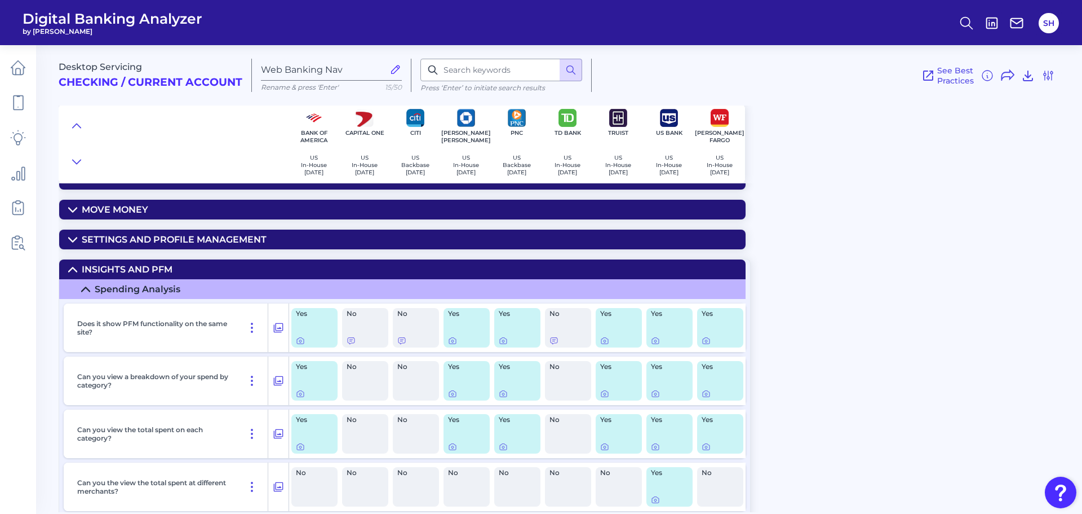
drag, startPoint x: 600, startPoint y: 370, endPoint x: 599, endPoint y: 382, distance: 11.9
click at [599, 382] on div "Yes" at bounding box center [619, 380] width 51 height 48
click at [605, 449] on icon at bounding box center [604, 446] width 9 height 9
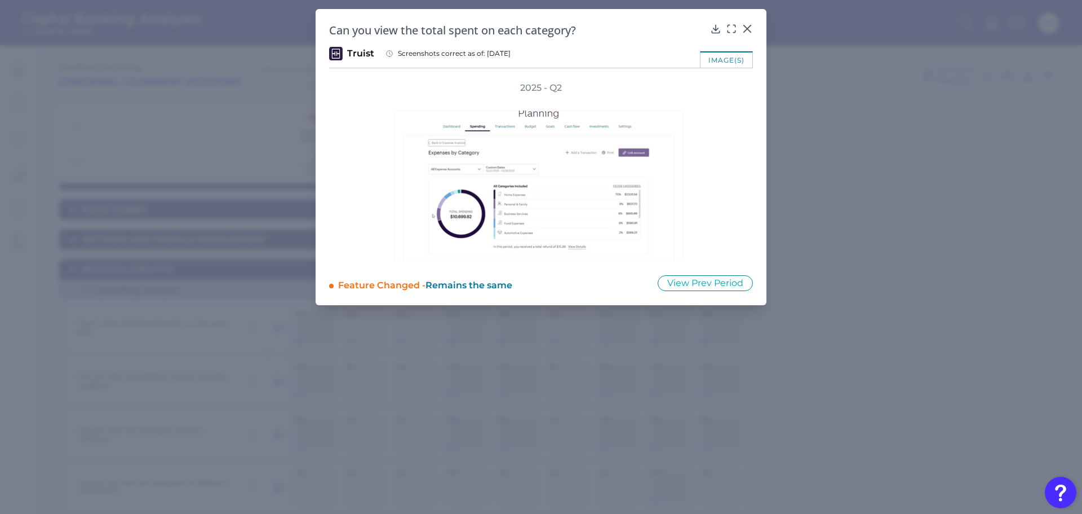
click at [749, 275] on div "Feature Changed - Remains the same View Prev Period" at bounding box center [541, 283] width 424 height 17
click at [737, 288] on button "View Prev Period" at bounding box center [705, 283] width 95 height 16
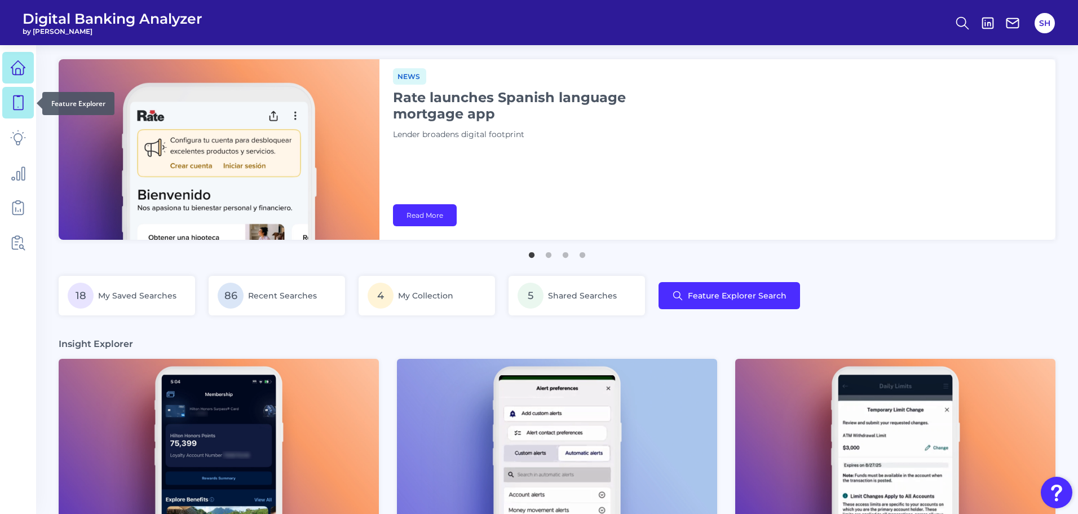
click at [6, 100] on link at bounding box center [18, 103] width 32 height 32
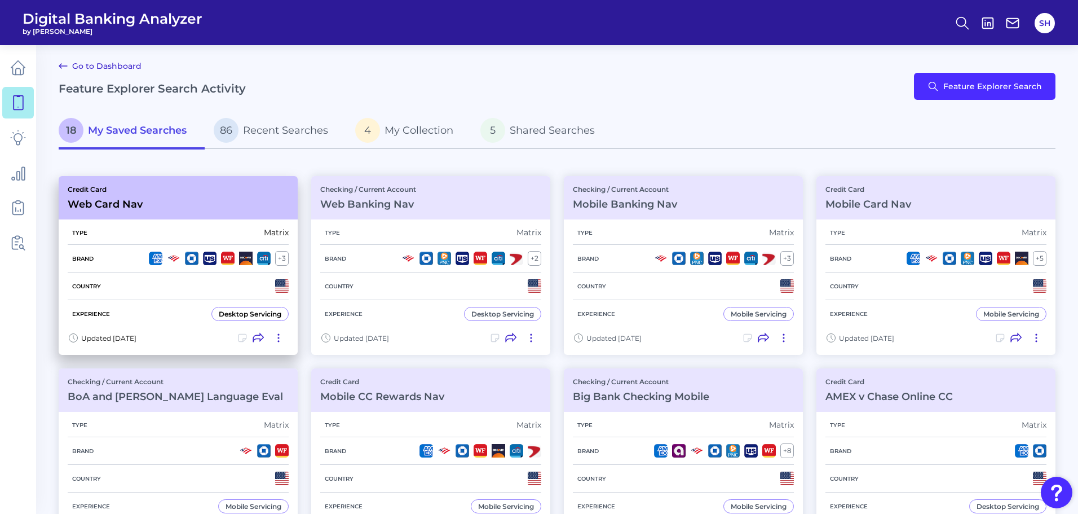
click at [189, 211] on div "Credit Card Web Card Nav" at bounding box center [178, 197] width 239 height 43
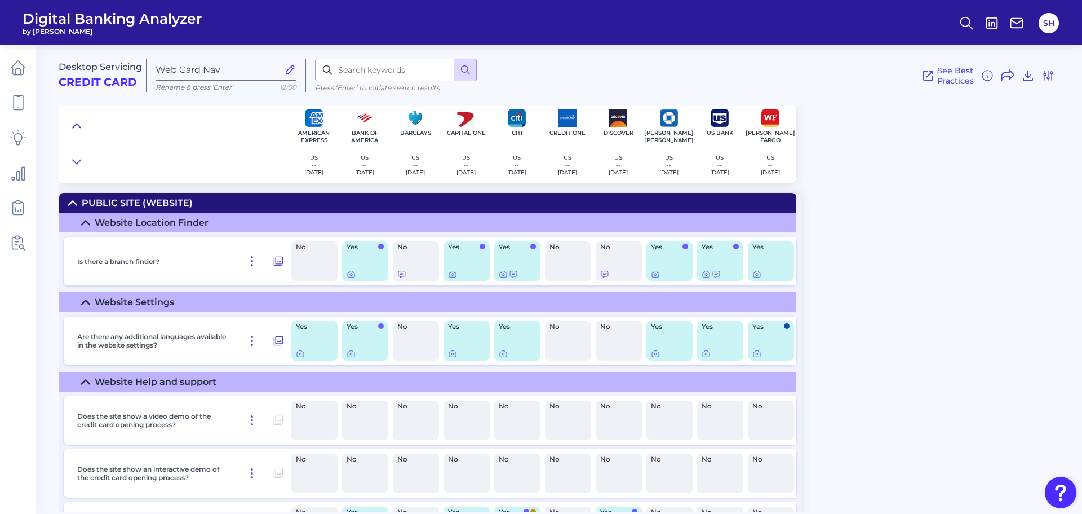
click at [71, 124] on button at bounding box center [77, 126] width 18 height 16
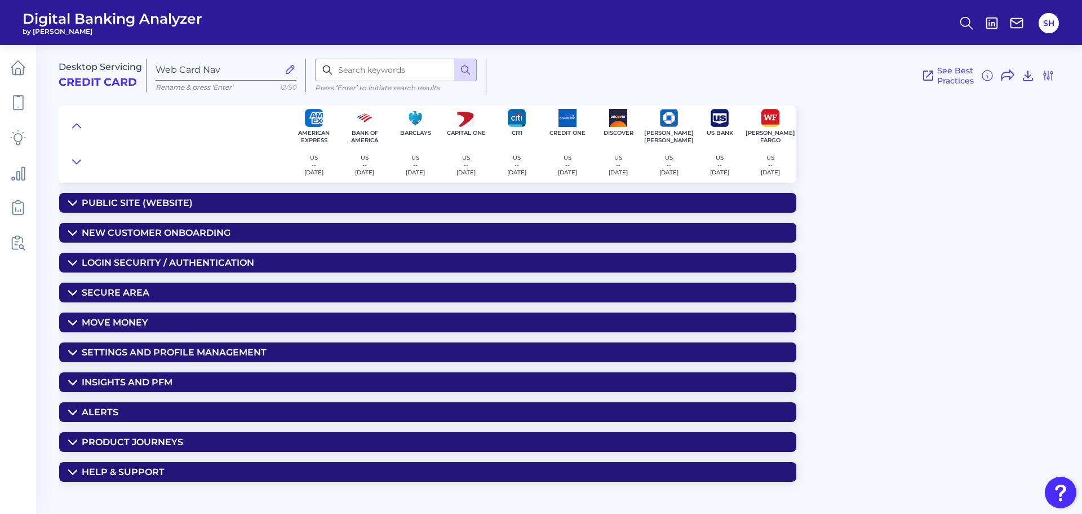
click at [147, 378] on div "Insights and PFM" at bounding box center [127, 382] width 91 height 11
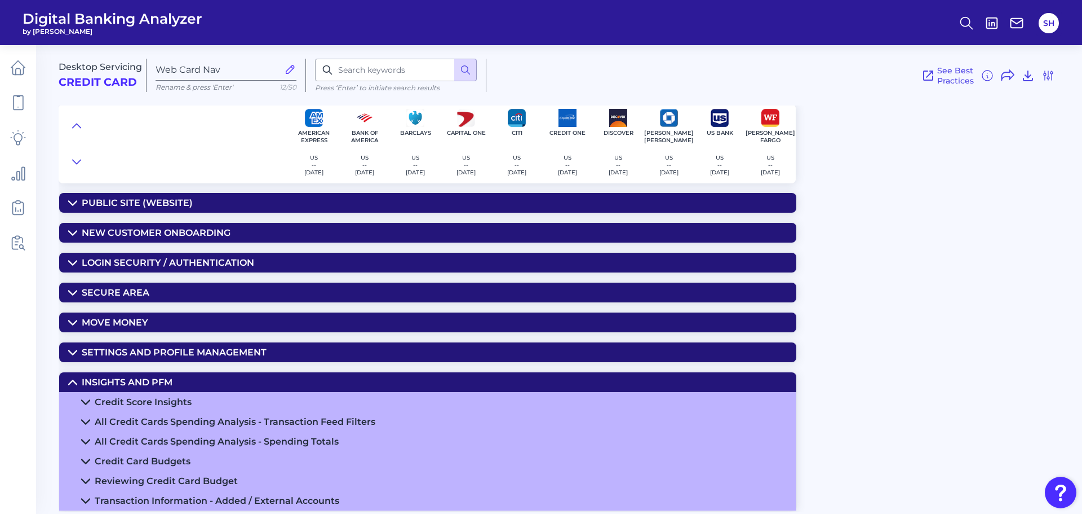
scroll to position [56, 0]
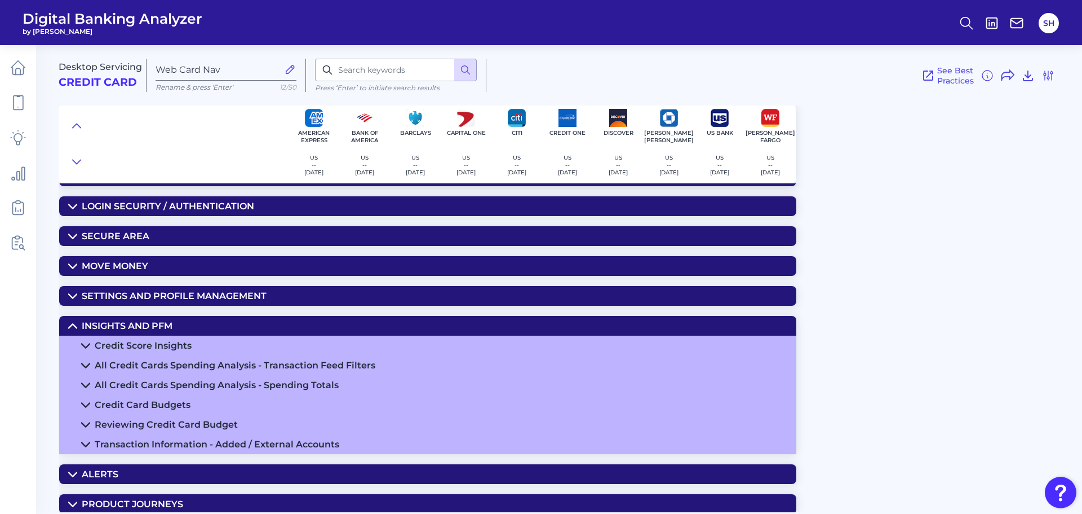
click at [255, 426] on summary "Reviewing Credit Card Budget" at bounding box center [427, 424] width 737 height 20
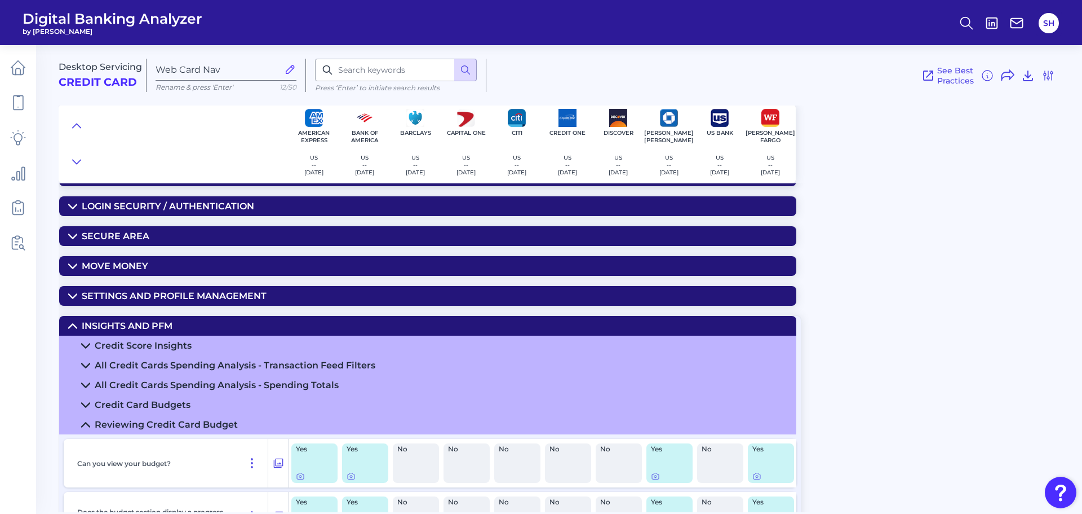
click at [320, 383] on div "All Credit Cards Spending Analysis - Spending Totals" at bounding box center [217, 384] width 244 height 11
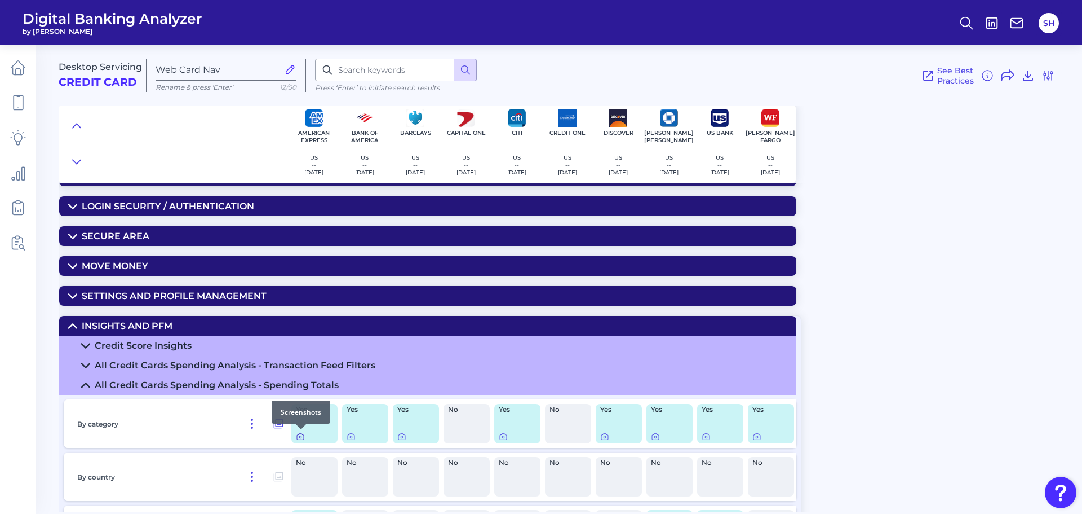
click at [297, 436] on icon at bounding box center [300, 436] width 7 height 6
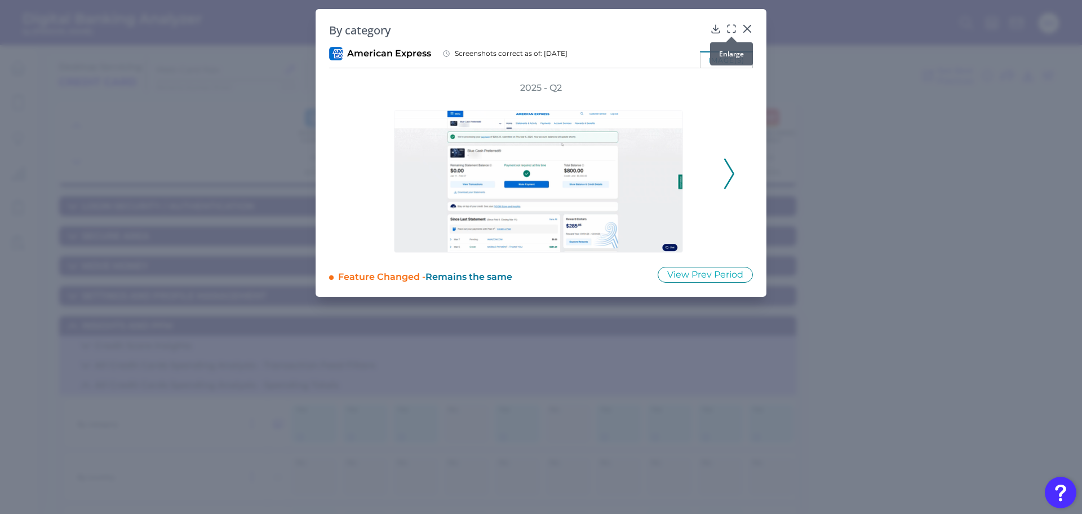
click at [733, 29] on icon at bounding box center [731, 28] width 11 height 11
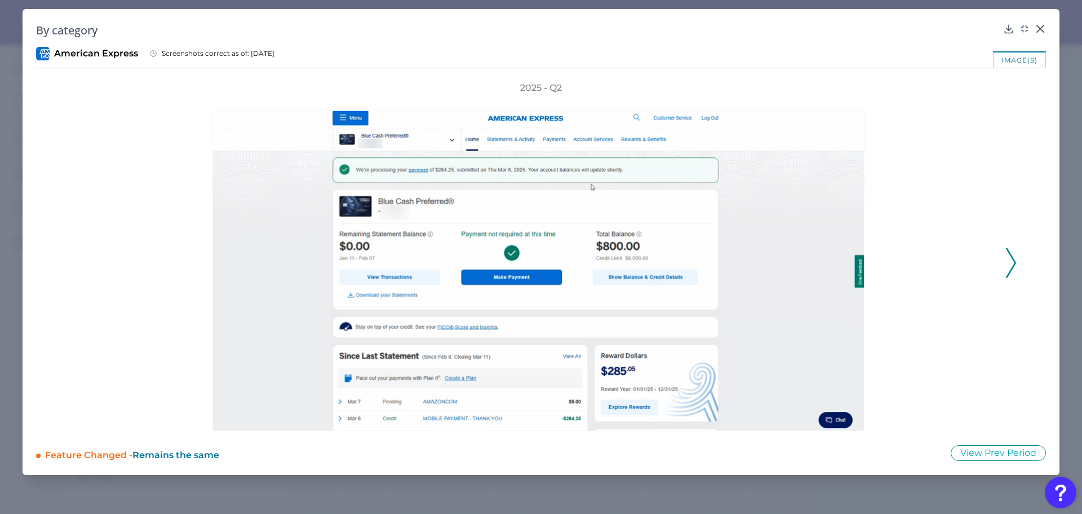
click at [1019, 260] on div "2025 - Q2" at bounding box center [541, 256] width 1010 height 349
click at [1009, 264] on icon at bounding box center [1011, 262] width 10 height 30
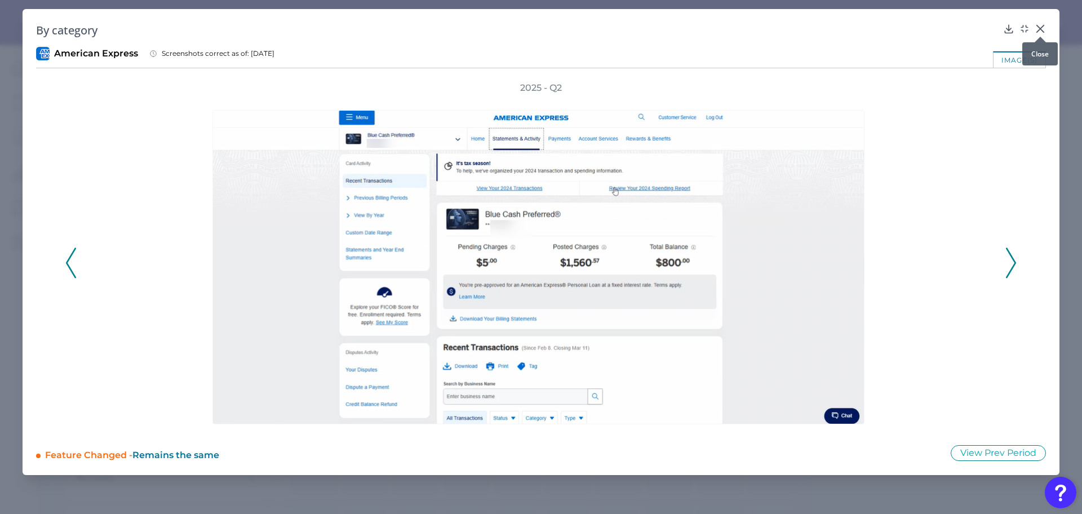
click at [1042, 29] on icon at bounding box center [1040, 28] width 11 height 11
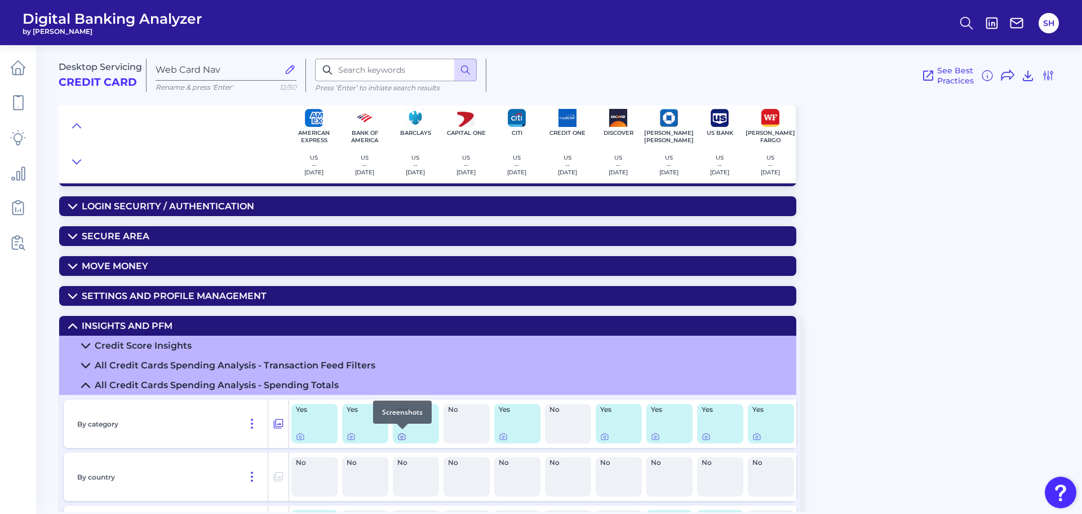
click at [402, 435] on icon at bounding box center [401, 436] width 9 height 9
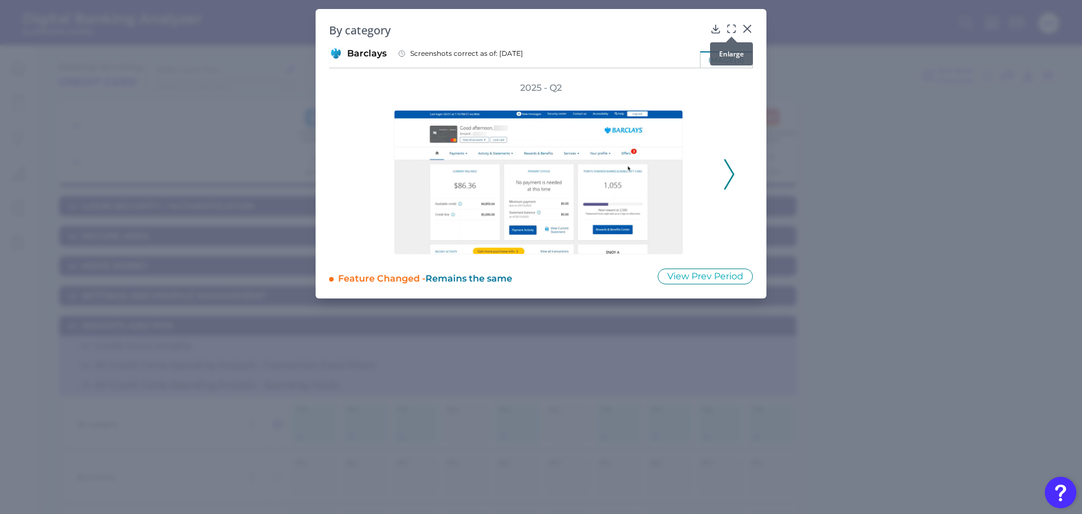
click at [732, 26] on icon at bounding box center [731, 28] width 11 height 11
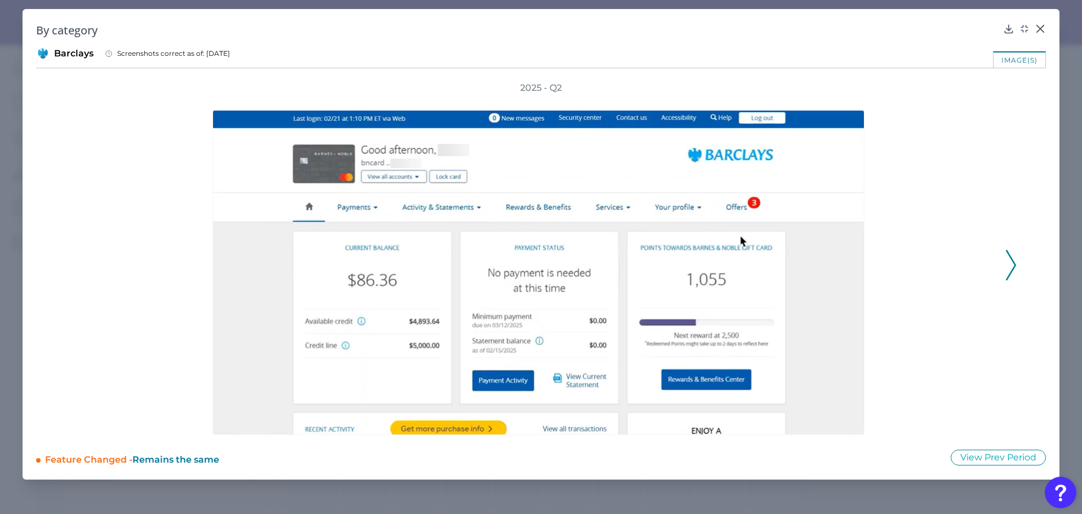
click at [1014, 258] on icon at bounding box center [1011, 265] width 10 height 30
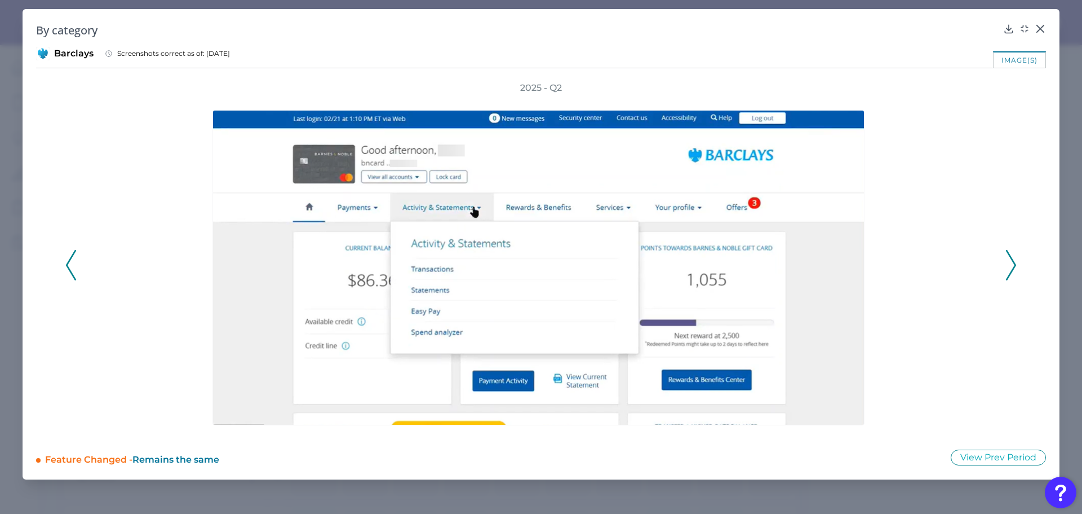
click at [1014, 258] on icon at bounding box center [1011, 265] width 10 height 30
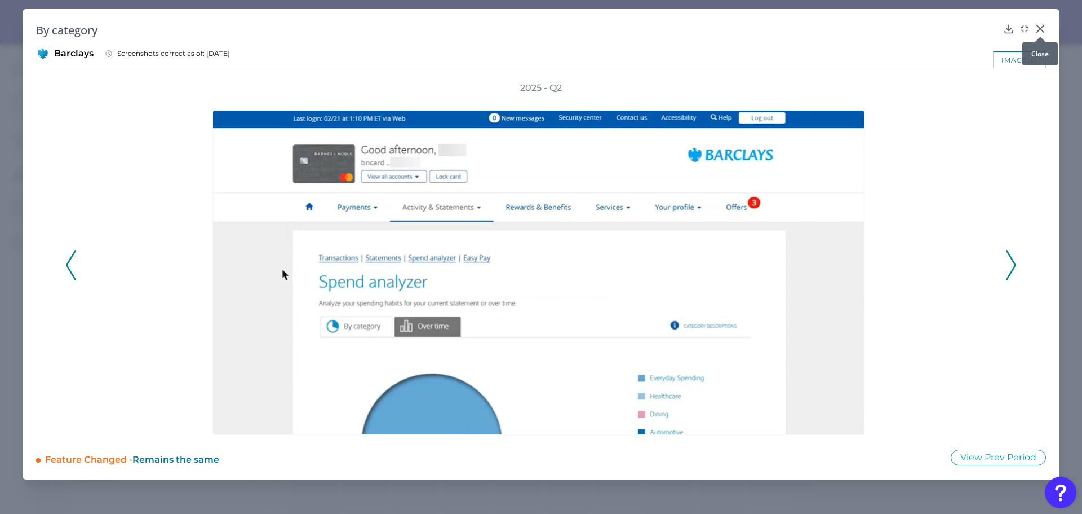
click at [1038, 28] on icon at bounding box center [1040, 28] width 11 height 11
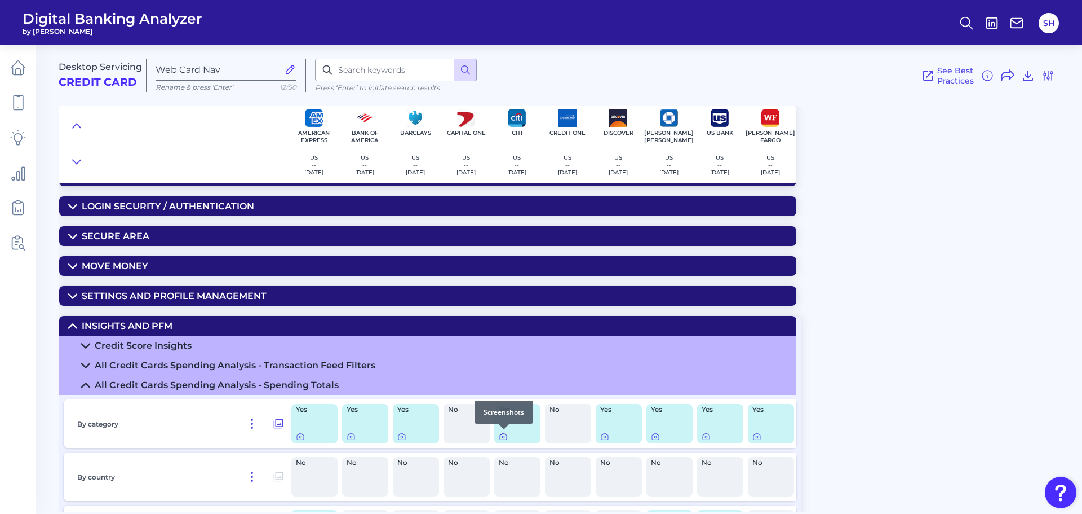
click at [501, 440] on icon at bounding box center [503, 436] width 9 height 9
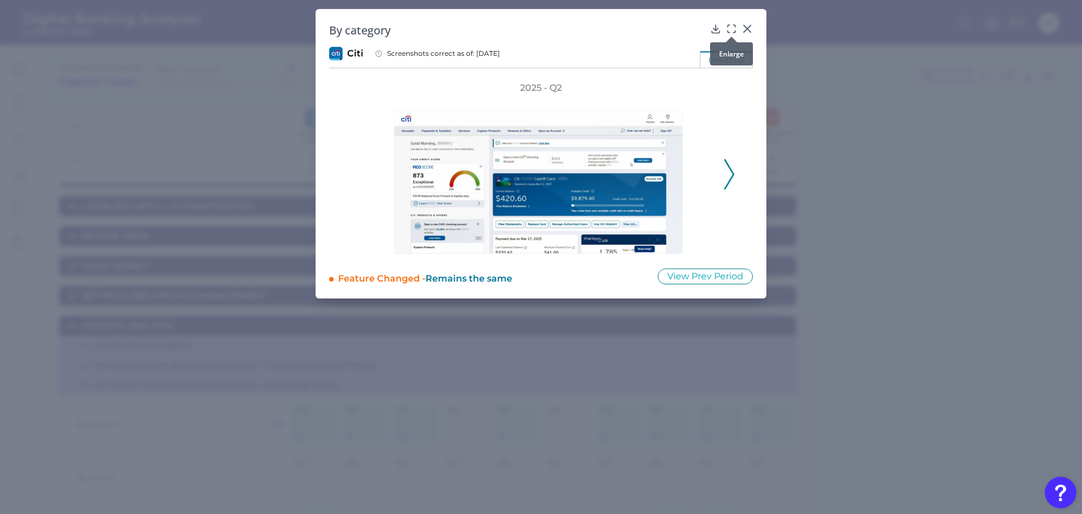
click at [734, 26] on icon at bounding box center [731, 28] width 11 height 11
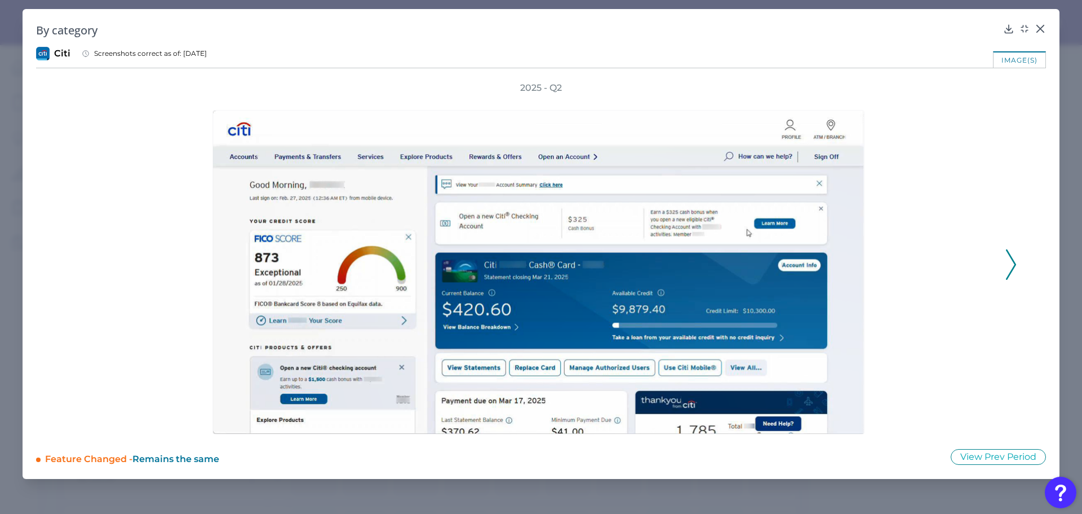
click at [1006, 268] on icon at bounding box center [1011, 264] width 10 height 30
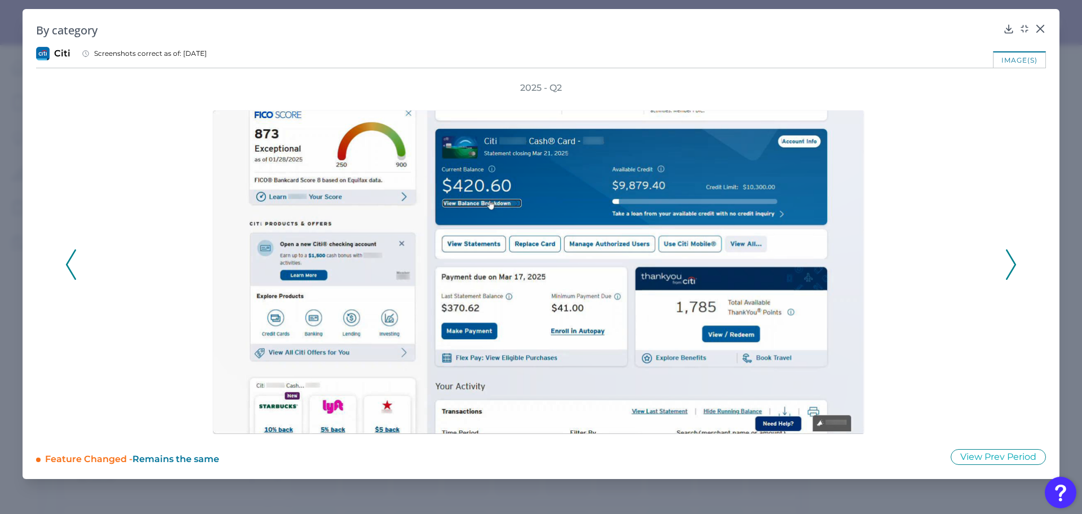
click at [1006, 268] on icon at bounding box center [1011, 264] width 10 height 30
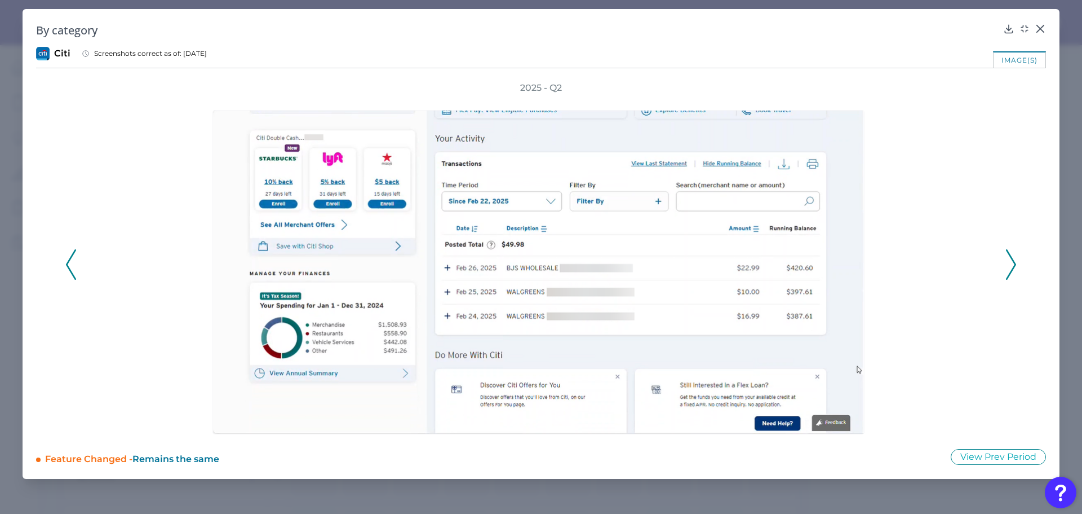
click at [1006, 268] on icon at bounding box center [1011, 264] width 10 height 30
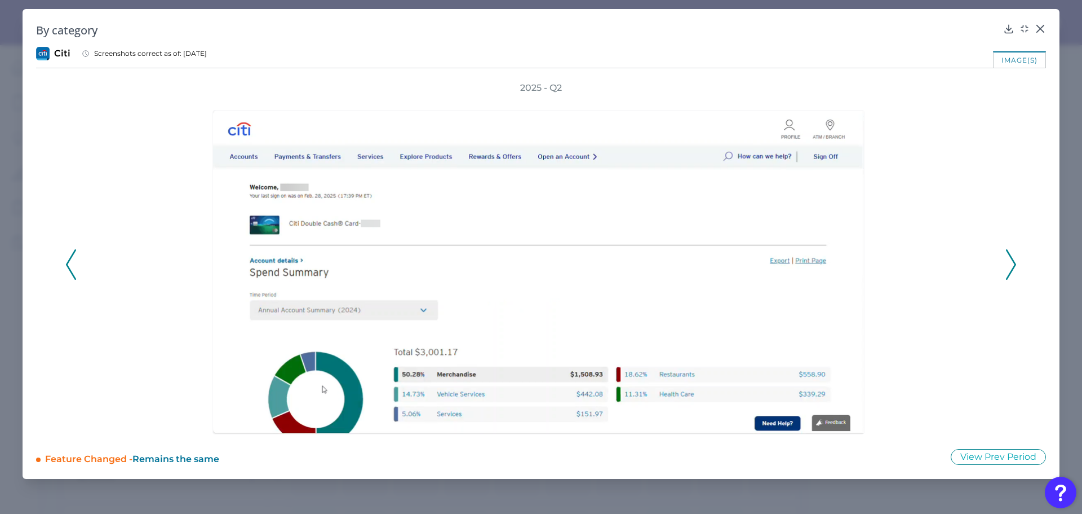
click at [1043, 20] on div "By category Citi Screenshots correct as of: [DATE] image(s) 2025 - Q2 Feature C…" at bounding box center [541, 244] width 1037 height 470
click at [1038, 29] on icon at bounding box center [1040, 28] width 11 height 11
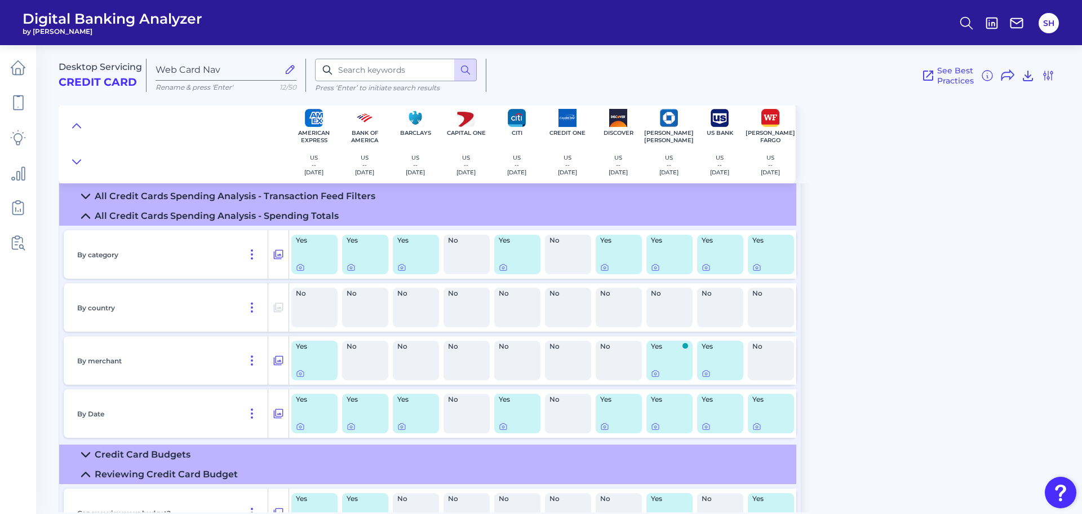
scroll to position [169, 0]
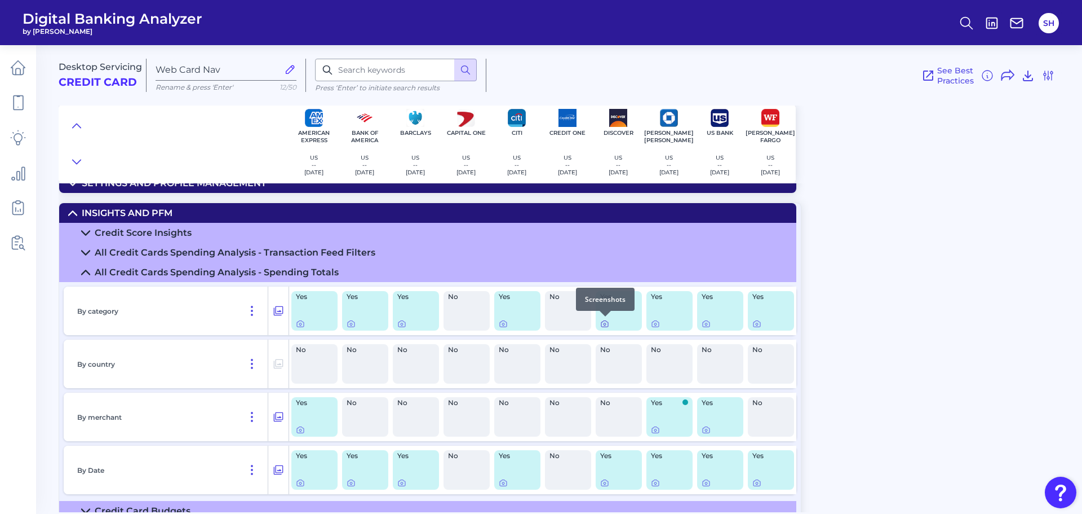
click at [604, 323] on icon at bounding box center [604, 323] width 9 height 9
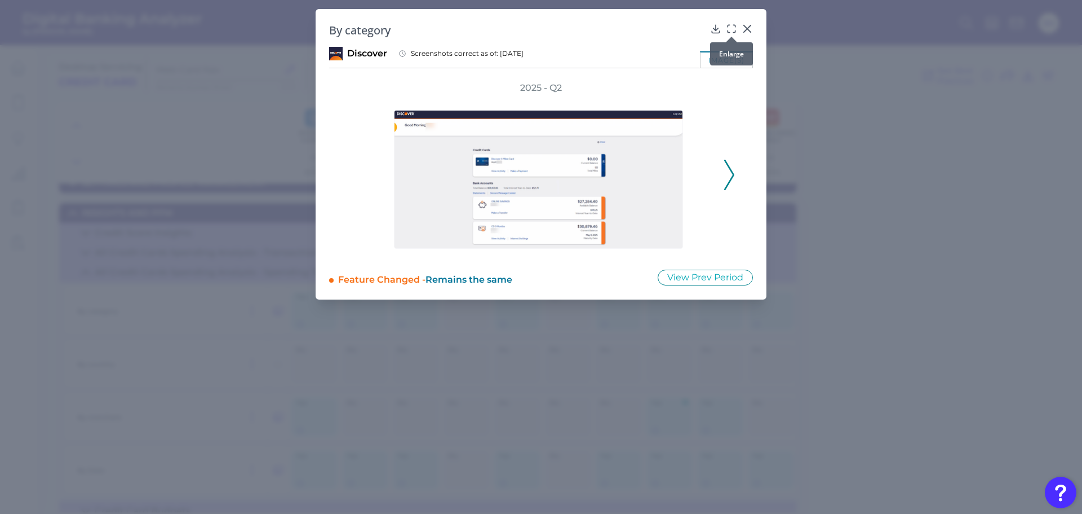
click at [730, 29] on icon at bounding box center [731, 28] width 11 height 11
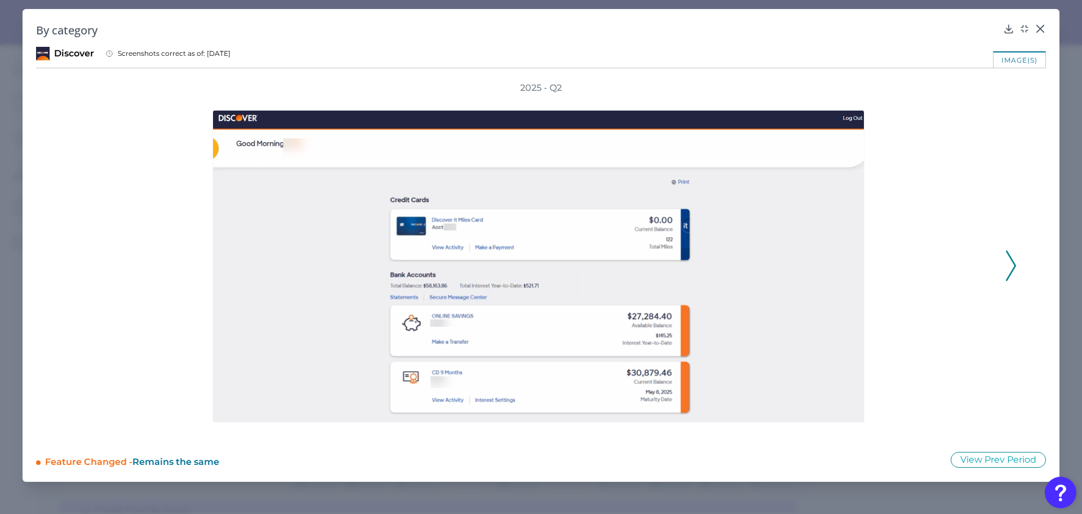
click at [1013, 263] on icon at bounding box center [1011, 265] width 10 height 30
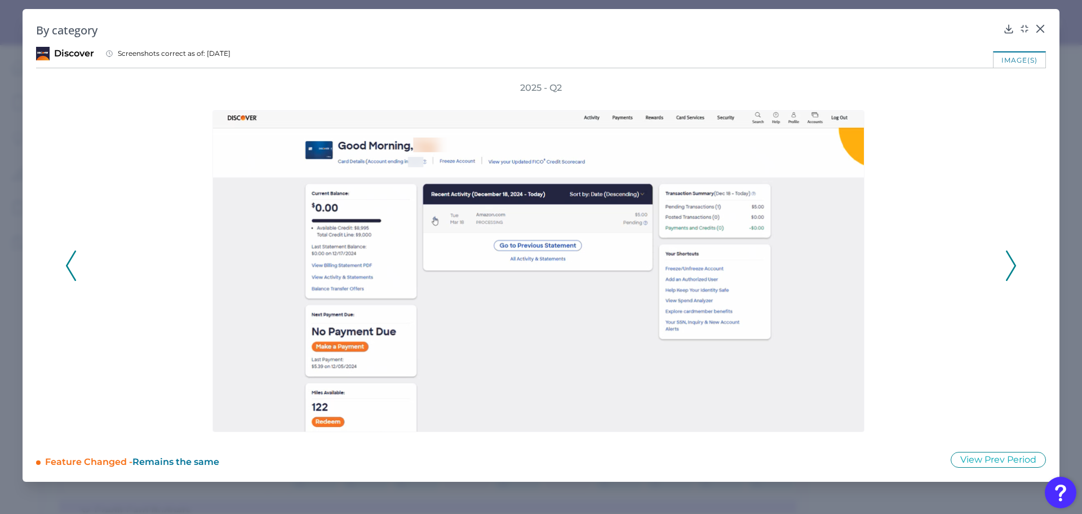
click at [1013, 263] on icon at bounding box center [1011, 265] width 10 height 30
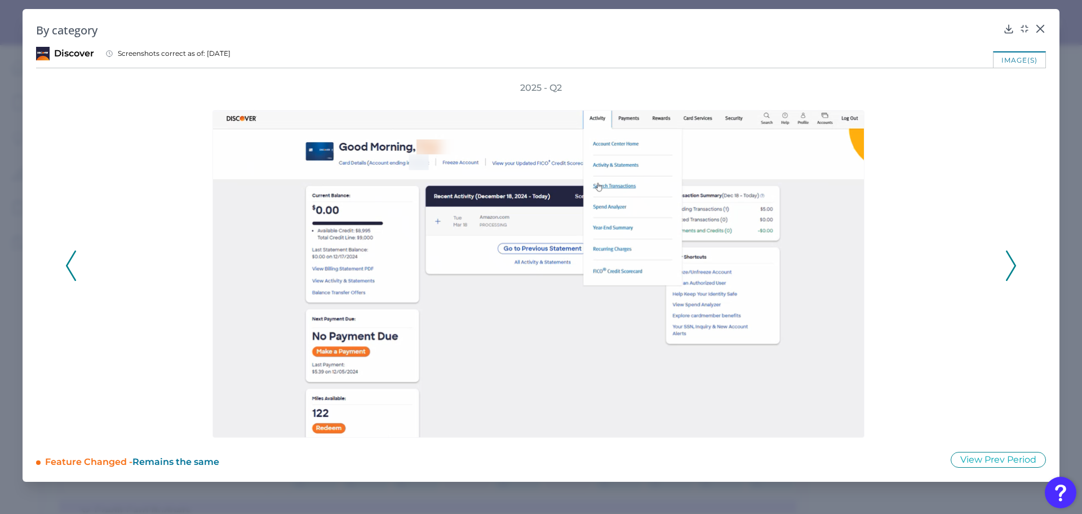
click at [1013, 263] on icon at bounding box center [1011, 265] width 10 height 30
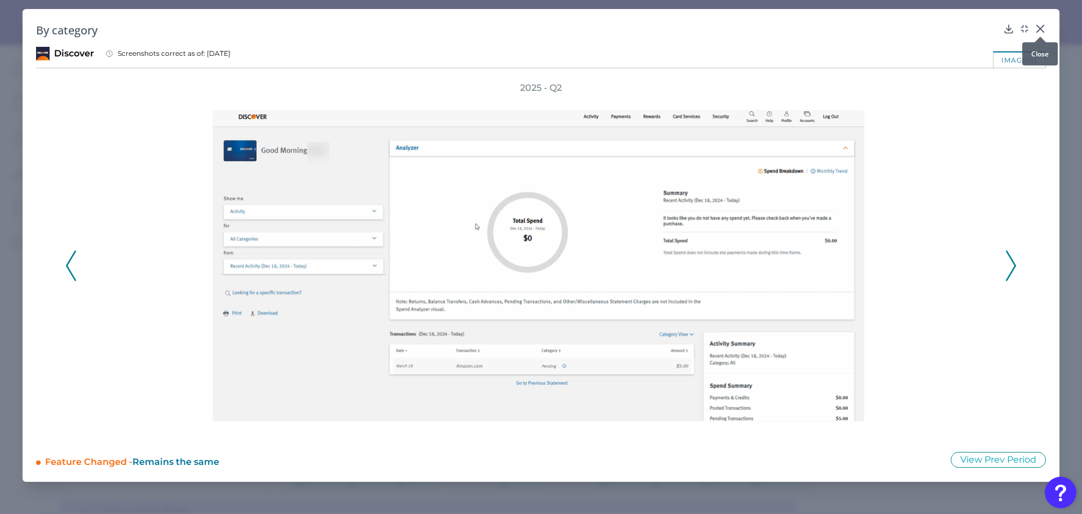
click at [1041, 26] on icon at bounding box center [1040, 28] width 11 height 11
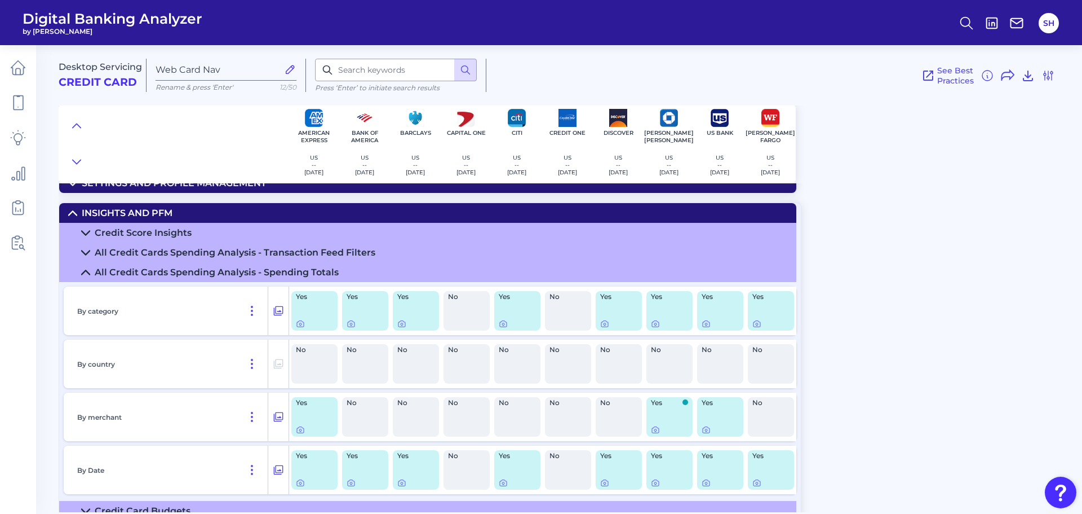
click at [76, 210] on icon at bounding box center [72, 213] width 9 height 9
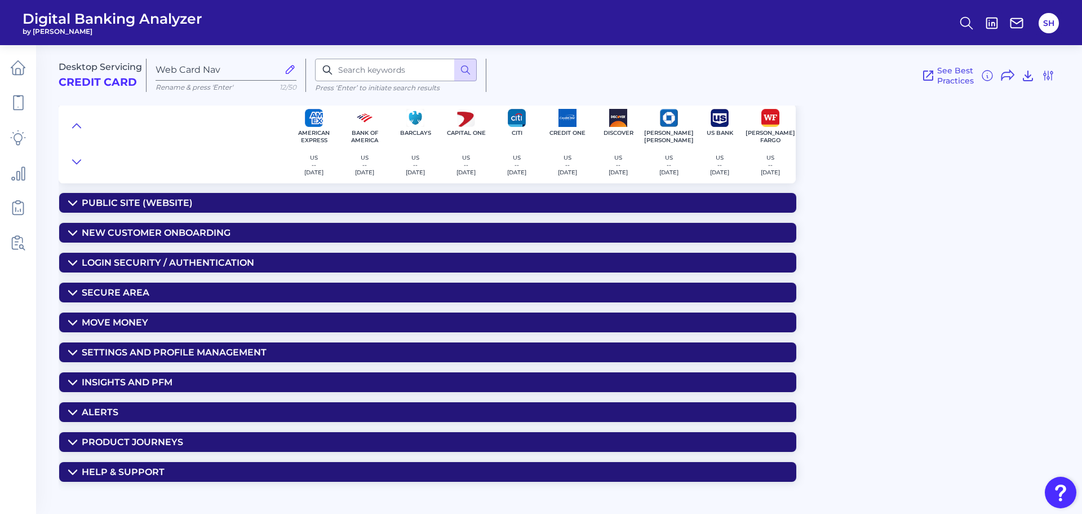
click at [158, 286] on summary "Secure Area" at bounding box center [427, 292] width 737 height 20
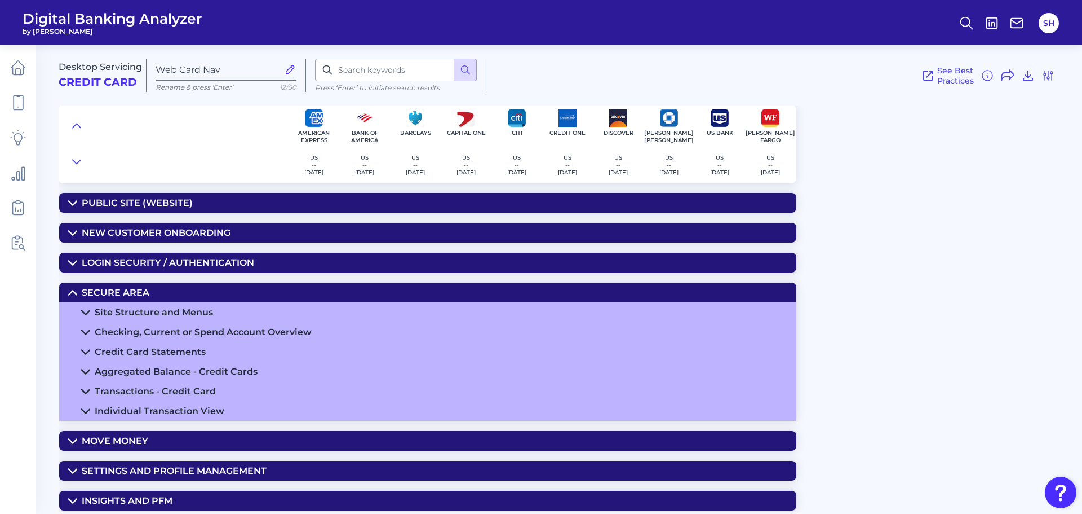
click at [185, 332] on div "Checking, Current or Spend Account Overview" at bounding box center [203, 331] width 217 height 11
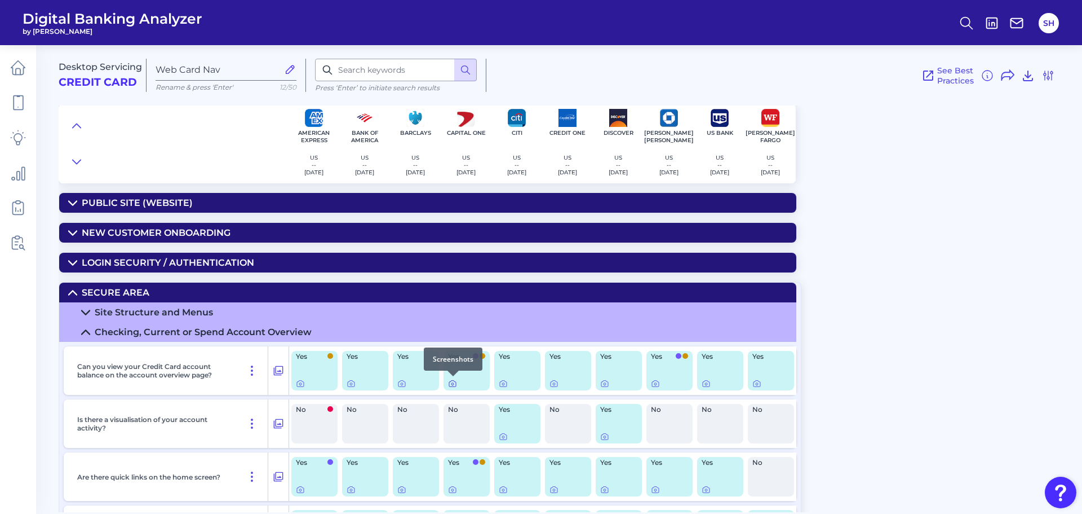
click at [450, 383] on icon at bounding box center [452, 383] width 9 height 9
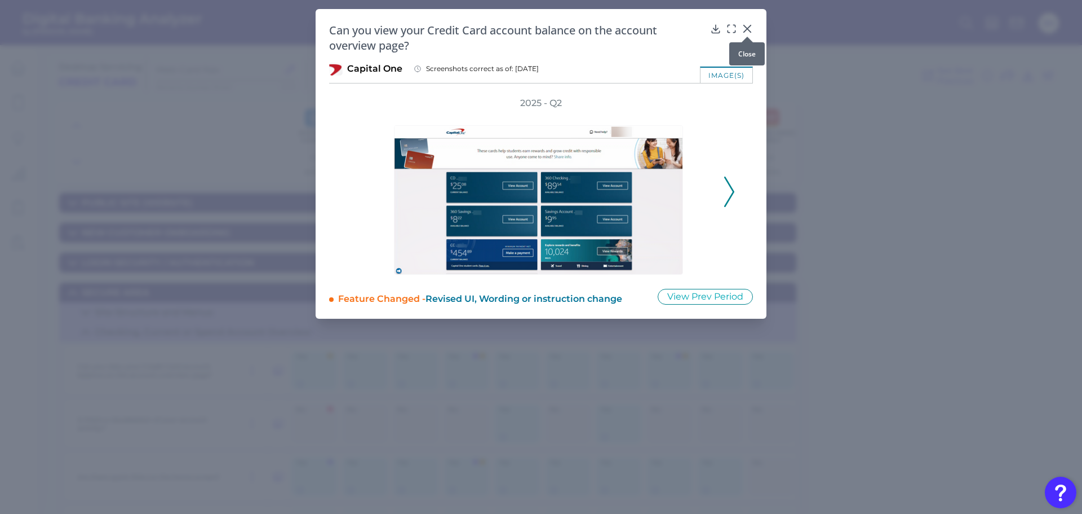
click at [744, 29] on icon at bounding box center [747, 28] width 11 height 11
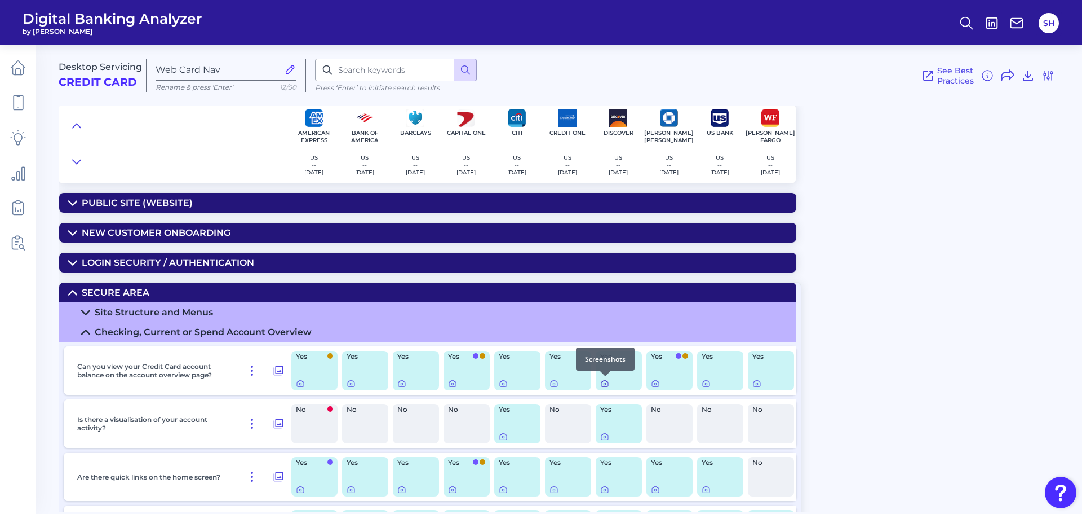
click at [607, 383] on icon at bounding box center [604, 383] width 9 height 9
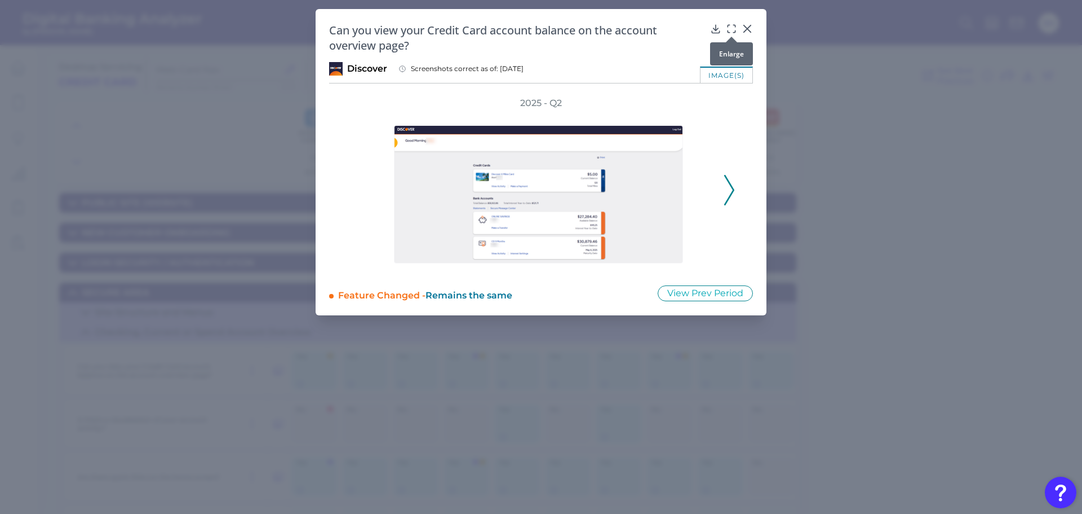
click at [729, 22] on div "Can you view your Credit Card account balance on the account overview page? Dis…" at bounding box center [541, 162] width 451 height 306
click at [729, 29] on icon at bounding box center [731, 28] width 11 height 11
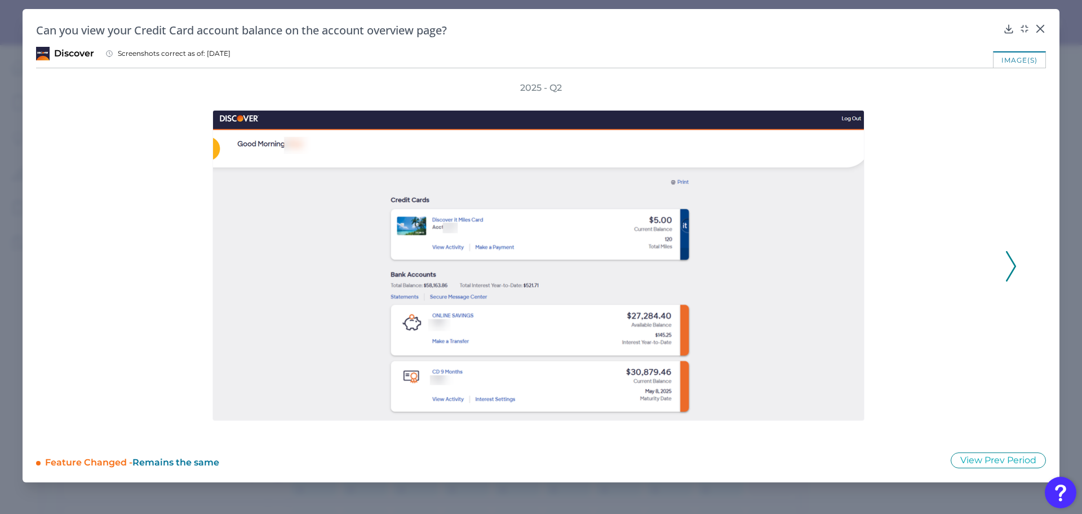
click at [1003, 268] on div at bounding box center [541, 266] width 924 height 344
click at [1007, 262] on icon at bounding box center [1011, 266] width 10 height 30
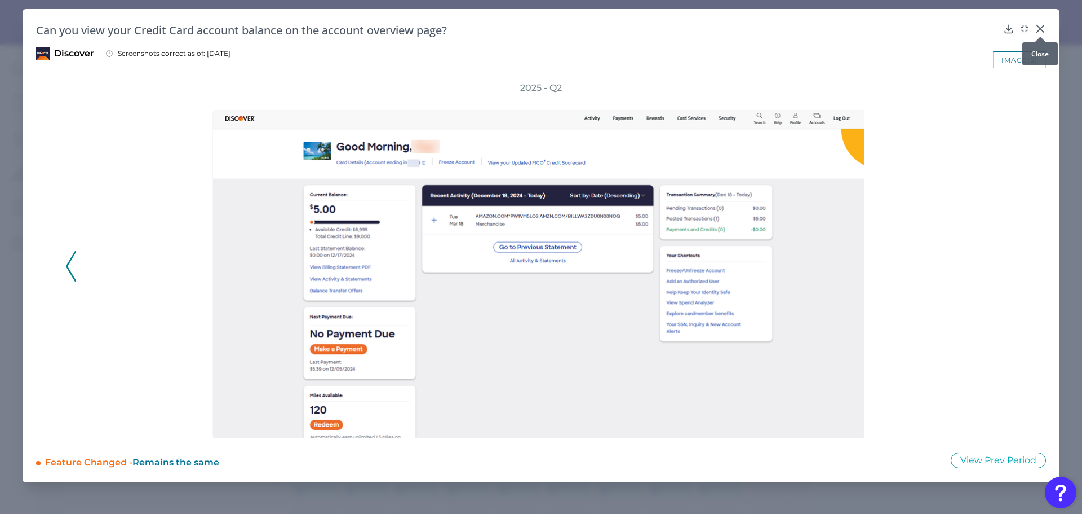
click at [1039, 25] on icon at bounding box center [1040, 28] width 11 height 11
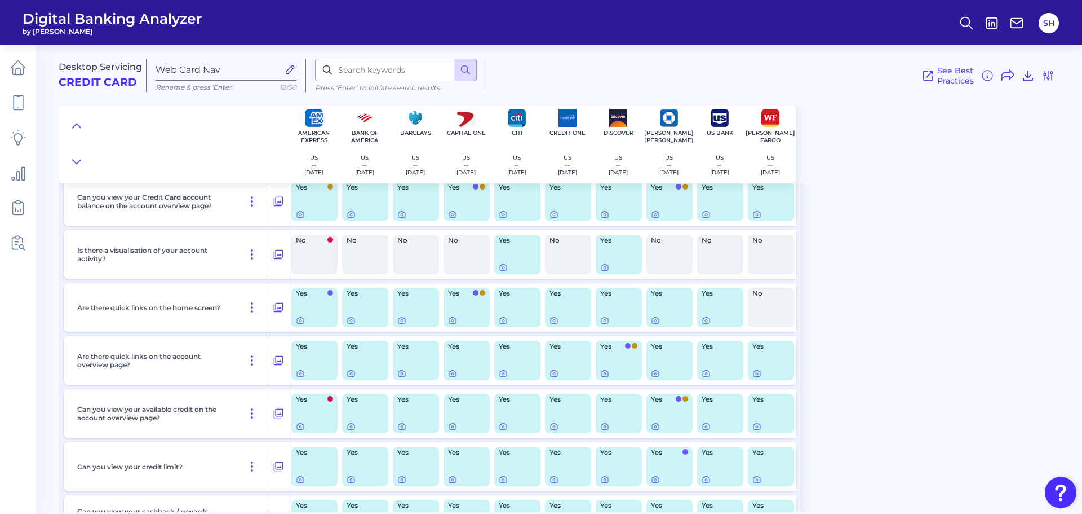
scroll to position [113, 0]
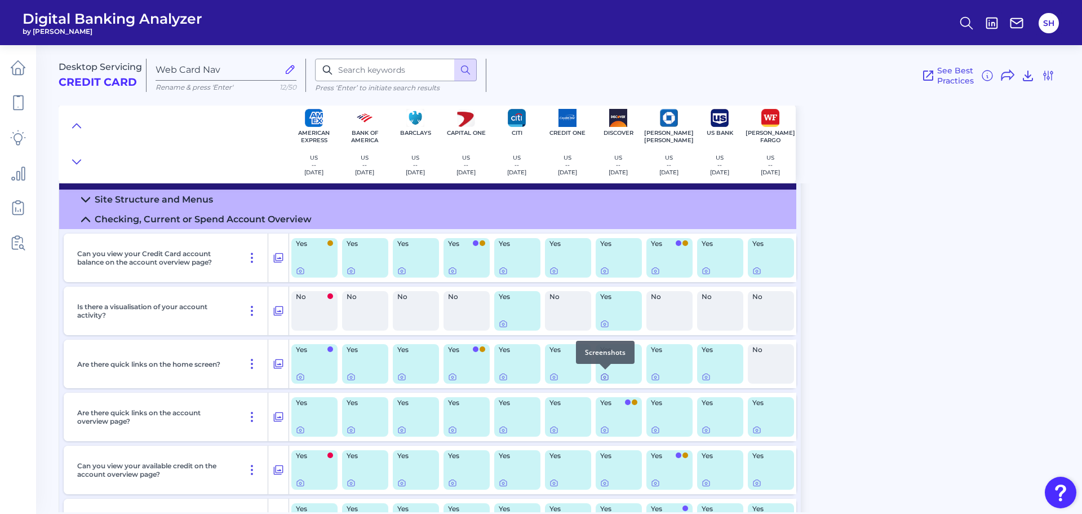
click at [604, 377] on icon at bounding box center [605, 377] width 2 height 2
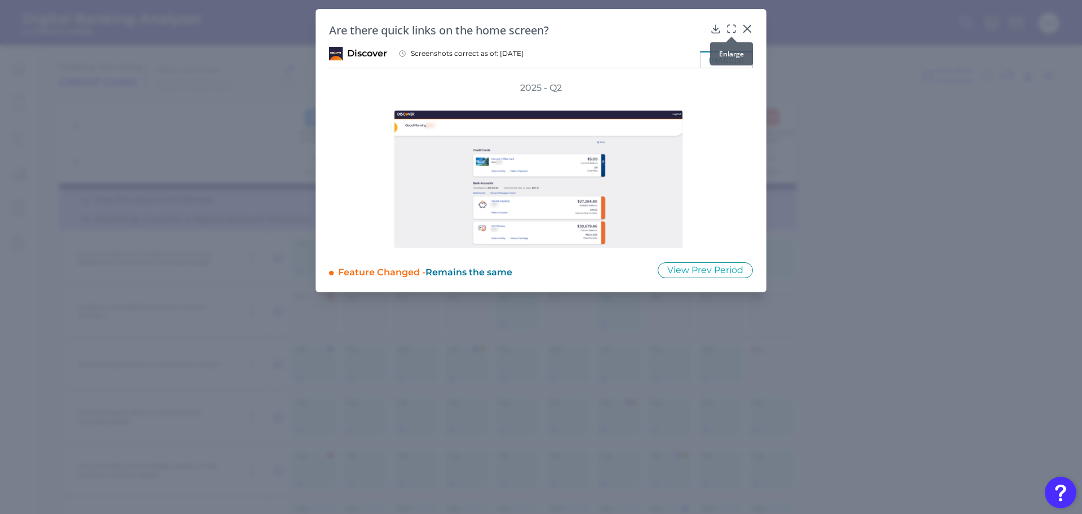
click at [731, 29] on icon at bounding box center [731, 28] width 11 height 11
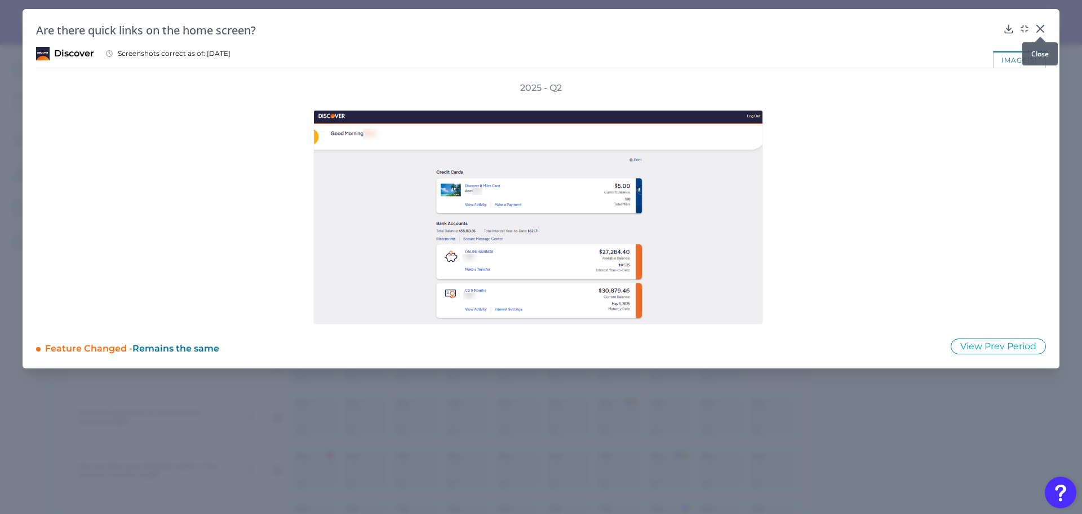
click at [1043, 26] on icon at bounding box center [1040, 28] width 7 height 7
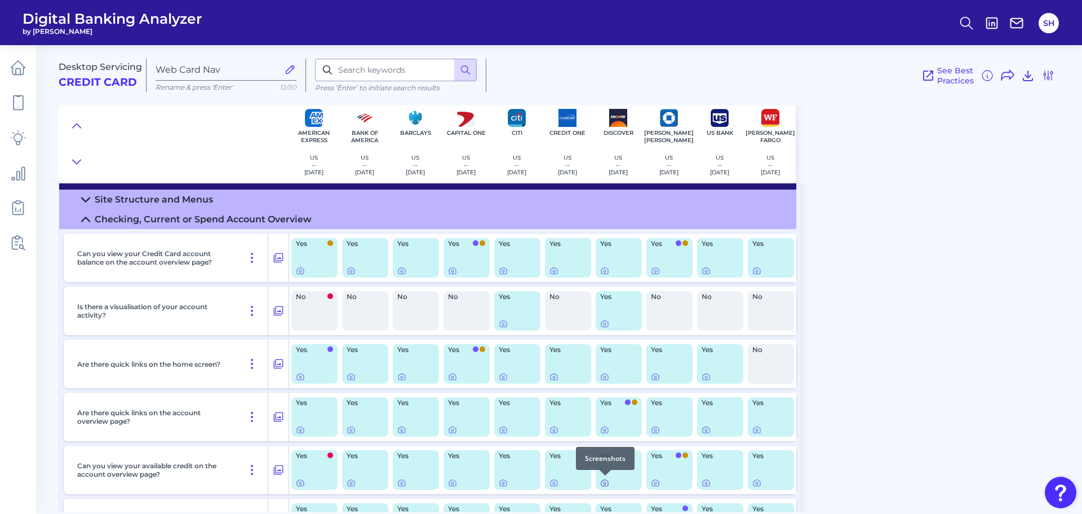
click at [607, 483] on icon at bounding box center [604, 482] width 9 height 9
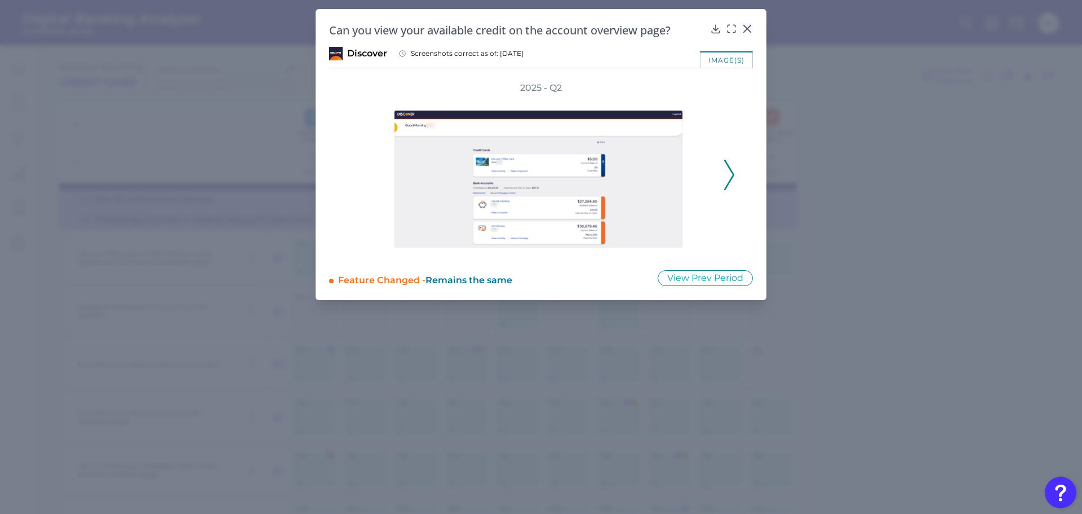
click at [725, 166] on icon at bounding box center [729, 175] width 10 height 30
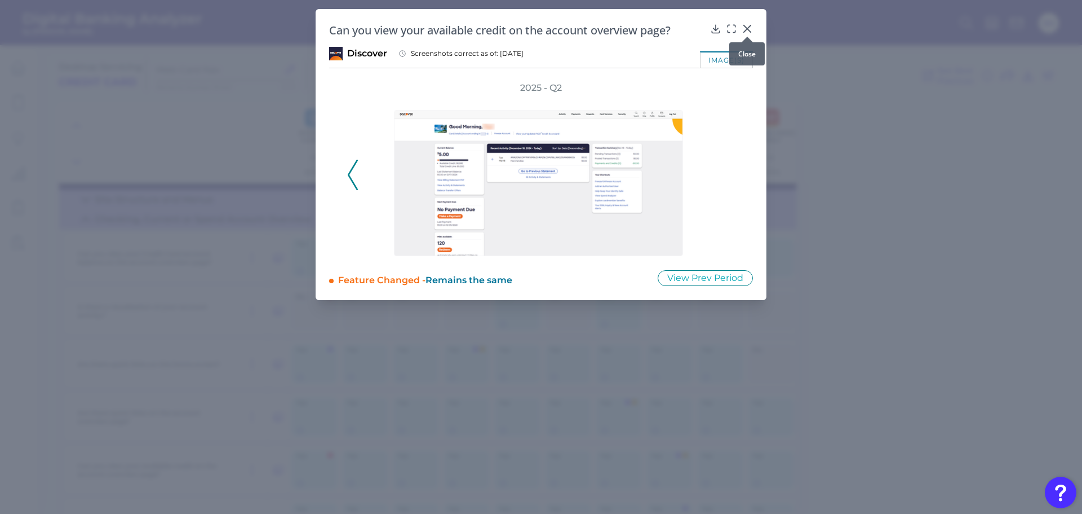
click at [744, 23] on icon at bounding box center [747, 28] width 11 height 11
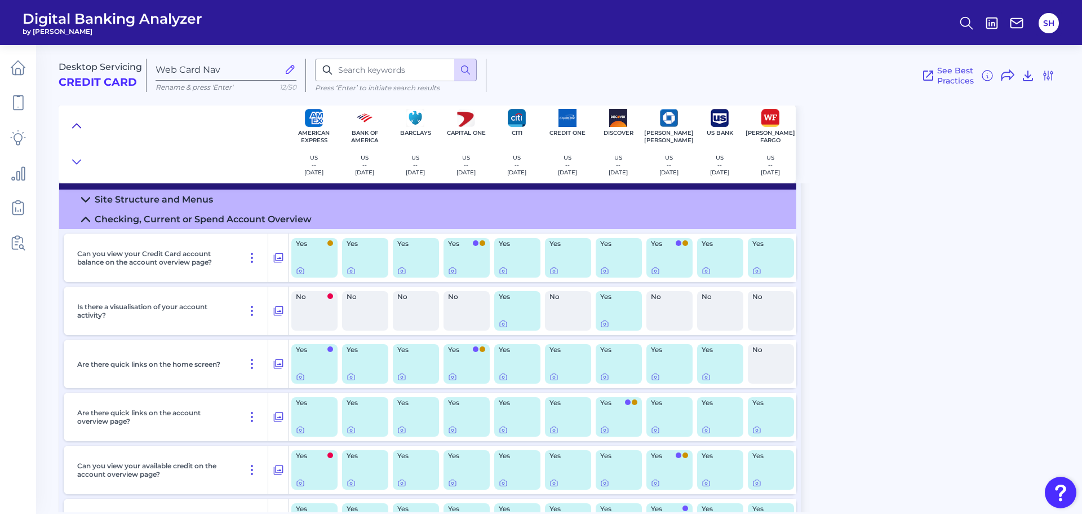
click at [77, 122] on icon at bounding box center [76, 125] width 9 height 11
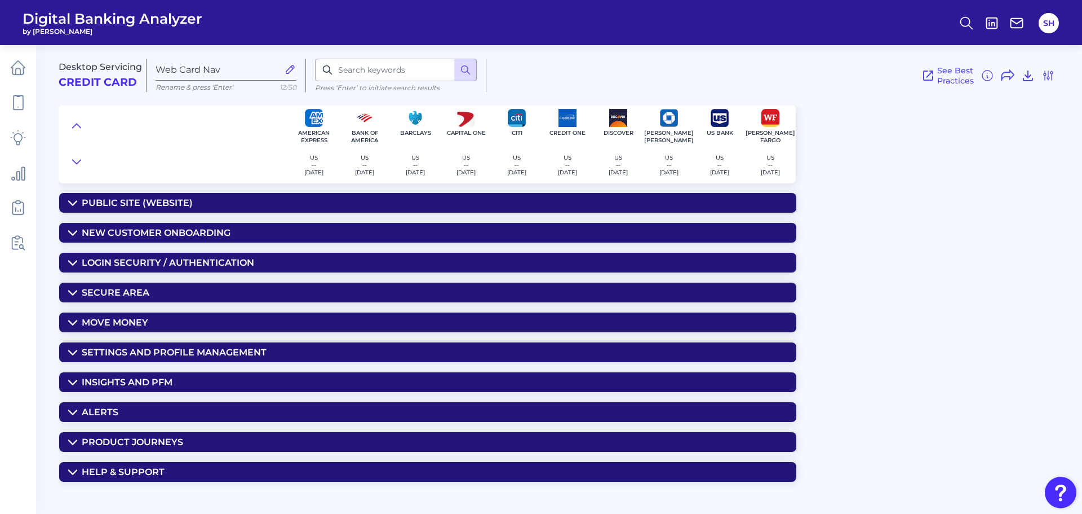
click at [138, 382] on div "Insights and PFM" at bounding box center [127, 382] width 91 height 11
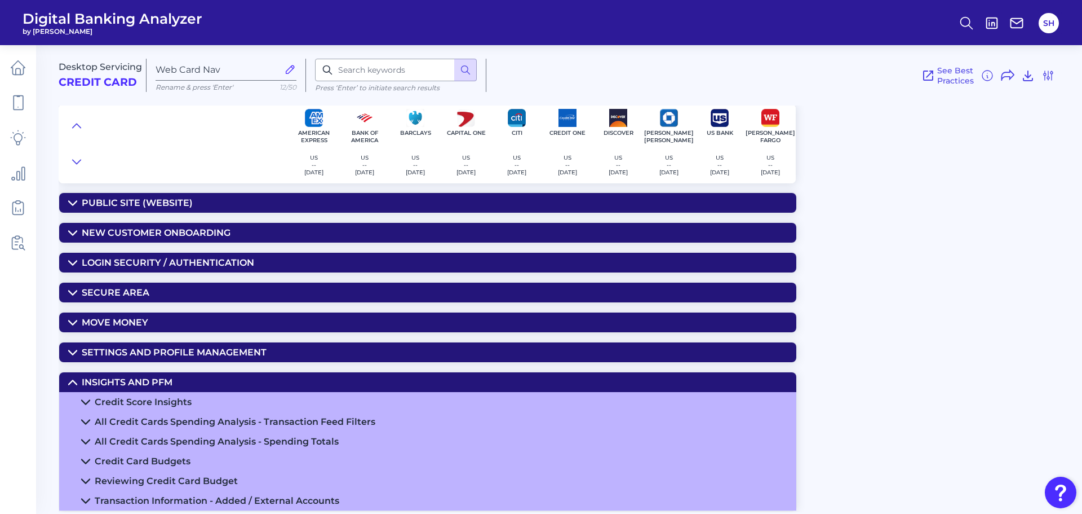
scroll to position [56, 0]
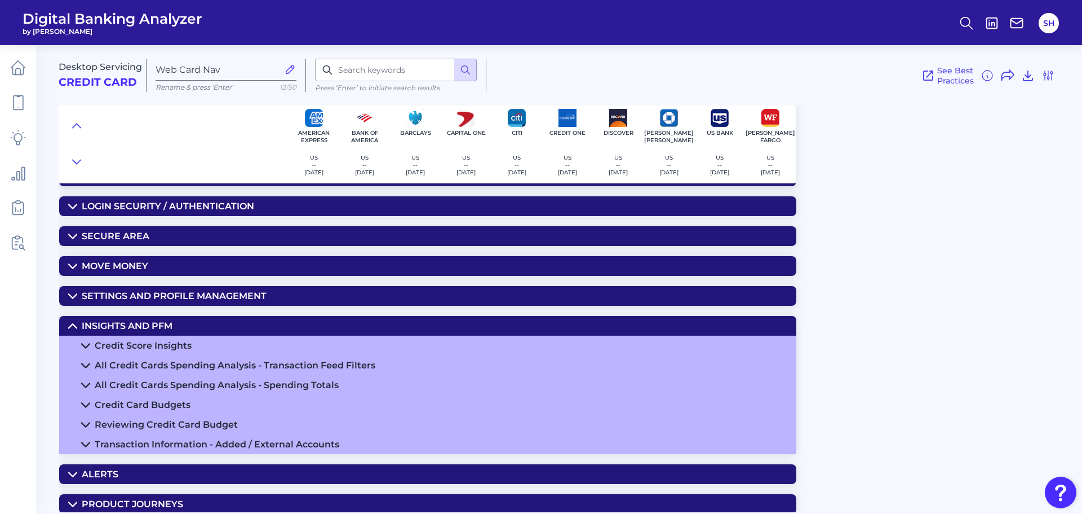
click at [214, 378] on summary "All Credit Cards Spending Analysis - Spending Totals" at bounding box center [427, 385] width 737 height 20
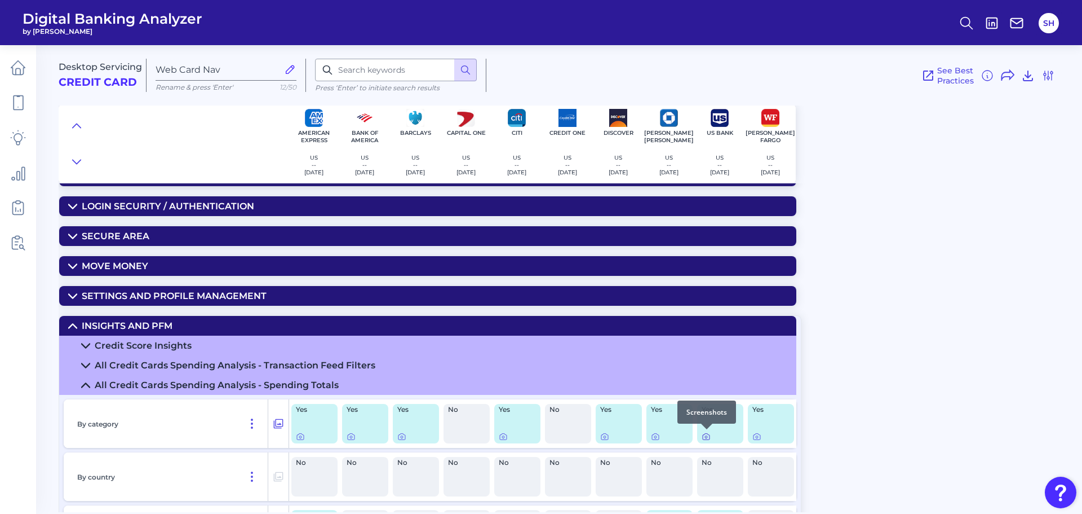
click at [709, 435] on icon at bounding box center [706, 436] width 9 height 9
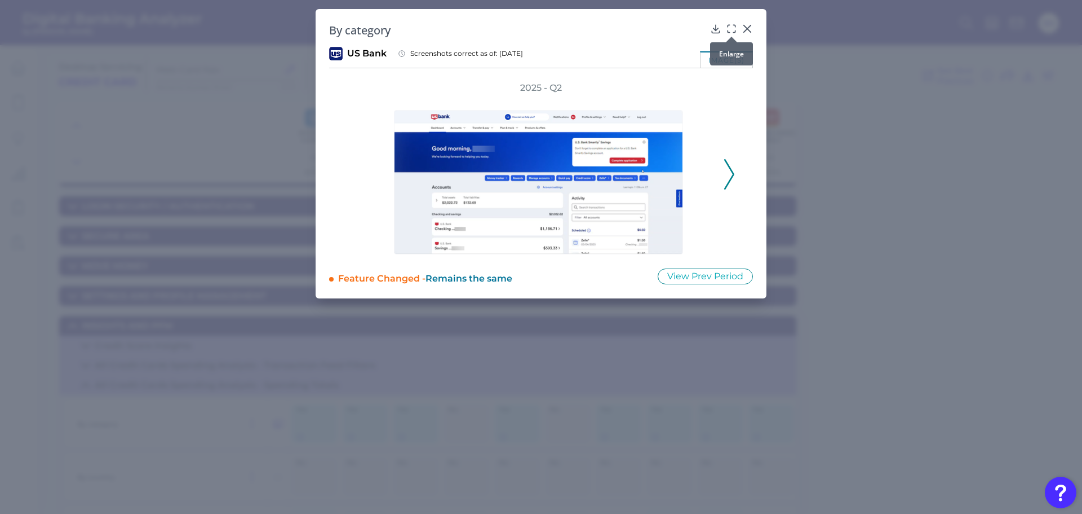
click at [731, 28] on icon at bounding box center [731, 28] width 11 height 11
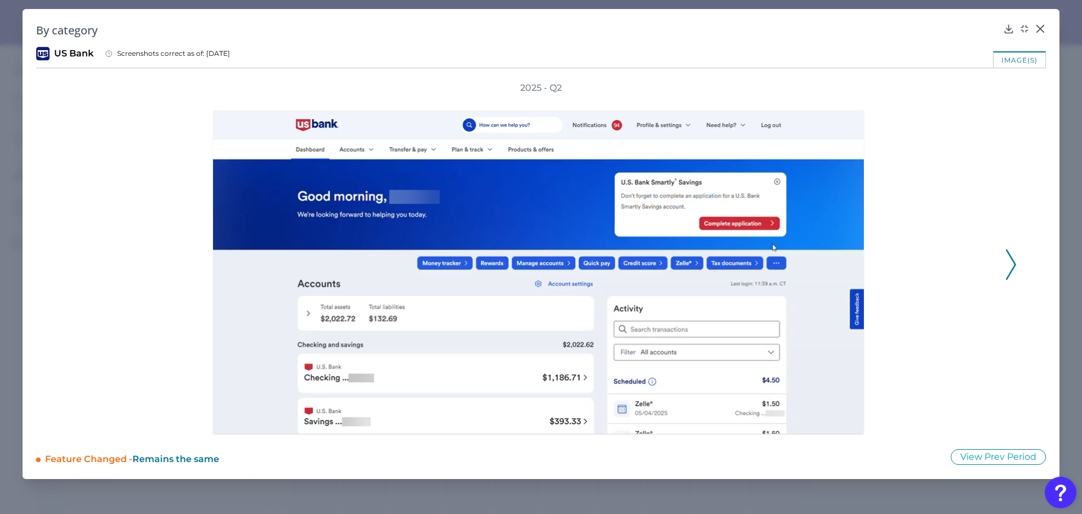
click at [1011, 264] on icon at bounding box center [1011, 264] width 10 height 30
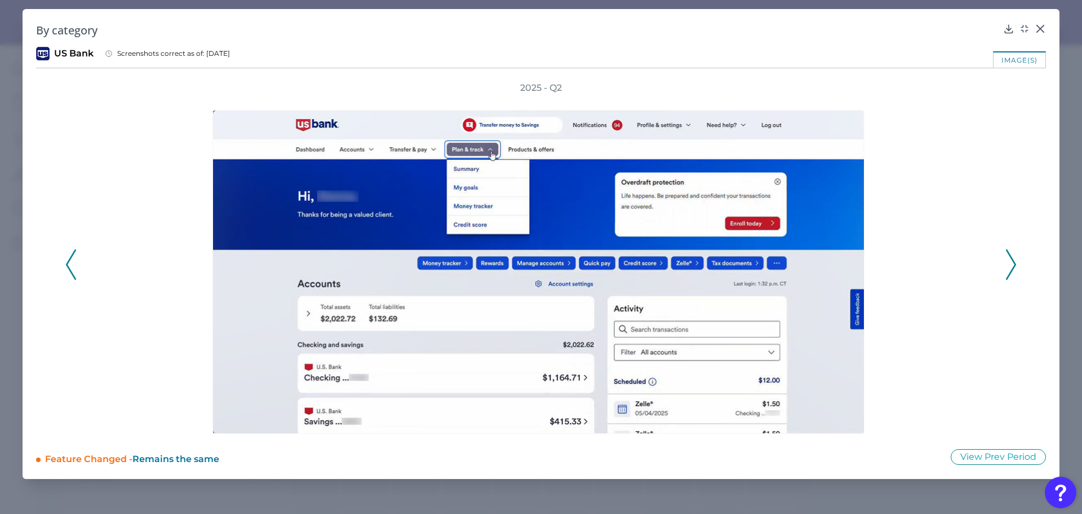
click at [1011, 264] on icon at bounding box center [1011, 264] width 10 height 30
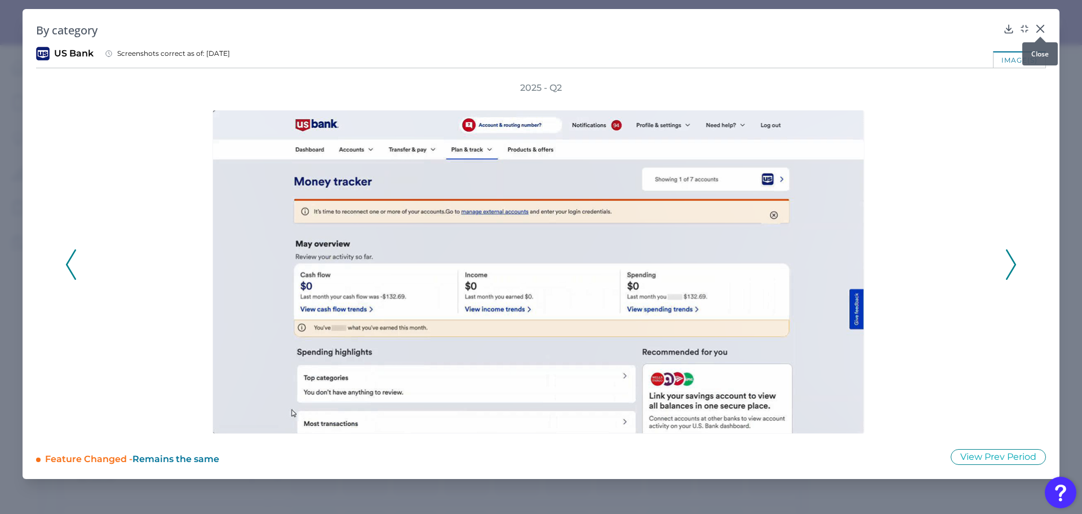
click at [1036, 28] on icon at bounding box center [1040, 28] width 11 height 11
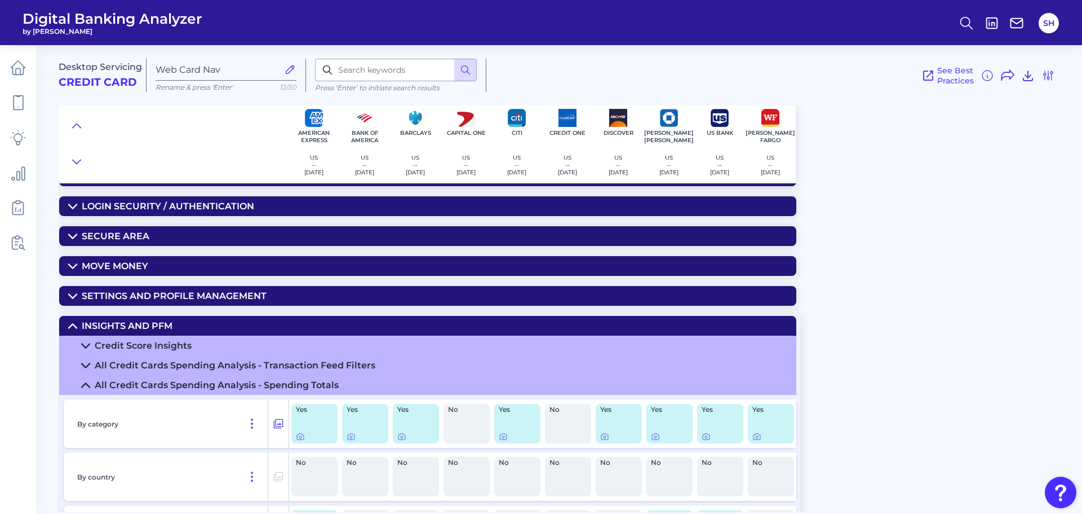
click at [973, 197] on div "Desktop Servicing Credit Card Web Card Nav Rename & press 'Enter' 12/50 Press ‘…" at bounding box center [571, 274] width 1024 height 475
click at [948, 176] on div "Desktop Servicing Credit Card Web Card Nav Rename & press 'Enter' 12/50 Press ‘…" at bounding box center [571, 110] width 1024 height 147
click at [74, 123] on icon at bounding box center [76, 125] width 9 height 11
